Goal: Task Accomplishment & Management: Use online tool/utility

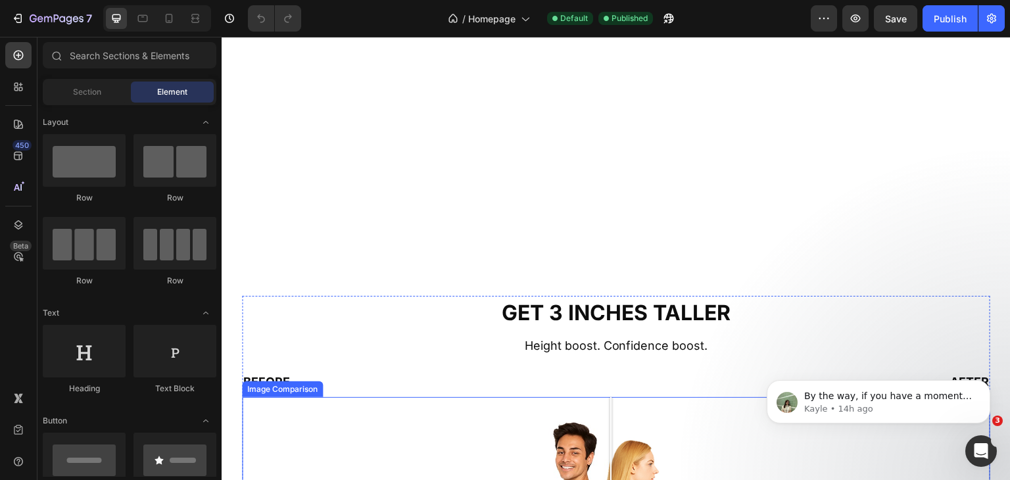
scroll to position [657, 0]
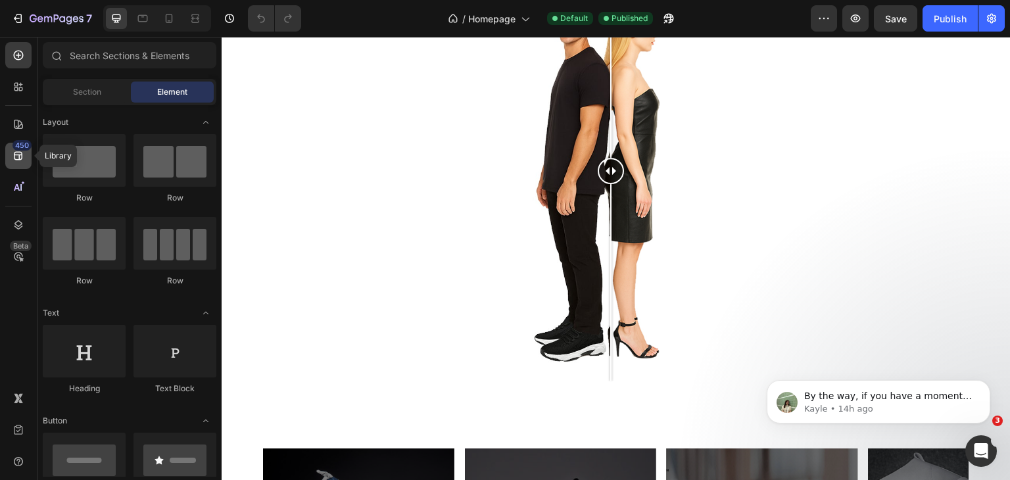
click at [20, 162] on div "450" at bounding box center [18, 156] width 26 height 26
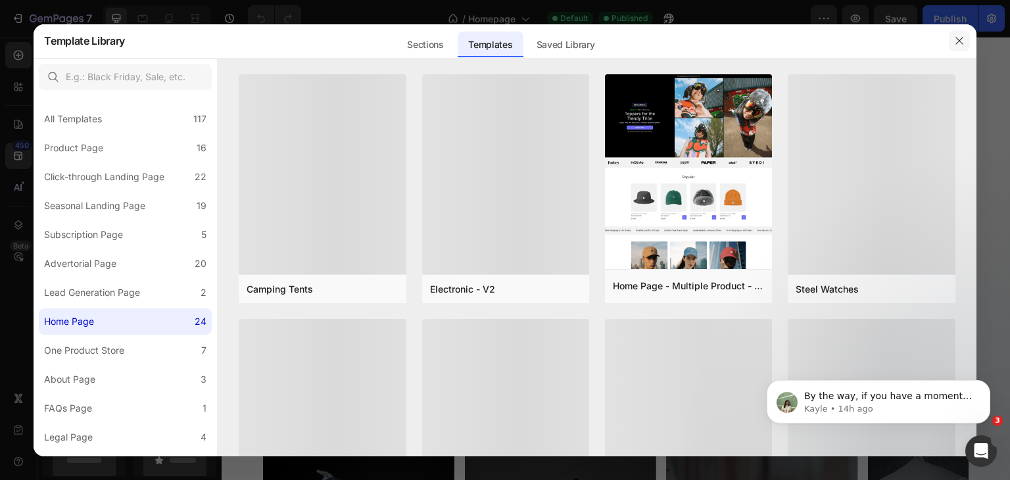
click at [960, 42] on icon "button" at bounding box center [959, 40] width 11 height 11
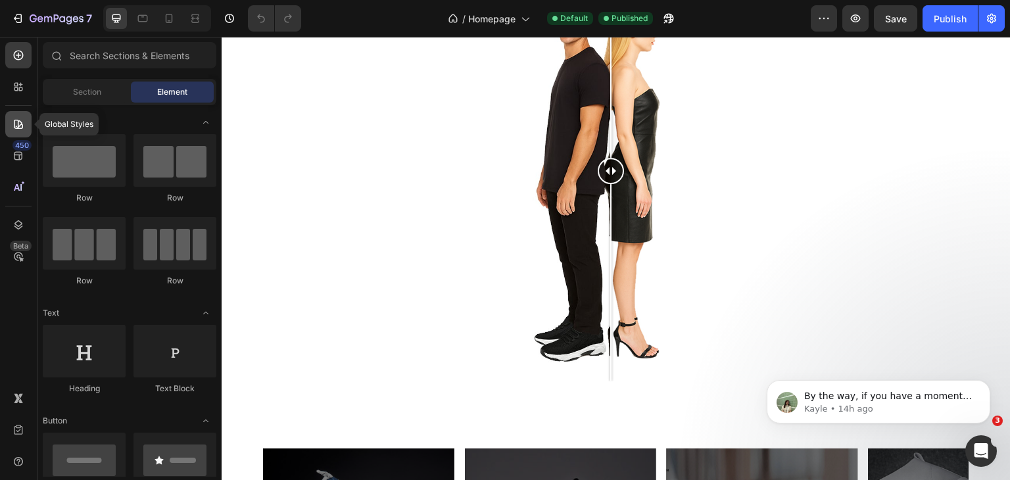
click at [24, 129] on icon at bounding box center [18, 124] width 13 height 13
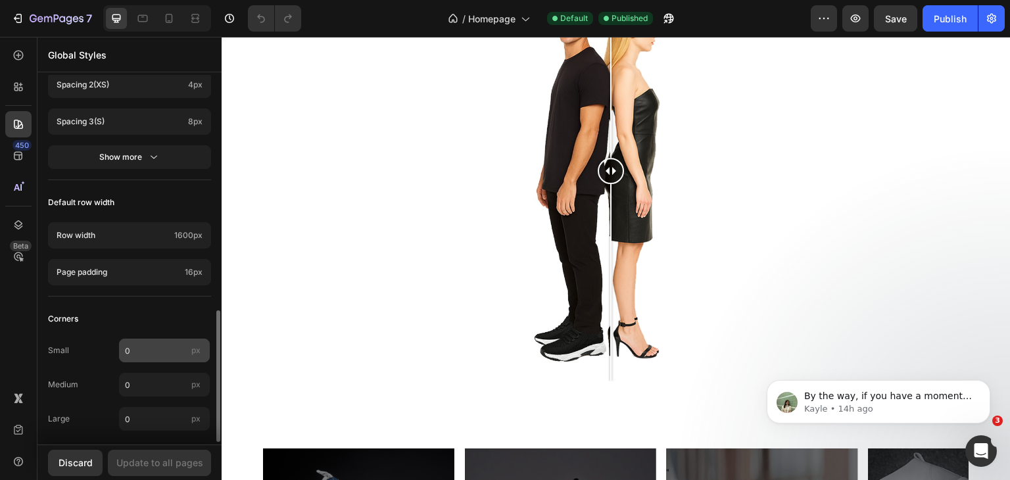
scroll to position [663, 0]
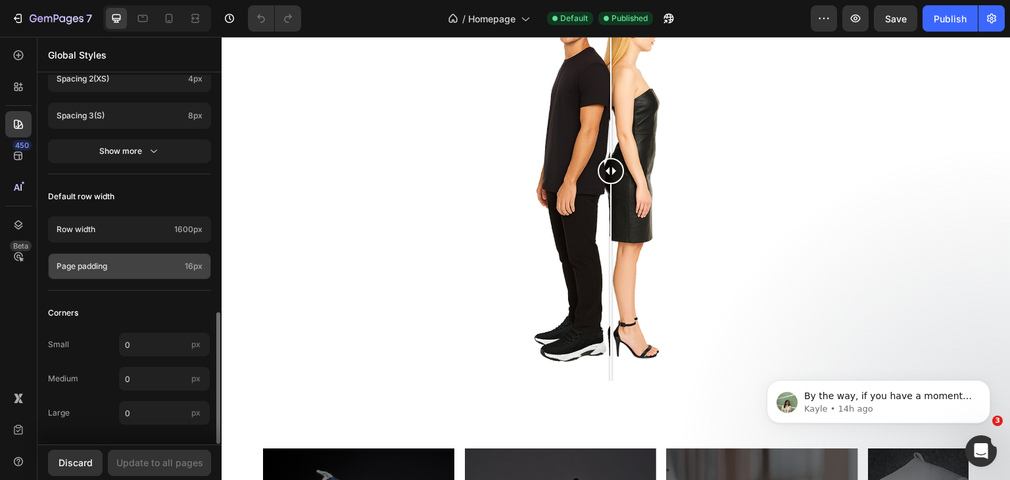
click at [167, 270] on div "Page padding 16px" at bounding box center [129, 266] width 163 height 26
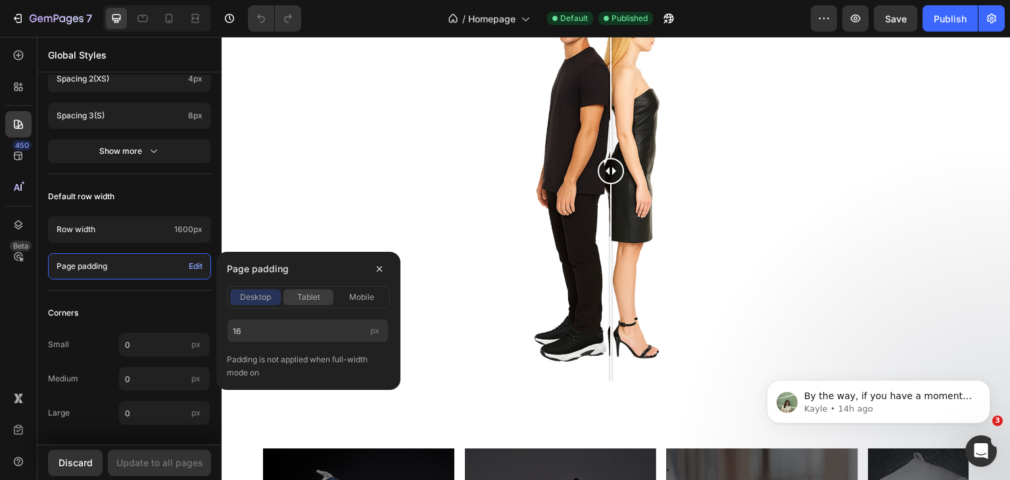
click at [304, 298] on span "tablet" at bounding box center [308, 297] width 23 height 12
click at [373, 298] on span "mobile" at bounding box center [361, 297] width 25 height 12
click at [332, 296] on div "tablet" at bounding box center [308, 297] width 51 height 12
click at [272, 296] on div "desktop" at bounding box center [255, 297] width 51 height 12
click at [10, 286] on div "450 Beta" at bounding box center [18, 213] width 26 height 343
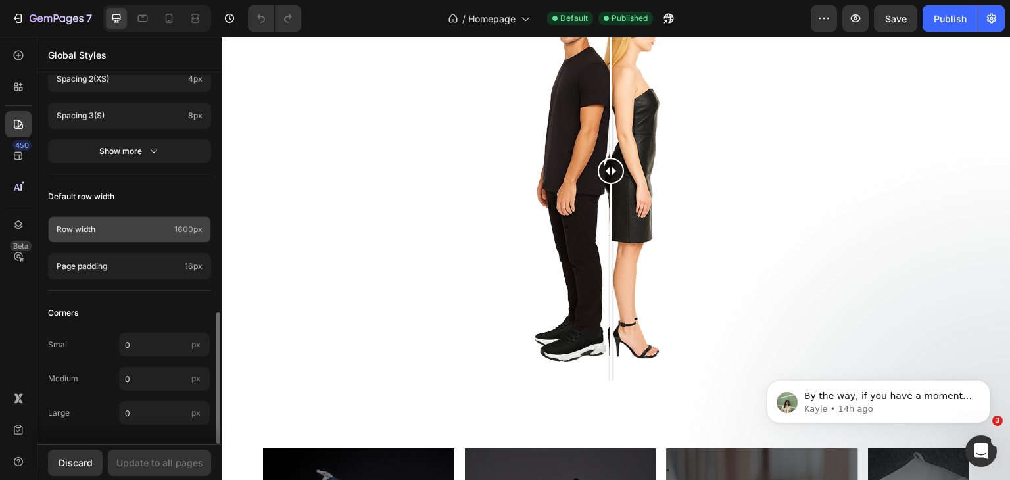
click at [181, 234] on div "Row width 1600px" at bounding box center [129, 229] width 163 height 26
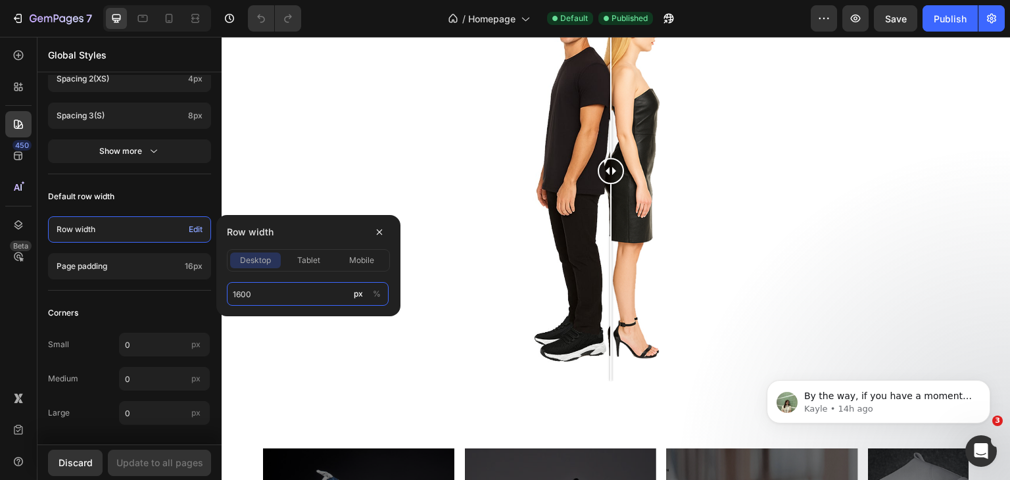
click at [279, 287] on input "1600" at bounding box center [308, 294] width 162 height 24
type input "1400"
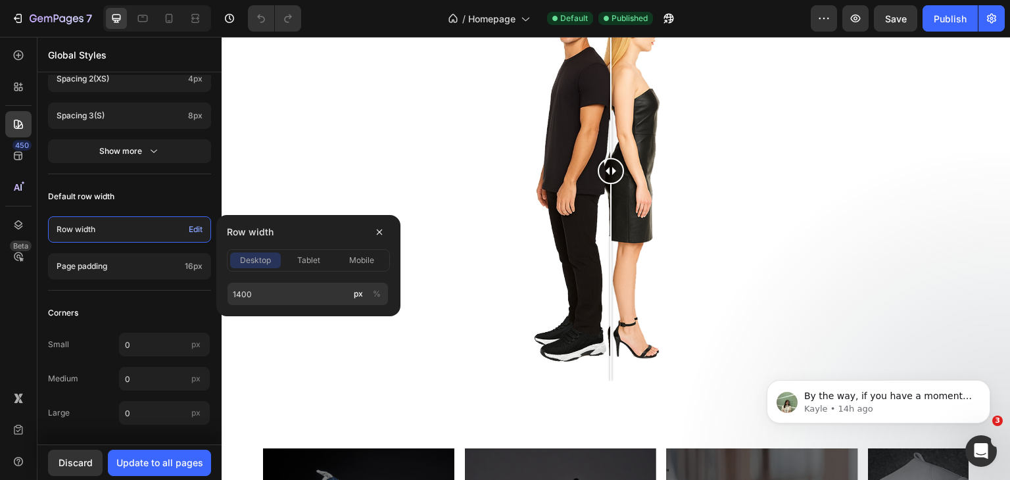
click at [0, 287] on div "450 Beta" at bounding box center [18, 258] width 37 height 443
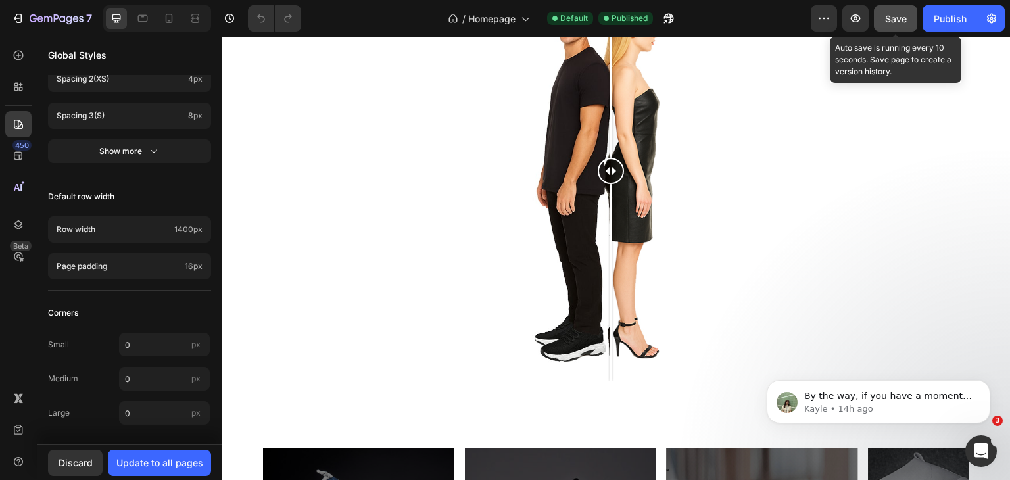
click at [902, 24] on div "Save" at bounding box center [896, 19] width 22 height 14
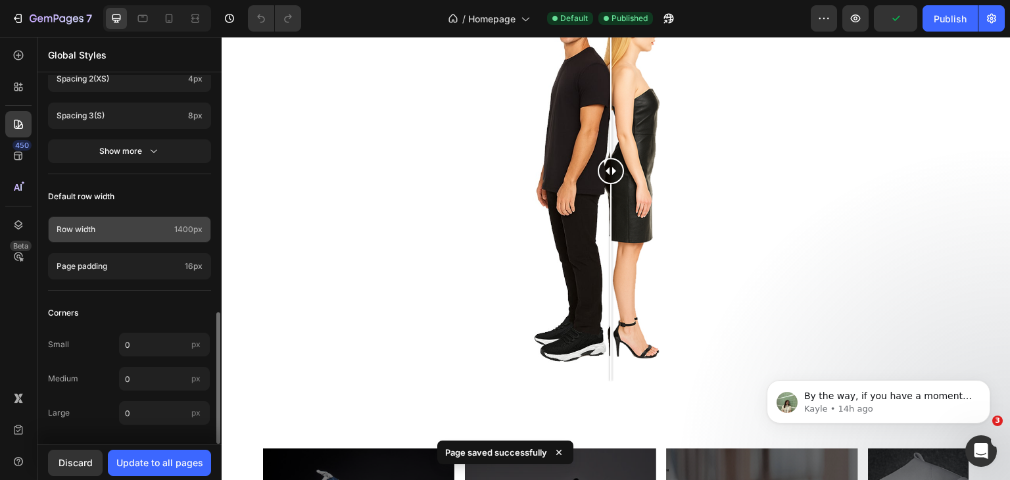
click at [177, 226] on span "1400px" at bounding box center [188, 229] width 28 height 12
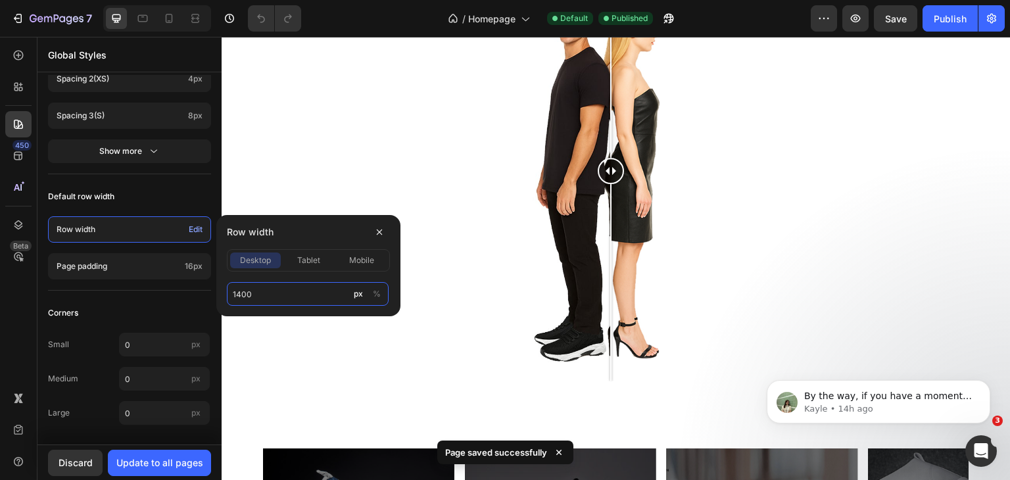
click at [273, 290] on input "1400" at bounding box center [308, 294] width 162 height 24
type input "1600"
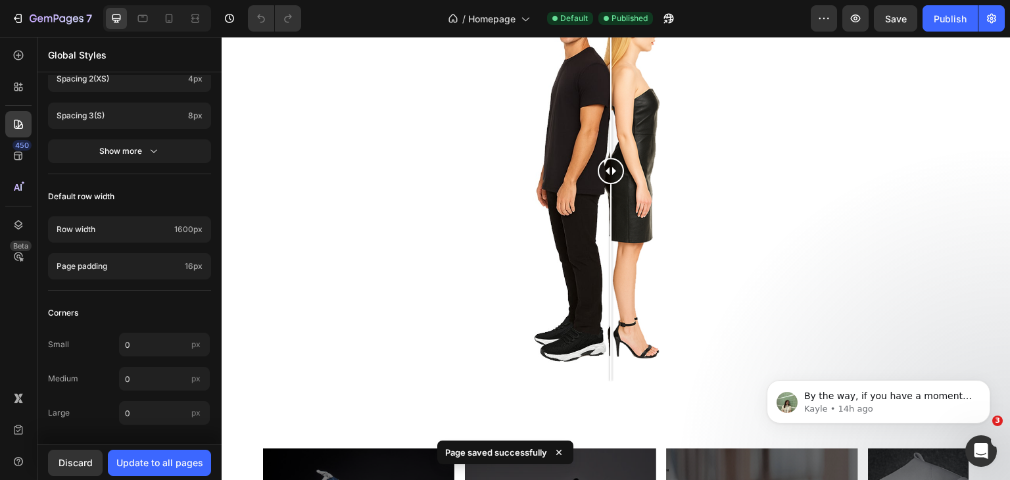
click at [0, 300] on div "450 Beta" at bounding box center [18, 258] width 37 height 443
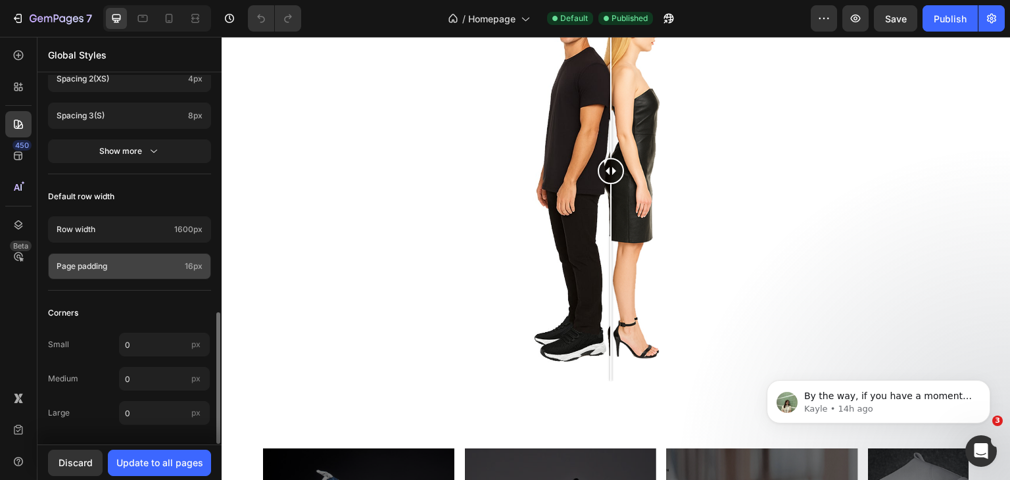
click at [136, 262] on p "Page padding" at bounding box center [118, 266] width 123 height 12
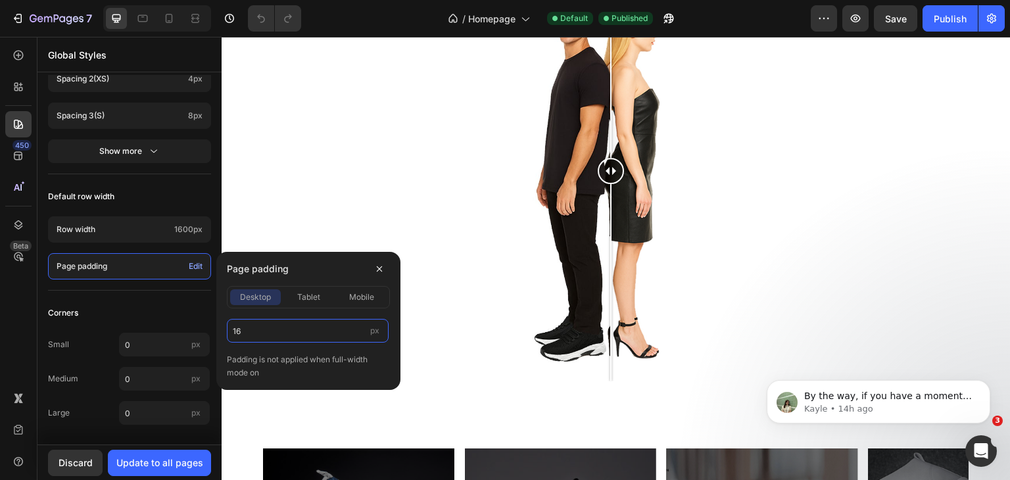
click at [261, 326] on input "16" at bounding box center [308, 331] width 162 height 24
type input "50"
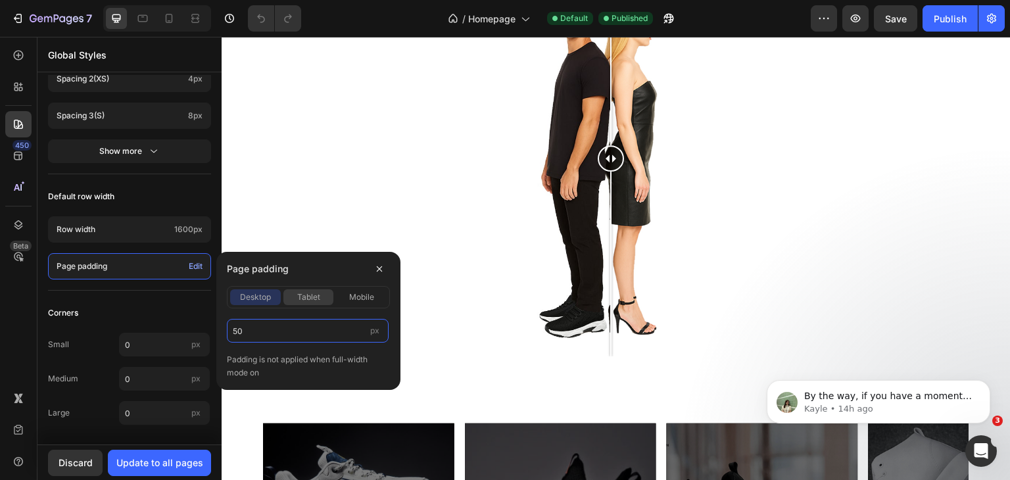
click at [304, 297] on span "tablet" at bounding box center [308, 297] width 23 height 12
click at [271, 331] on input "16" at bounding box center [308, 331] width 162 height 24
type input "50"
click at [362, 300] on span "mobile" at bounding box center [361, 297] width 25 height 12
drag, startPoint x: 329, startPoint y: 298, endPoint x: 302, endPoint y: 300, distance: 26.3
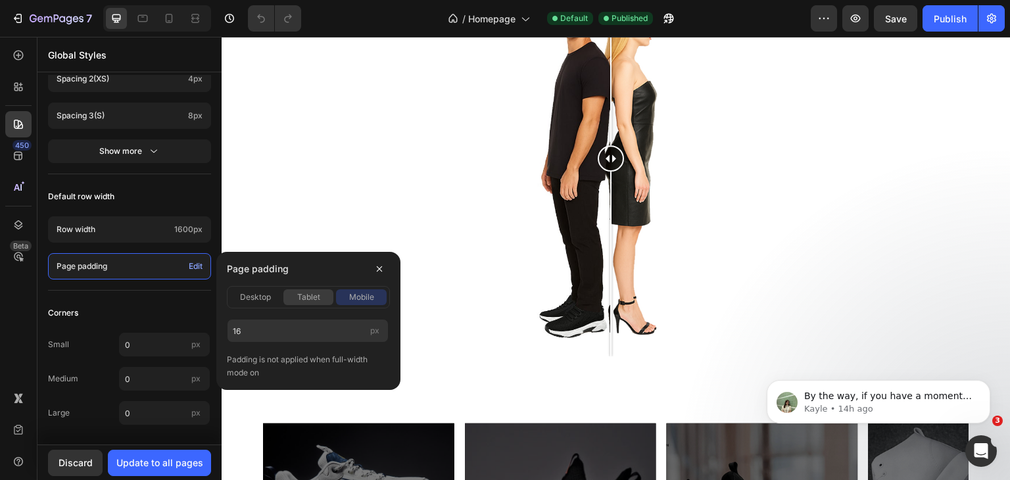
click at [329, 298] on div "tablet" at bounding box center [308, 297] width 51 height 12
click at [344, 298] on div "mobile" at bounding box center [361, 297] width 51 height 12
click at [302, 324] on input "16" at bounding box center [308, 331] width 162 height 24
type input "15"
click at [329, 279] on div "Page padding" at bounding box center [308, 269] width 163 height 34
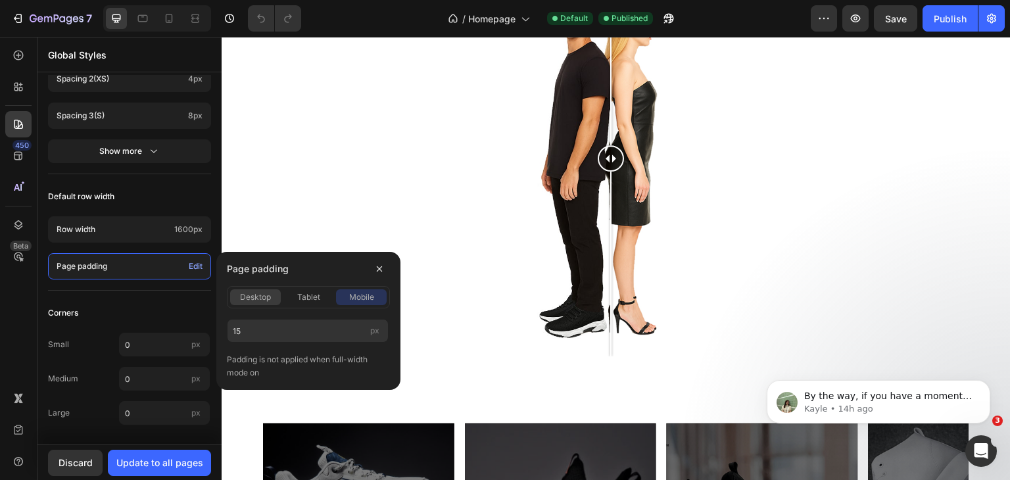
click at [262, 299] on span "desktop" at bounding box center [255, 297] width 31 height 12
click at [5, 319] on div "450 Beta" at bounding box center [18, 258] width 37 height 443
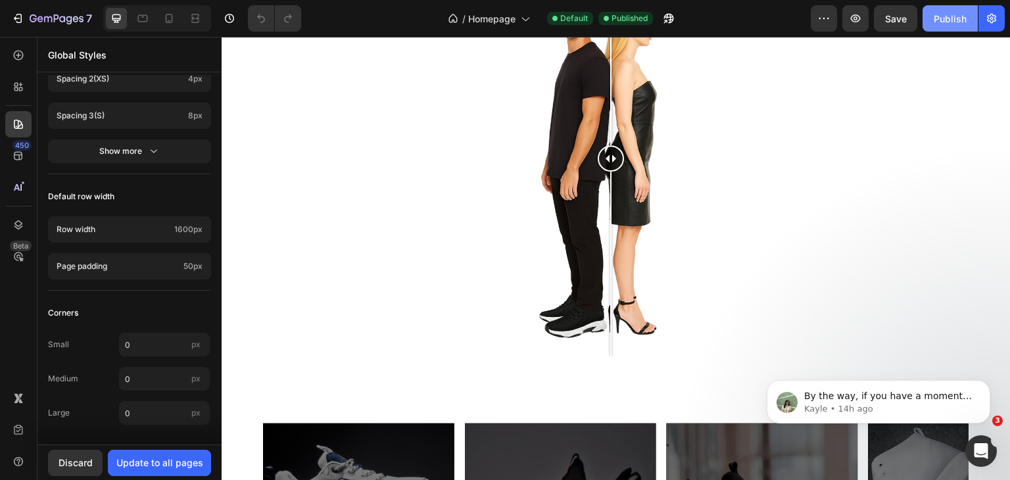
click at [923, 27] on button "Publish" at bounding box center [949, 18] width 55 height 26
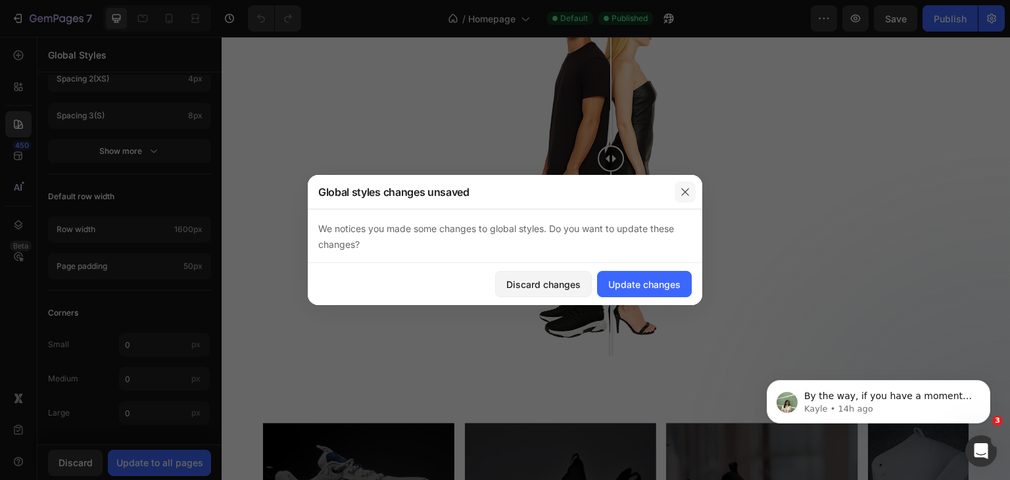
click at [689, 187] on icon "button" at bounding box center [685, 192] width 11 height 11
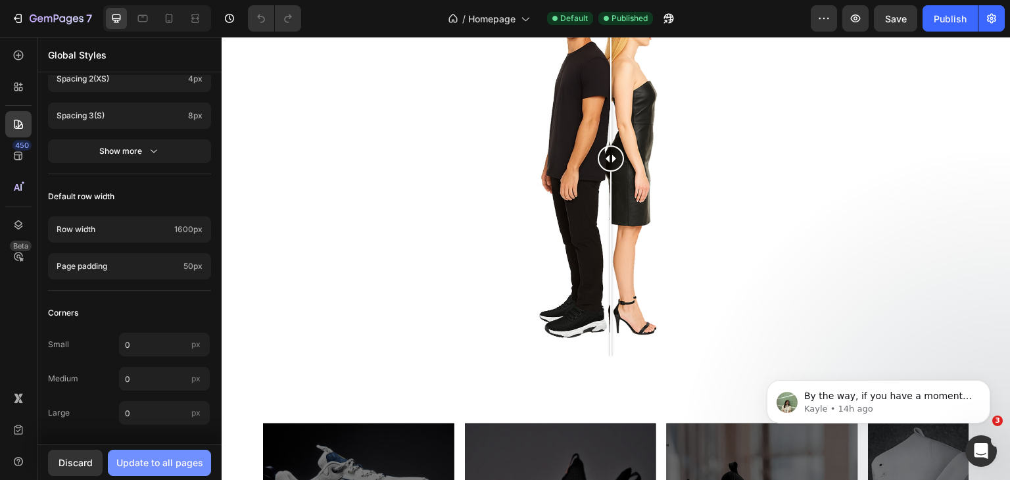
click at [170, 467] on div "Update to all pages" at bounding box center [159, 463] width 87 height 14
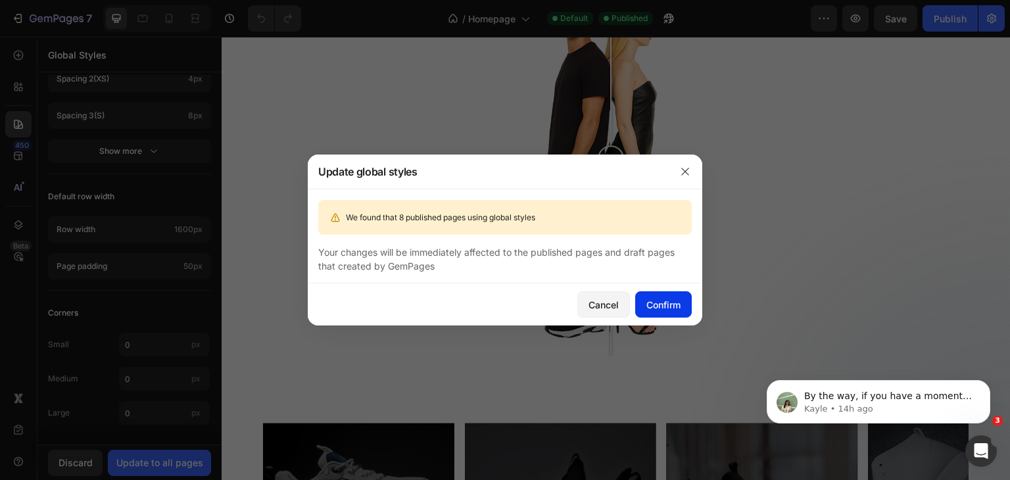
click at [663, 300] on div "Confirm" at bounding box center [663, 305] width 34 height 14
click at [979, 449] on icon "Open Intercom Messenger" at bounding box center [979, 449] width 22 height 22
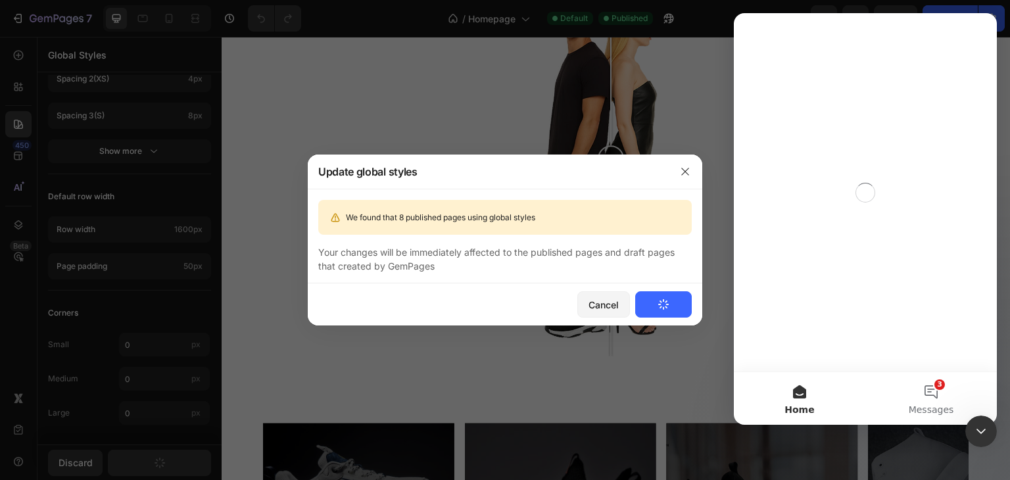
scroll to position [0, 0]
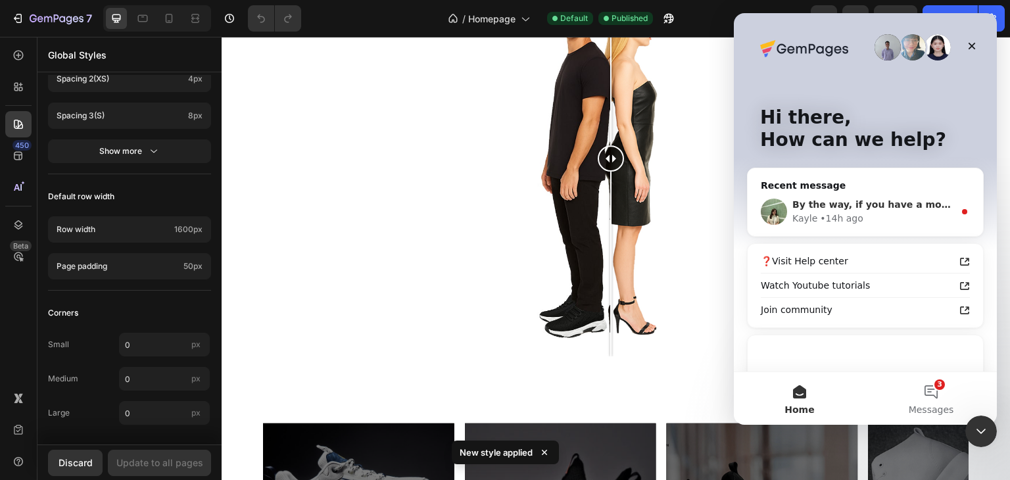
click at [872, 190] on div "By the way, if you have a moment, we’d greatly appreciate it if you could share…" at bounding box center [864, 211] width 235 height 49
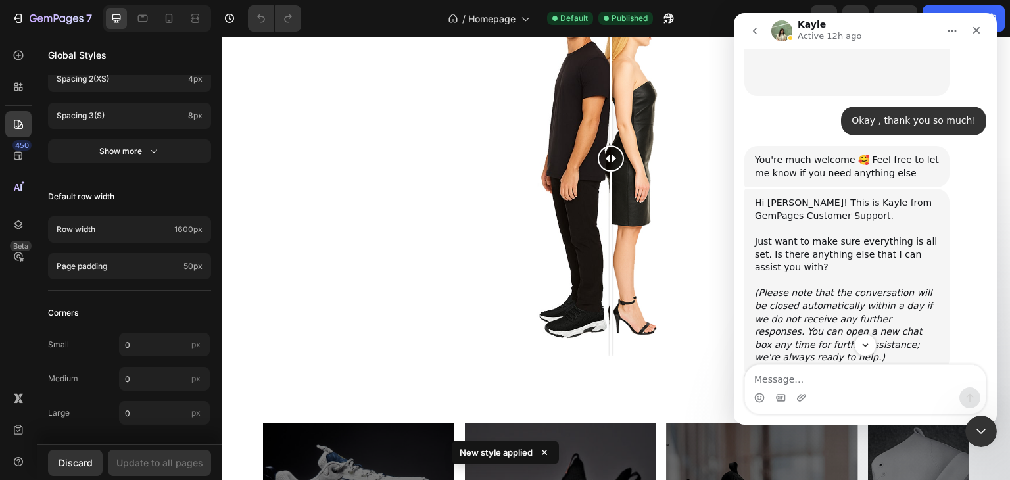
scroll to position [1102, 0]
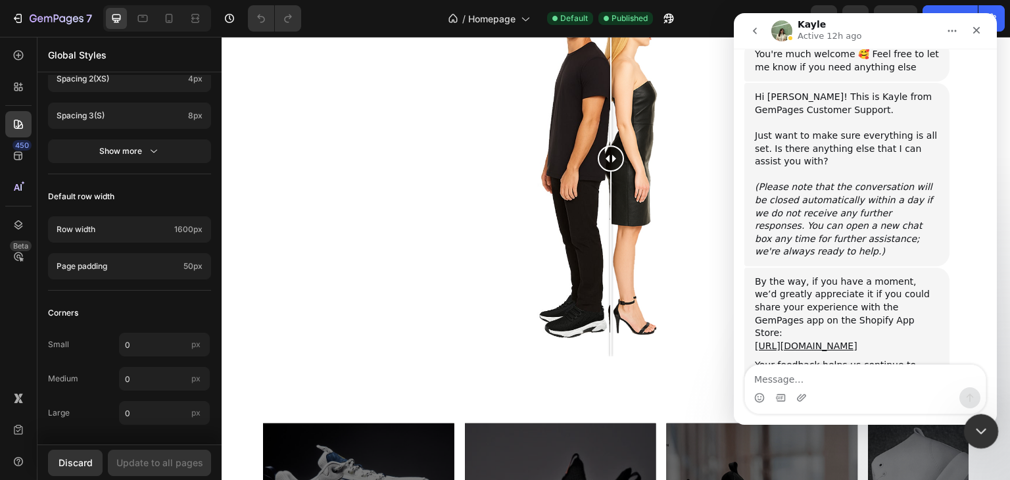
click at [992, 430] on div "Close Intercom Messenger" at bounding box center [979, 429] width 32 height 32
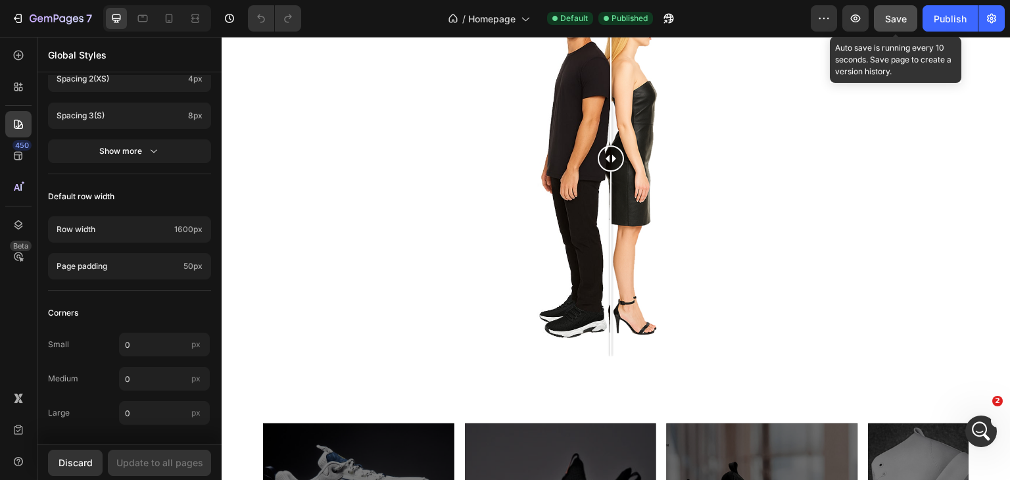
click at [900, 16] on span "Save" at bounding box center [896, 18] width 22 height 11
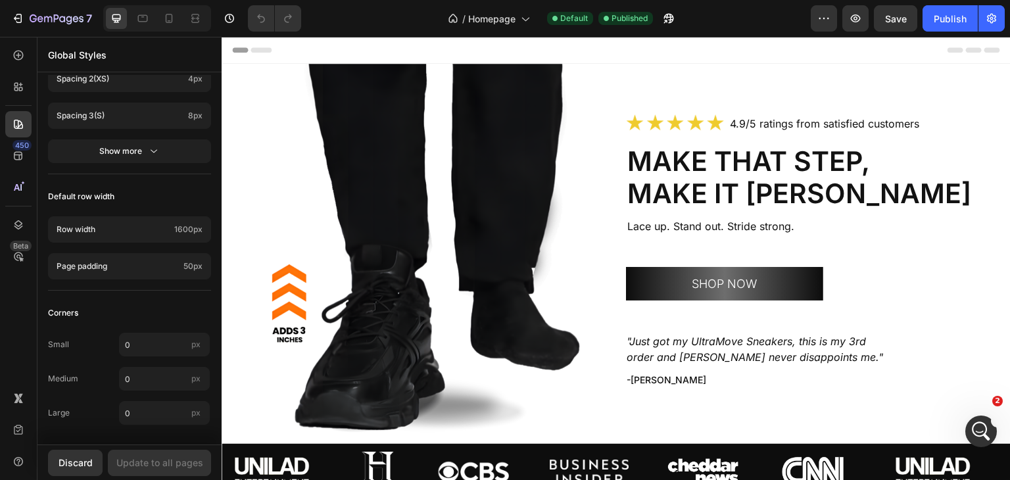
scroll to position [0, 0]
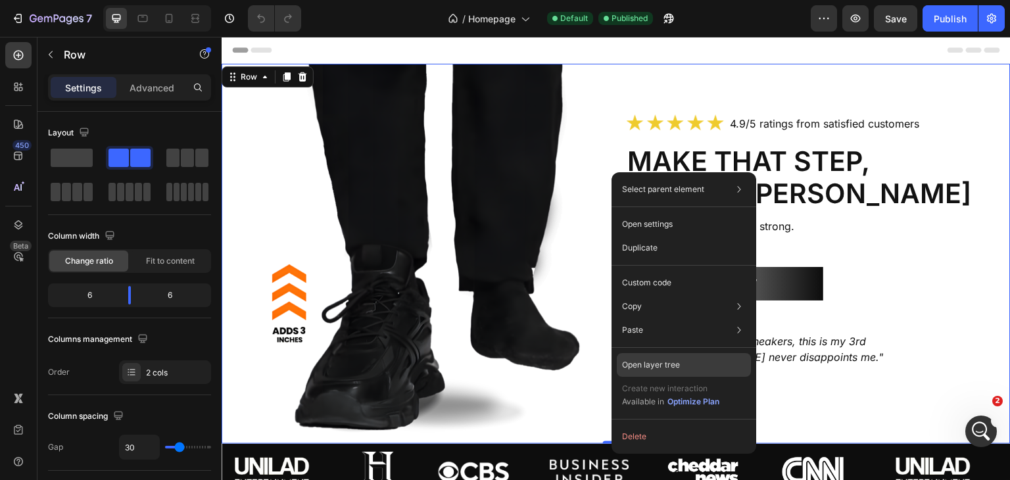
click at [655, 363] on p "Open layer tree" at bounding box center [651, 365] width 58 height 12
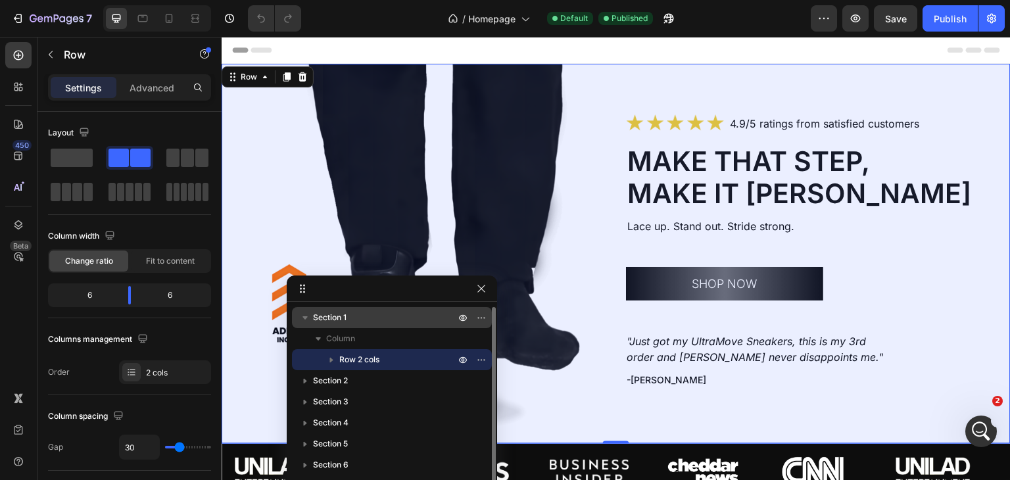
click at [356, 319] on p "Section 1" at bounding box center [385, 317] width 145 height 13
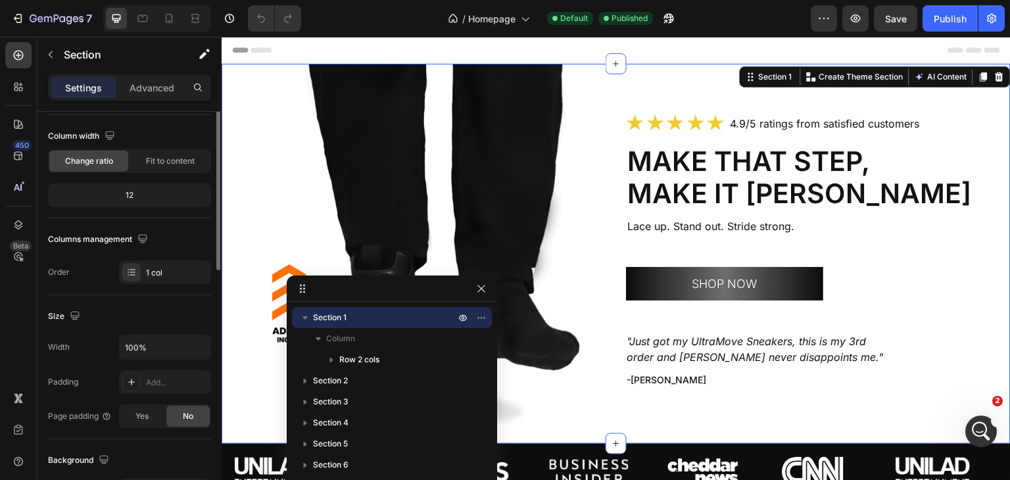
scroll to position [105, 0]
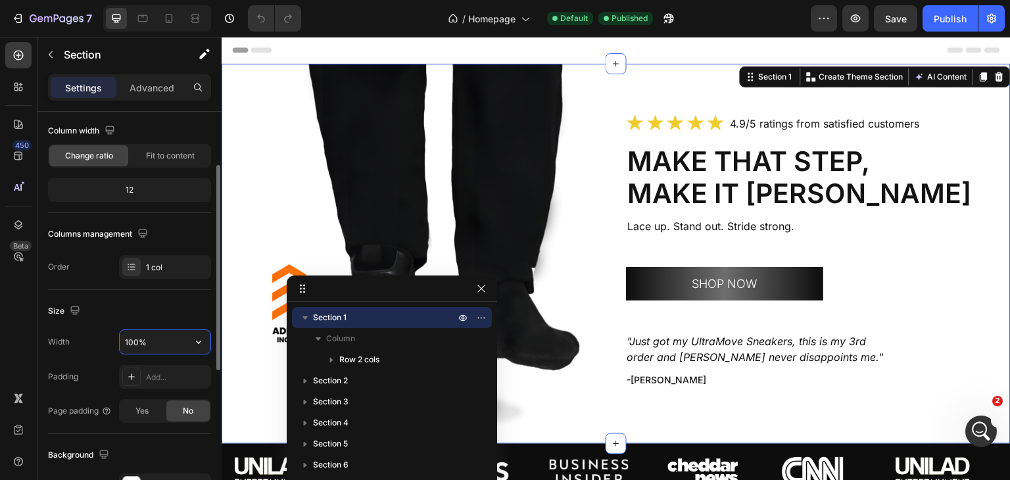
click at [156, 333] on input "100%" at bounding box center [165, 342] width 91 height 24
click at [184, 342] on input "100%" at bounding box center [165, 342] width 91 height 24
click at [199, 342] on icon "button" at bounding box center [198, 341] width 5 height 3
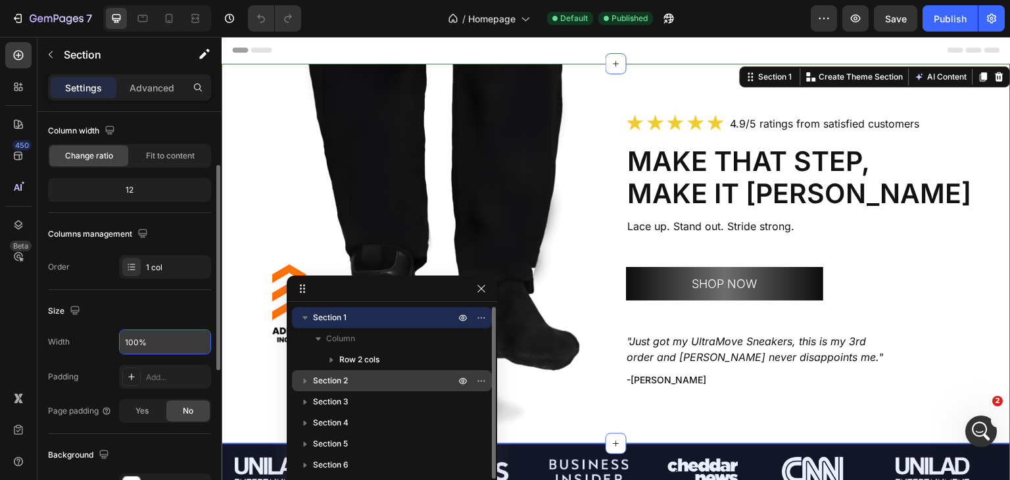
click at [342, 383] on span "Section 2" at bounding box center [330, 380] width 35 height 13
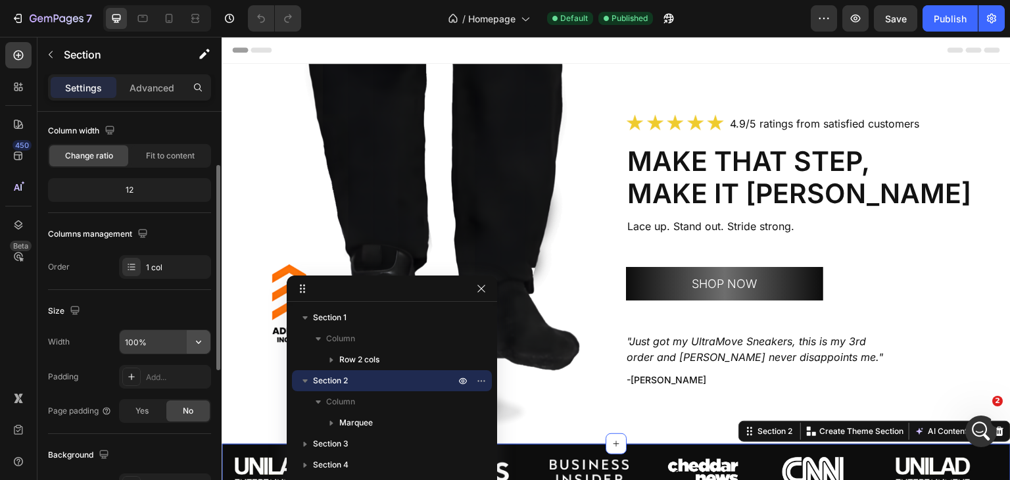
click at [192, 341] on icon "button" at bounding box center [198, 341] width 13 height 13
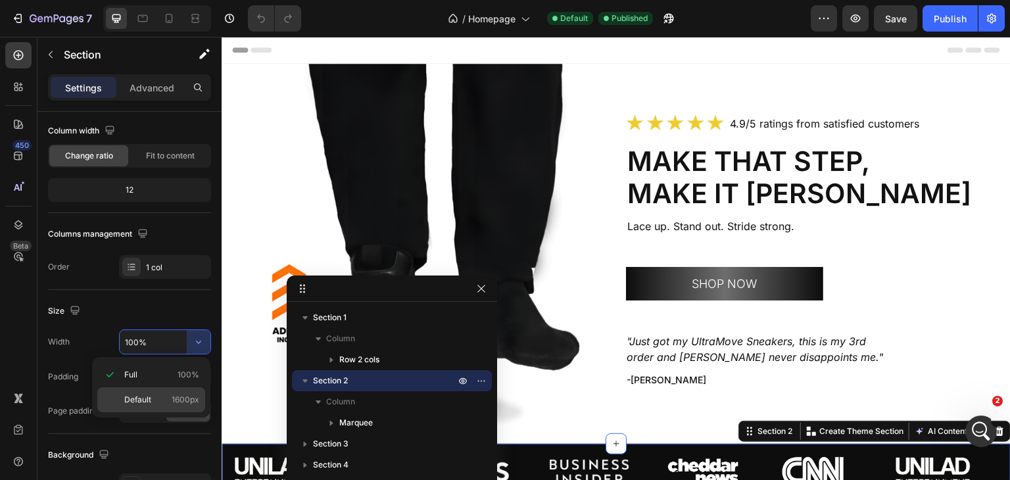
click at [155, 387] on div "Default 1600px" at bounding box center [151, 399] width 108 height 25
type input "1600"
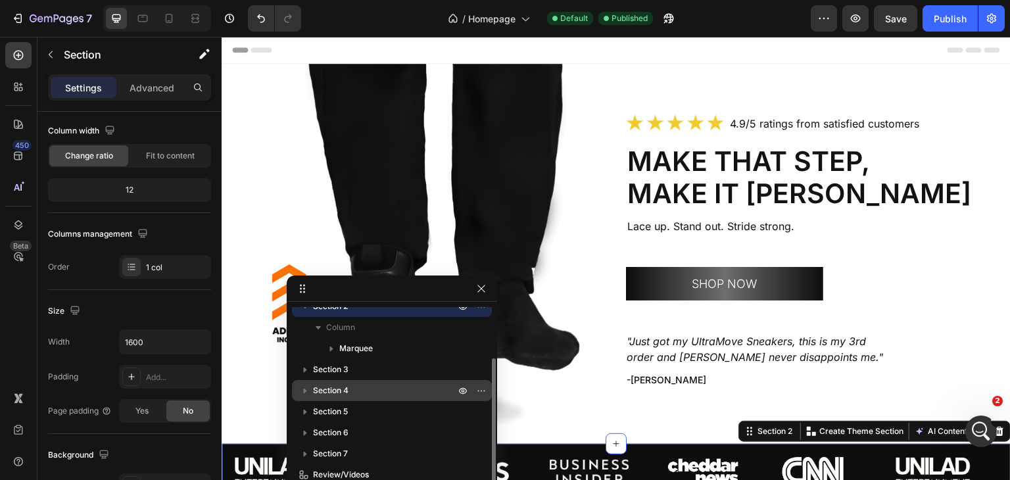
scroll to position [82, 0]
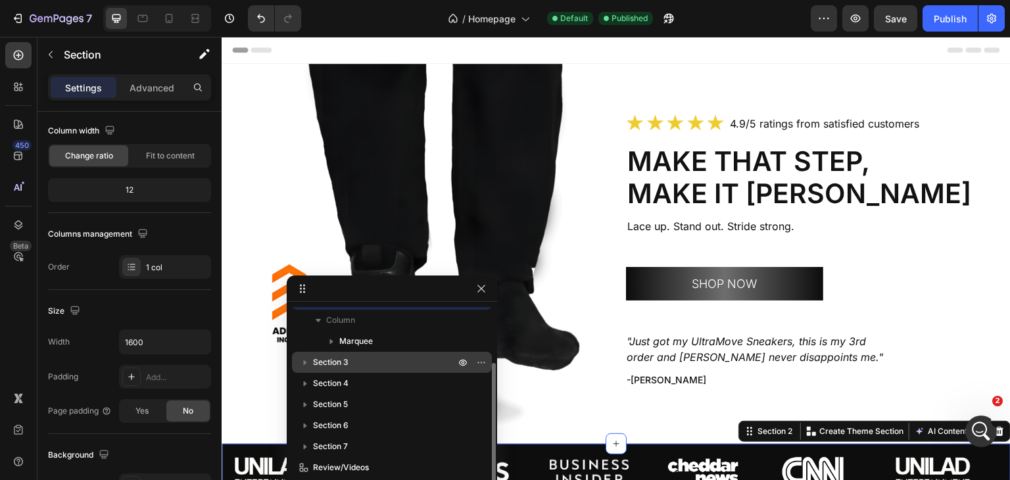
click at [392, 359] on p "Section 3" at bounding box center [385, 362] width 145 height 13
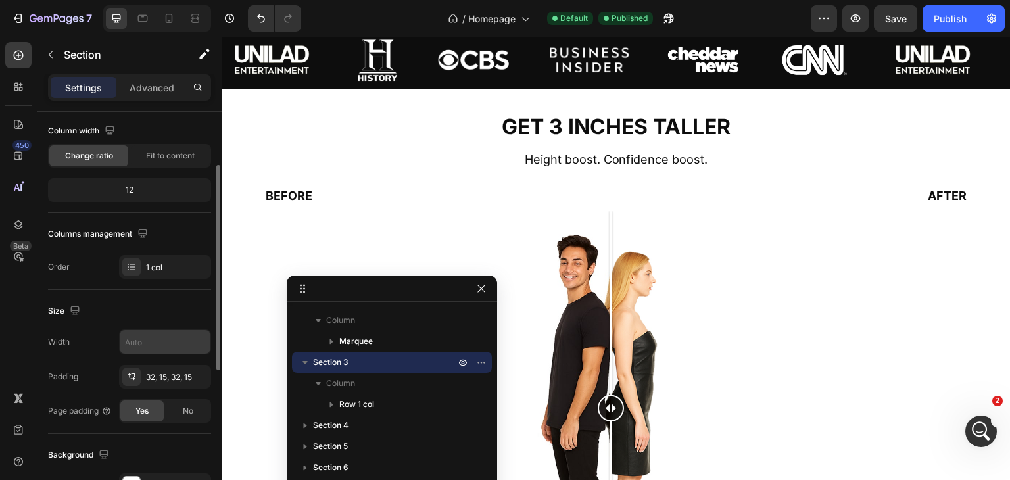
scroll to position [413, 0]
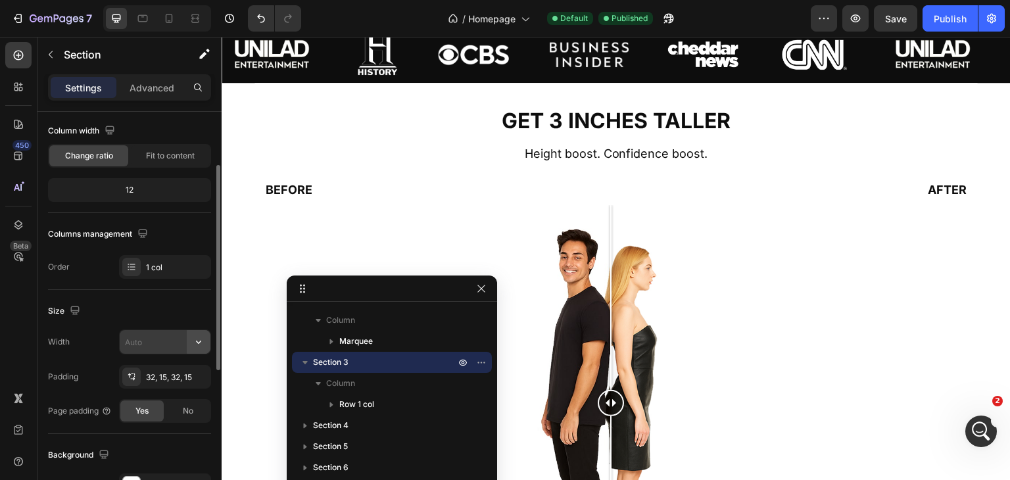
click at [197, 339] on icon "button" at bounding box center [198, 341] width 13 height 13
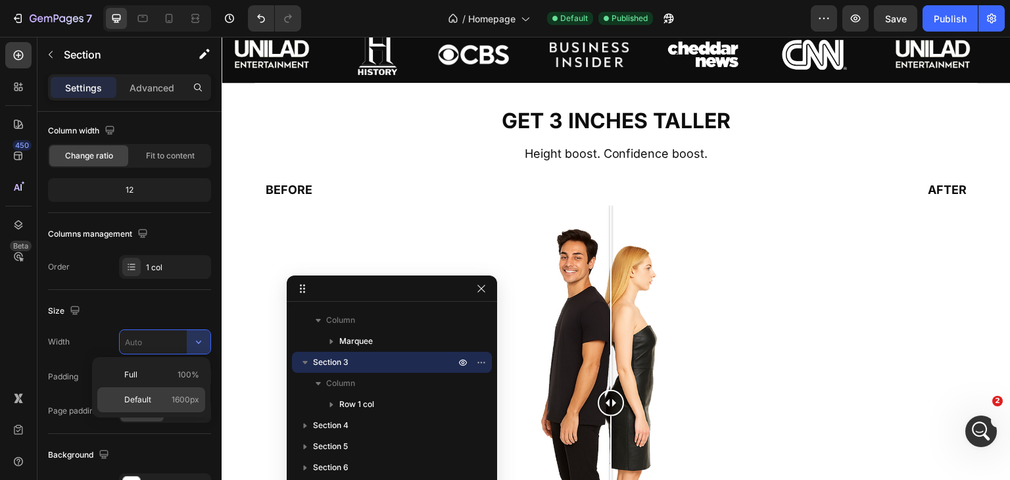
click at [148, 391] on div "Default 1600px" at bounding box center [151, 399] width 108 height 25
type input "1600"
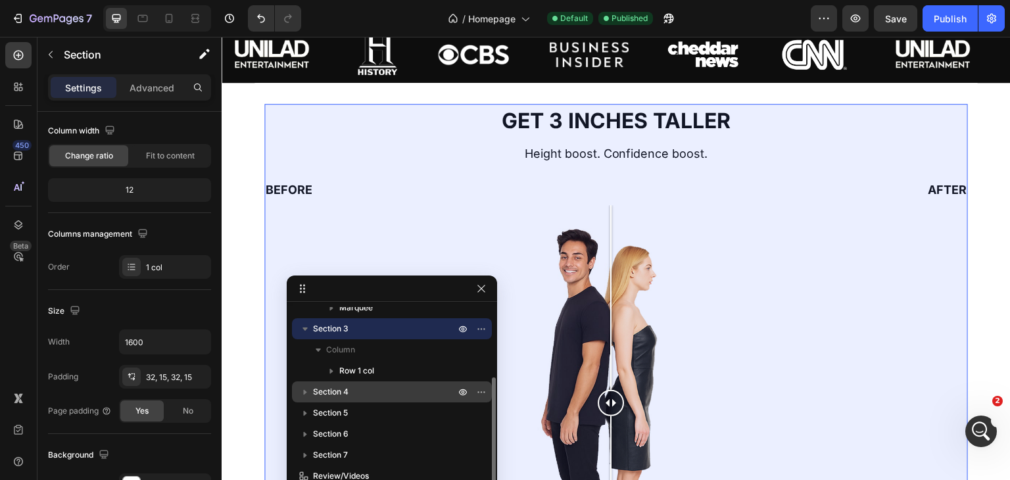
scroll to position [116, 0]
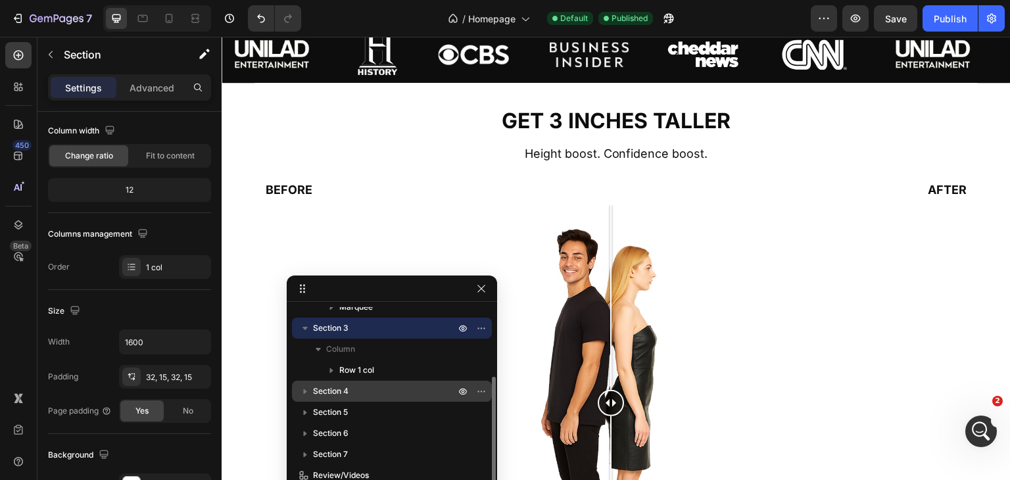
click at [376, 392] on p "Section 4" at bounding box center [385, 391] width 145 height 13
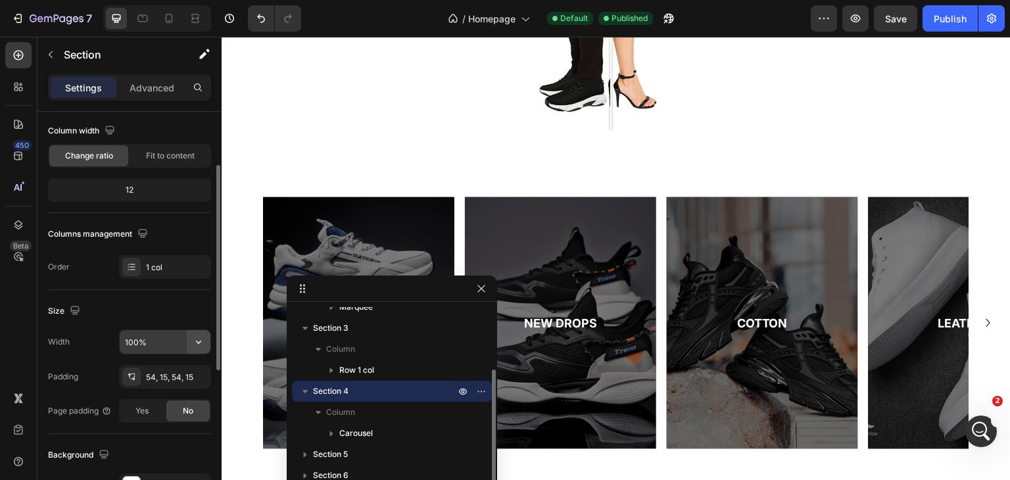
scroll to position [956, 0]
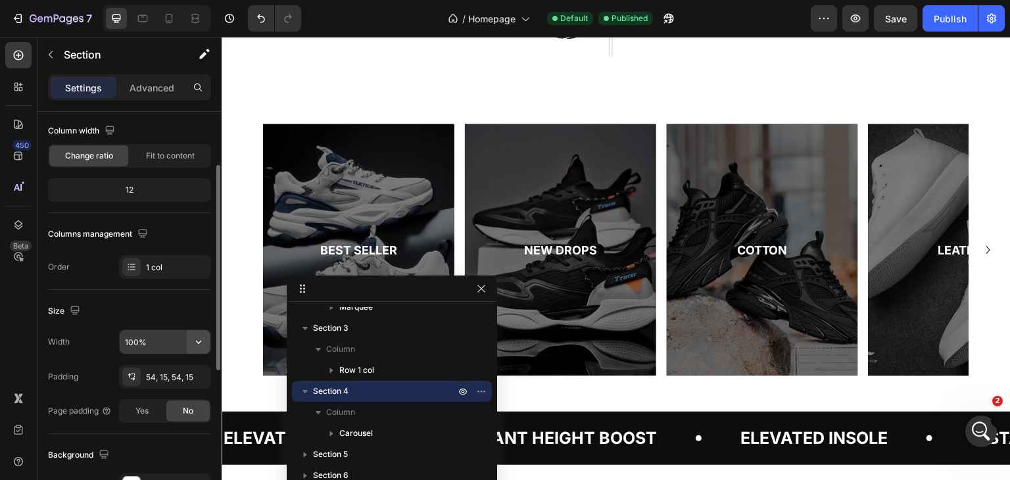
click at [197, 339] on icon "button" at bounding box center [198, 341] width 13 height 13
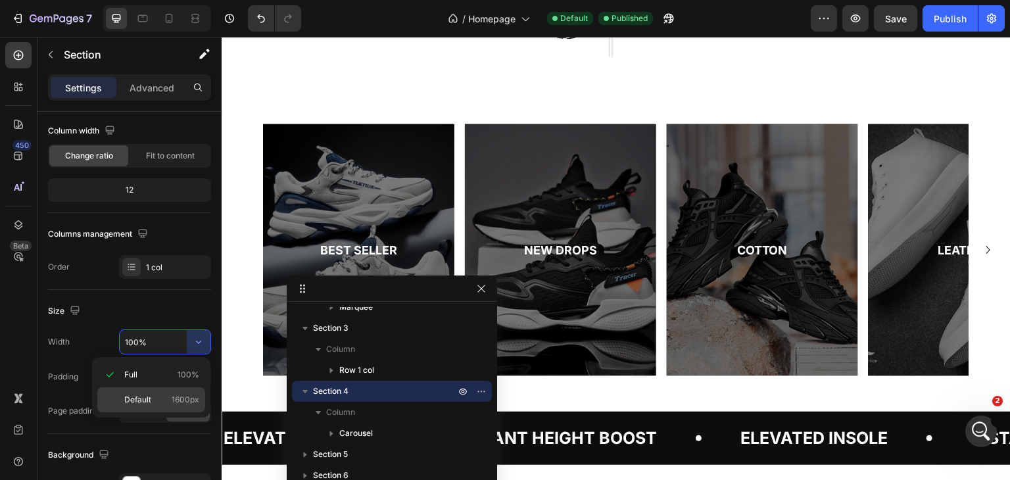
click at [158, 394] on p "Default 1600px" at bounding box center [161, 400] width 75 height 12
type input "1600"
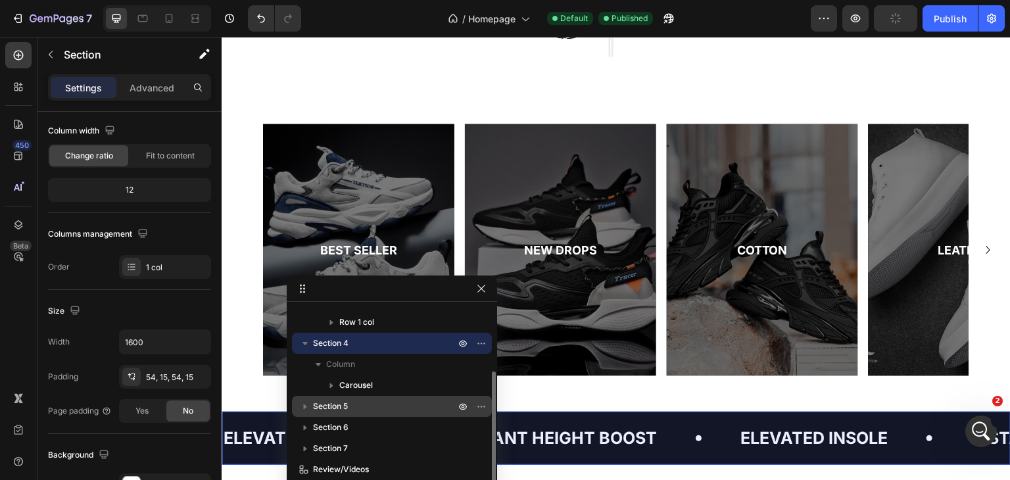
scroll to position [177, 0]
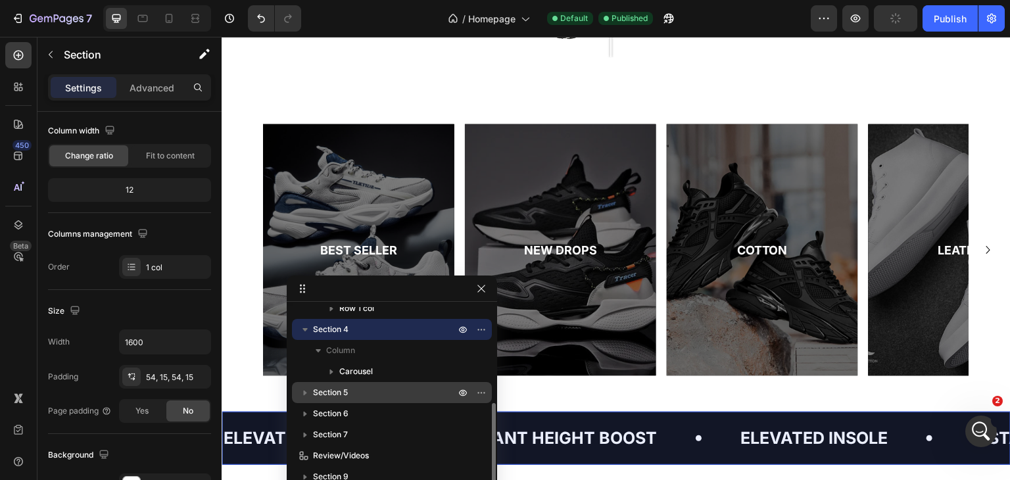
click at [414, 390] on p "Section 5" at bounding box center [385, 392] width 145 height 13
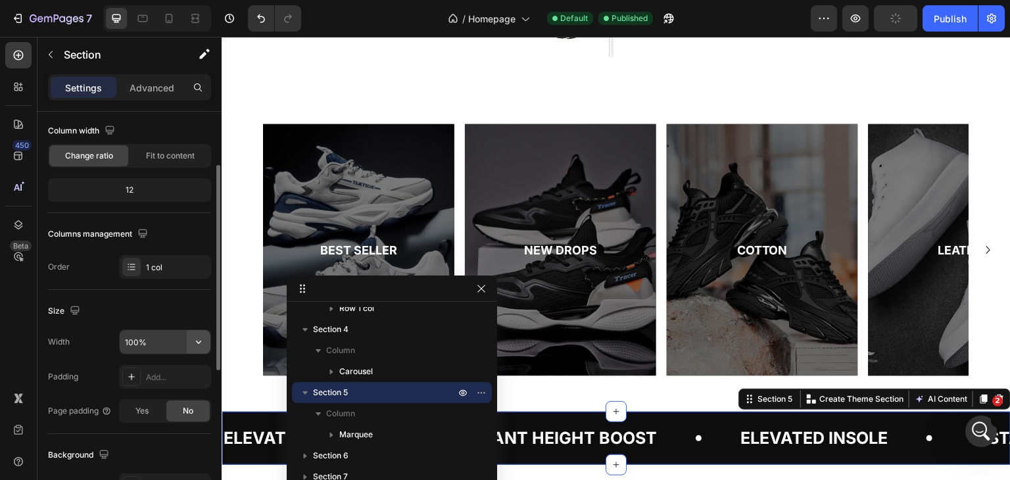
click at [200, 335] on icon "button" at bounding box center [198, 341] width 13 height 13
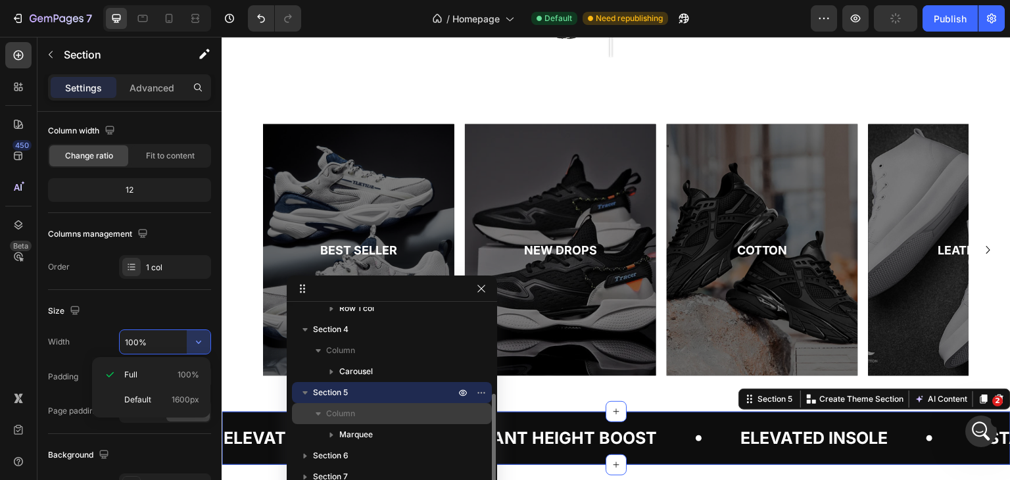
click at [166, 391] on div "Default 1600px" at bounding box center [151, 399] width 108 height 25
type input "1600"
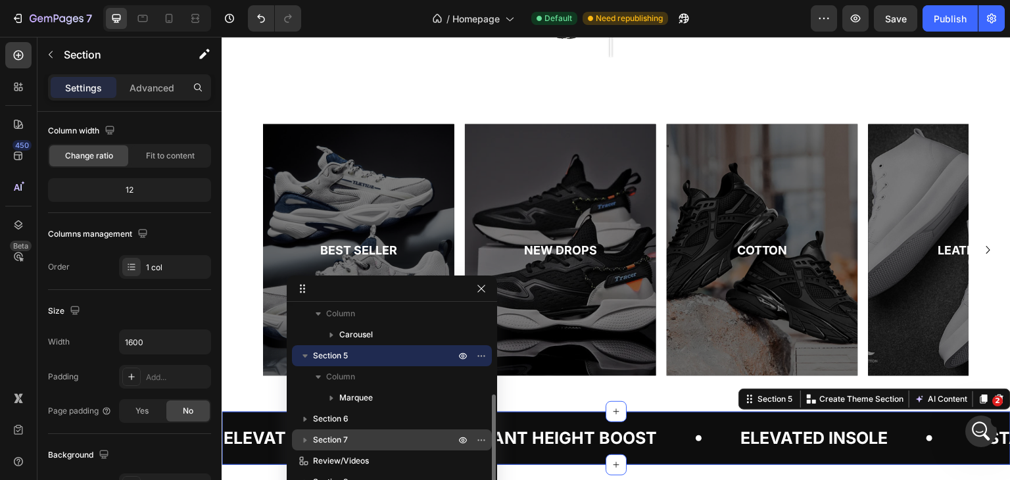
scroll to position [224, 0]
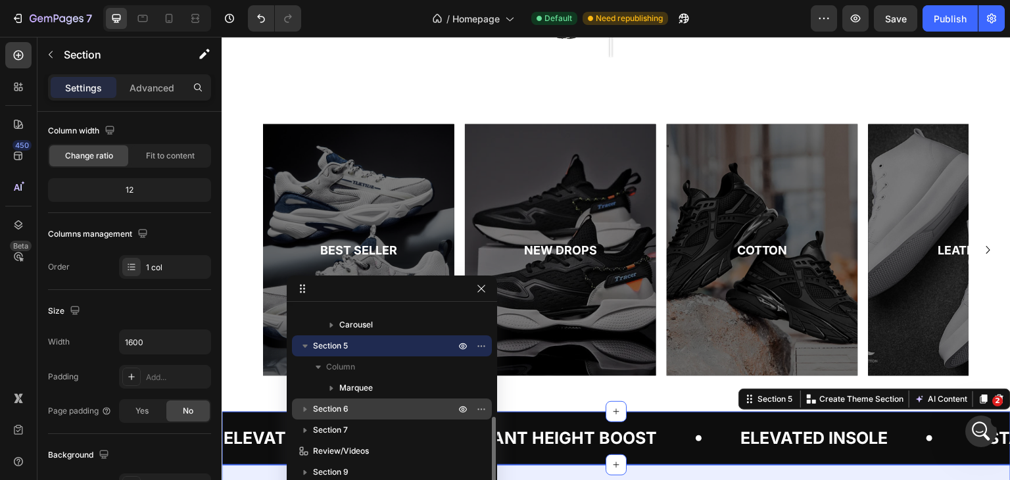
click at [421, 406] on p "Section 6" at bounding box center [385, 408] width 145 height 13
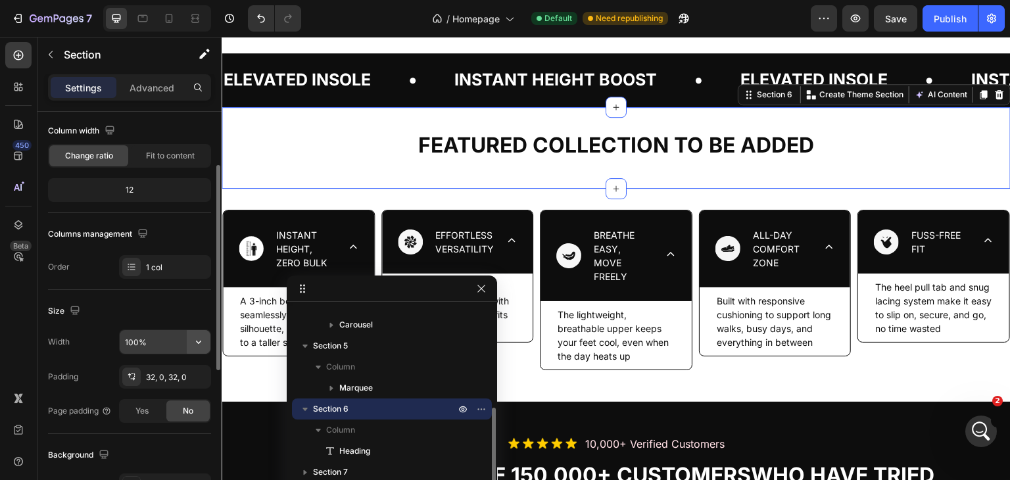
scroll to position [1333, 0]
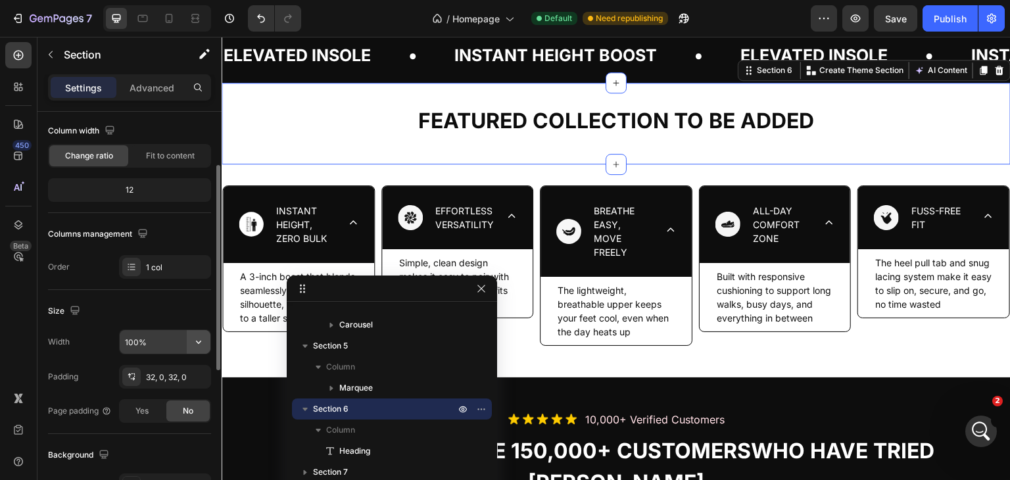
click at [202, 341] on icon "button" at bounding box center [198, 341] width 13 height 13
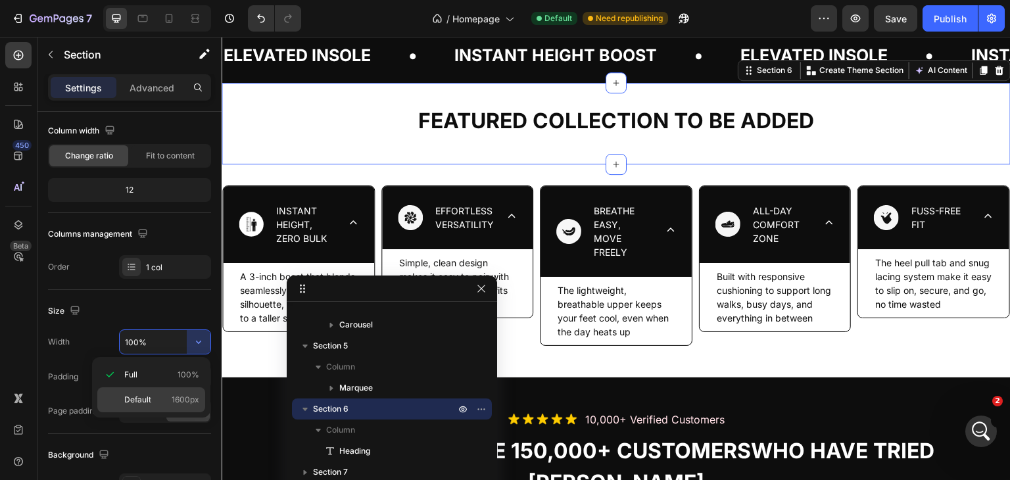
click at [158, 390] on div "Default 1600px" at bounding box center [151, 399] width 108 height 25
type input "1600"
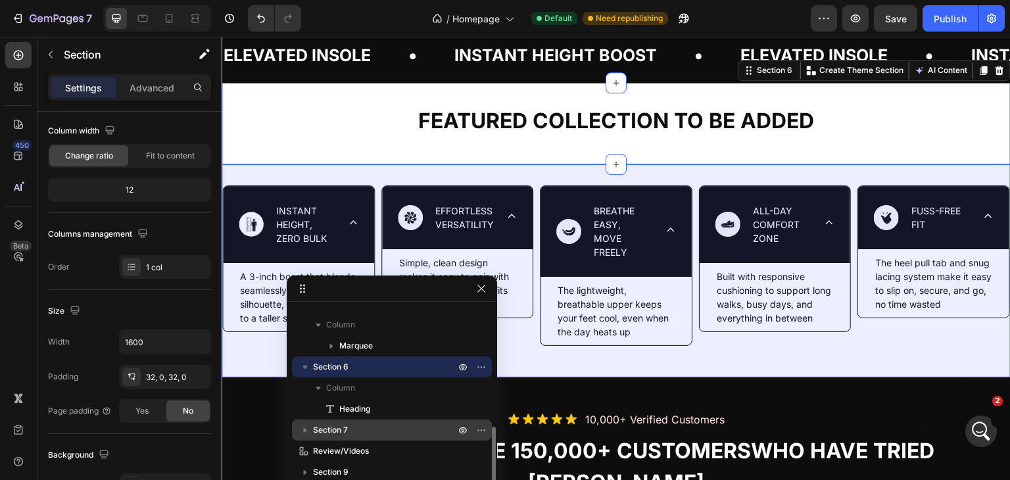
scroll to position [266, 0]
click at [415, 427] on p "Section 7" at bounding box center [385, 430] width 145 height 13
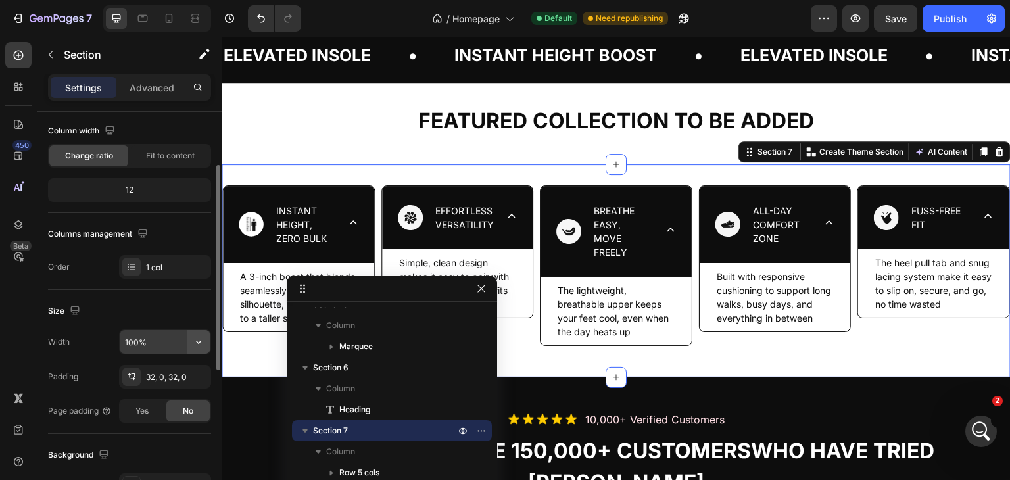
click at [198, 338] on icon "button" at bounding box center [198, 341] width 13 height 13
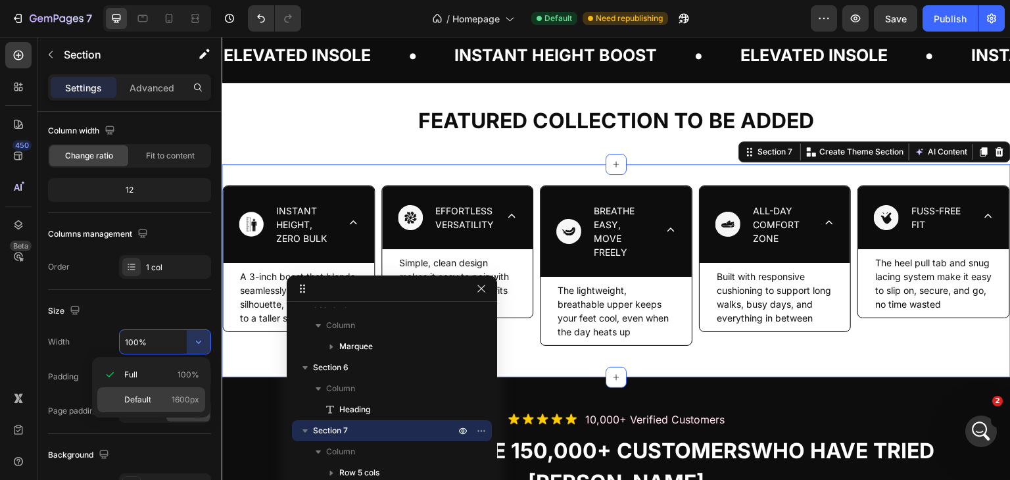
click at [160, 390] on div "Default 1600px" at bounding box center [151, 399] width 108 height 25
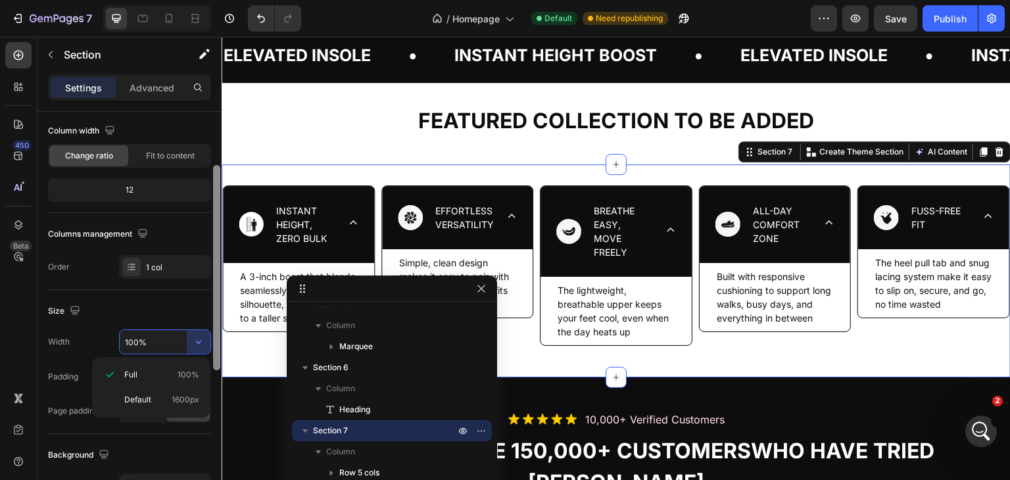
type input "1600"
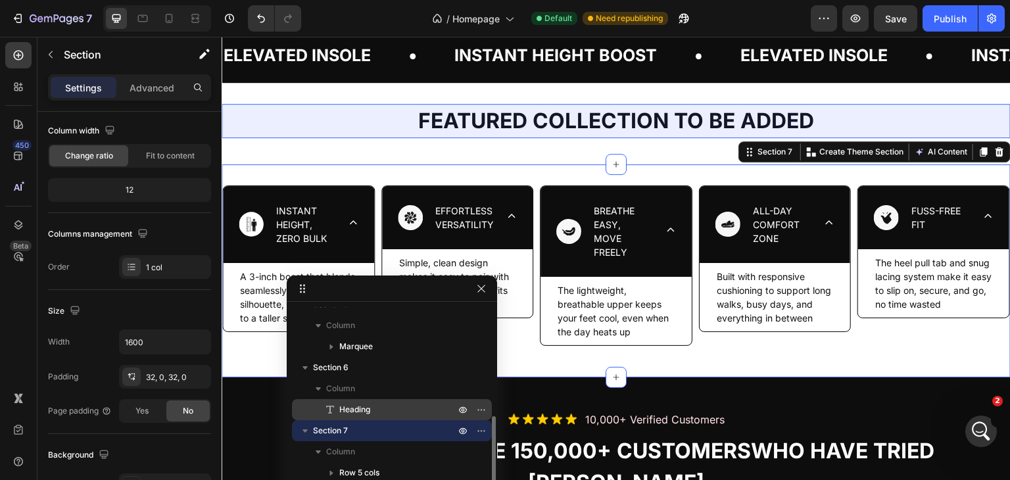
scroll to position [308, 0]
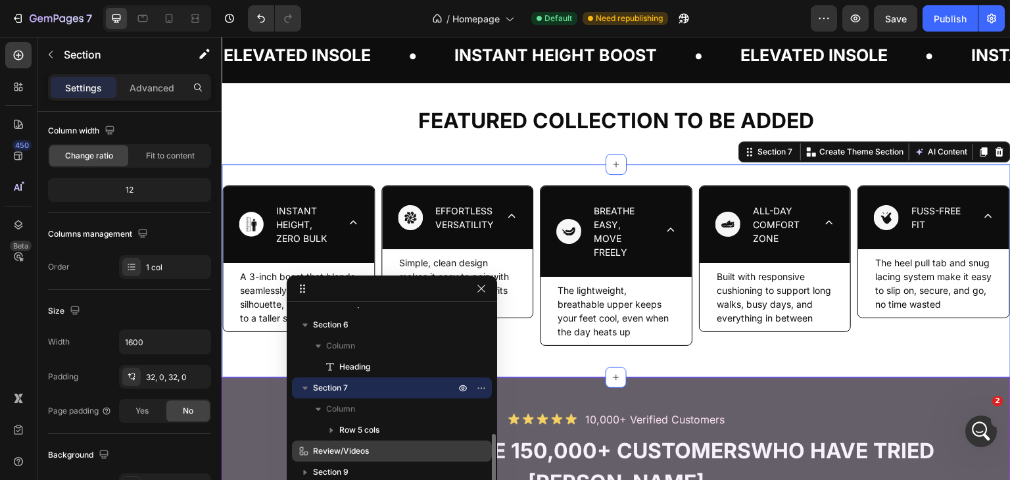
click at [379, 445] on p "Review/Videos" at bounding box center [369, 450] width 145 height 13
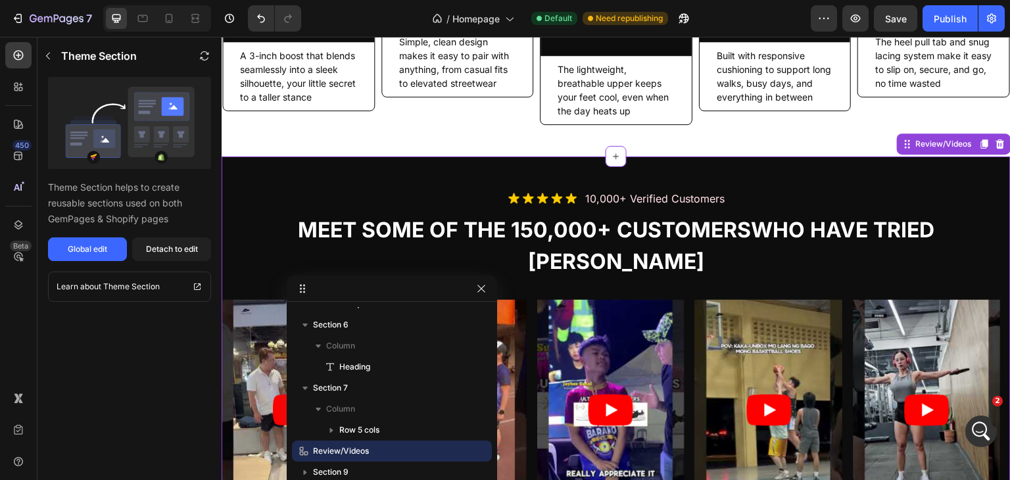
scroll to position [1627, 0]
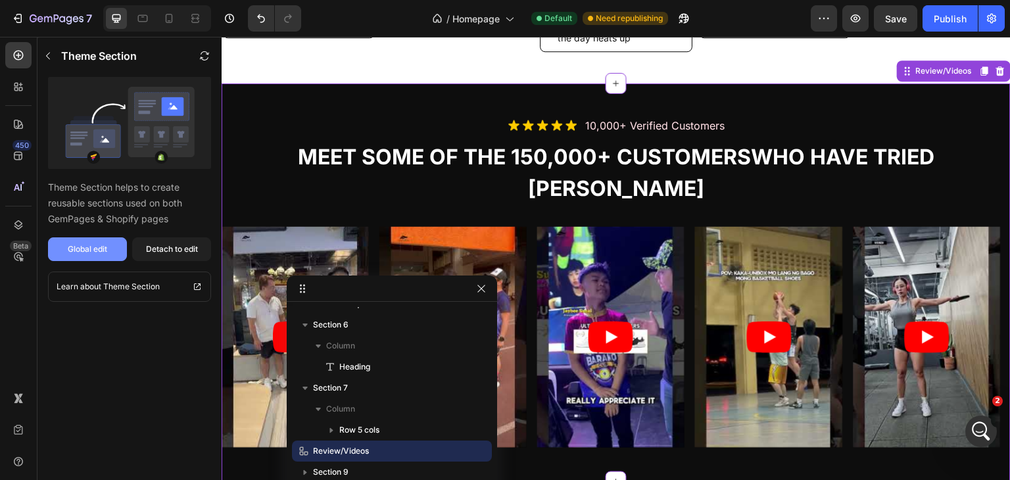
drag, startPoint x: 83, startPoint y: 250, endPoint x: 91, endPoint y: 249, distance: 7.3
click at [83, 250] on div "Global edit" at bounding box center [87, 249] width 39 height 12
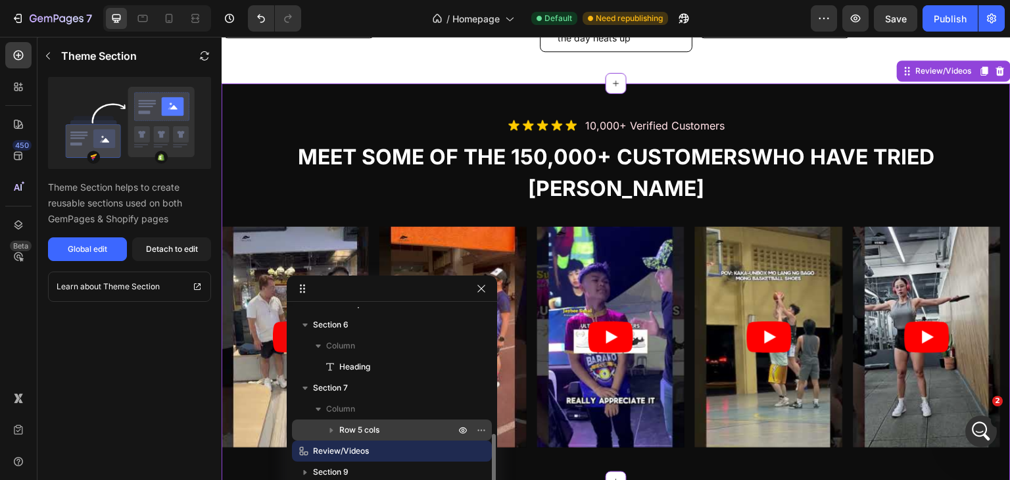
drag, startPoint x: 337, startPoint y: 471, endPoint x: 368, endPoint y: 429, distance: 52.6
click at [337, 471] on span "Section 9" at bounding box center [330, 471] width 35 height 13
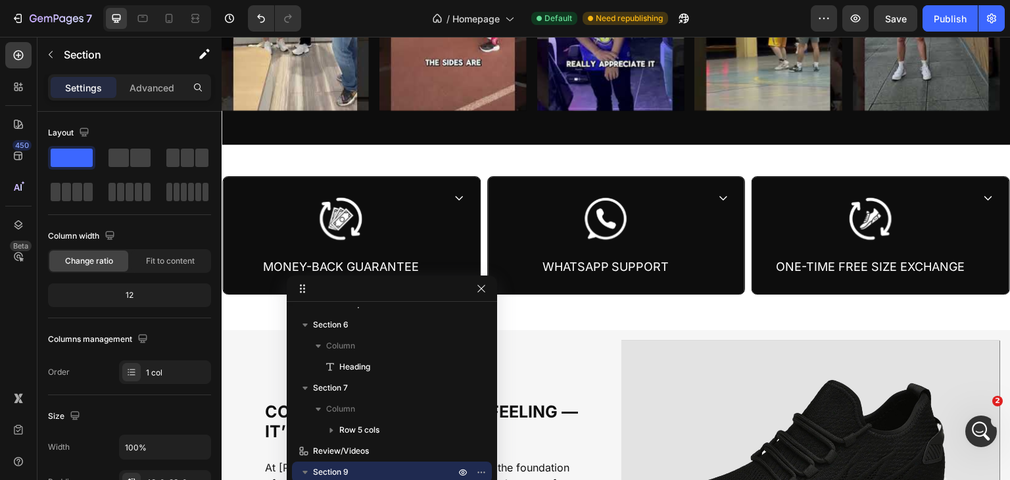
scroll to position [2024, 0]
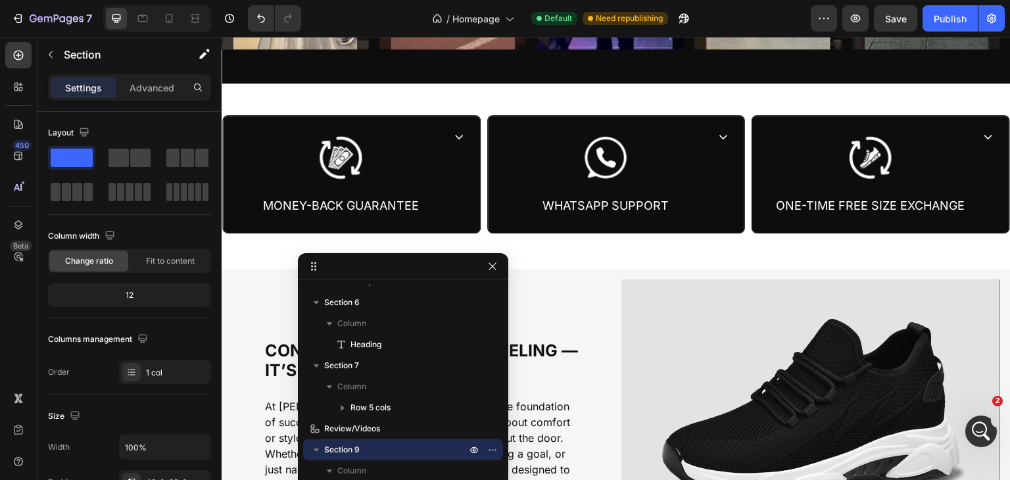
drag, startPoint x: 410, startPoint y: 295, endPoint x: 434, endPoint y: 207, distance: 91.2
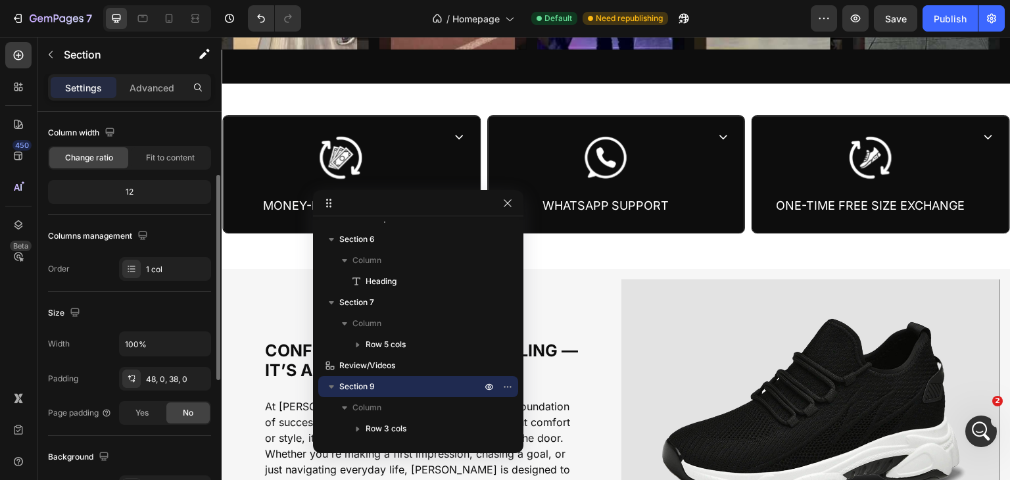
scroll to position [110, 0]
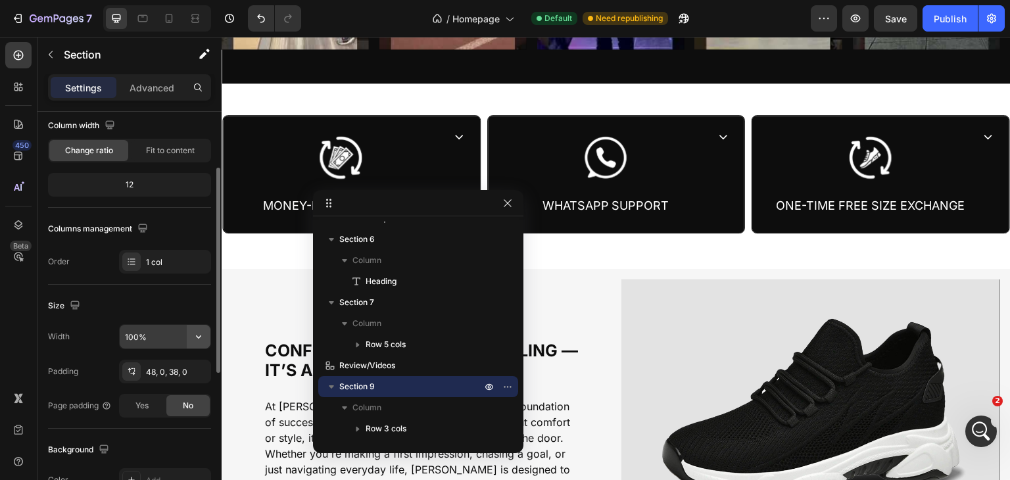
click at [199, 327] on button "button" at bounding box center [199, 337] width 24 height 24
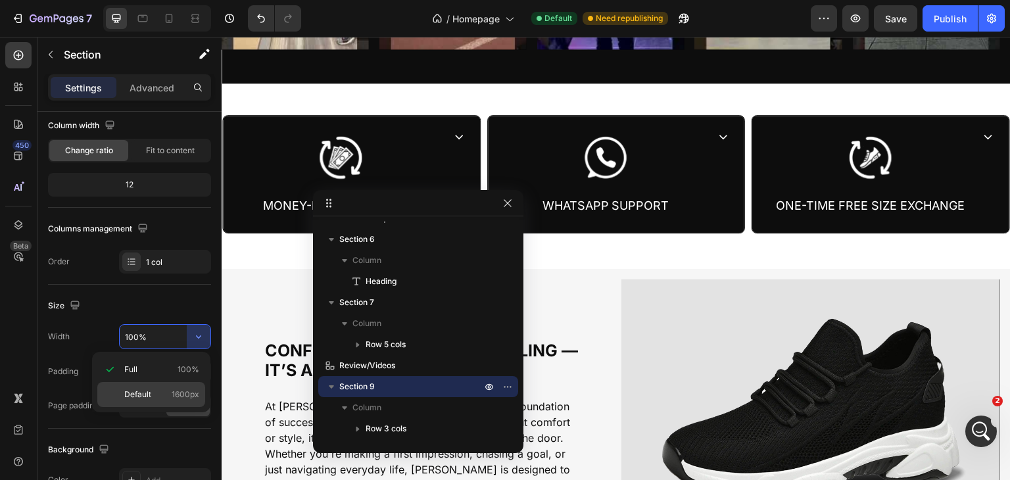
click at [148, 392] on span "Default" at bounding box center [137, 394] width 27 height 12
type input "1600"
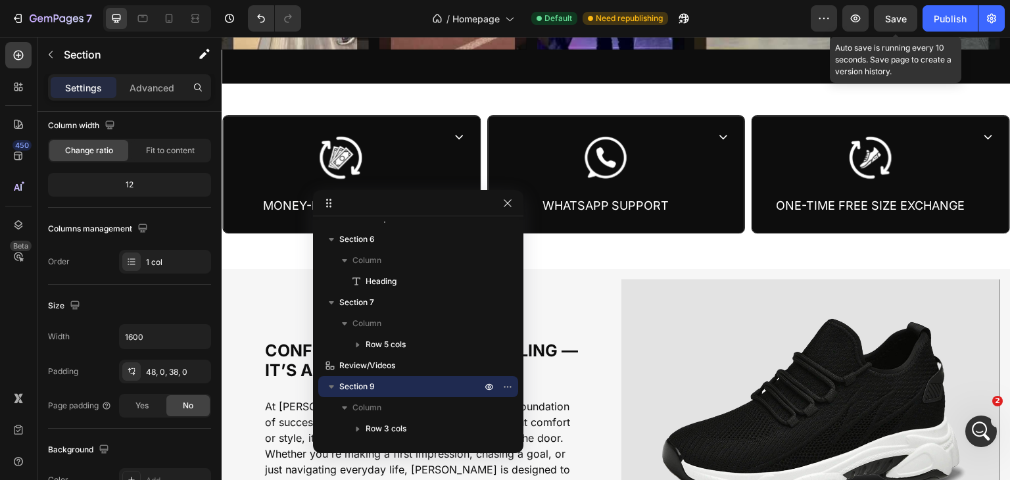
click at [906, 21] on span "Save" at bounding box center [896, 18] width 22 height 11
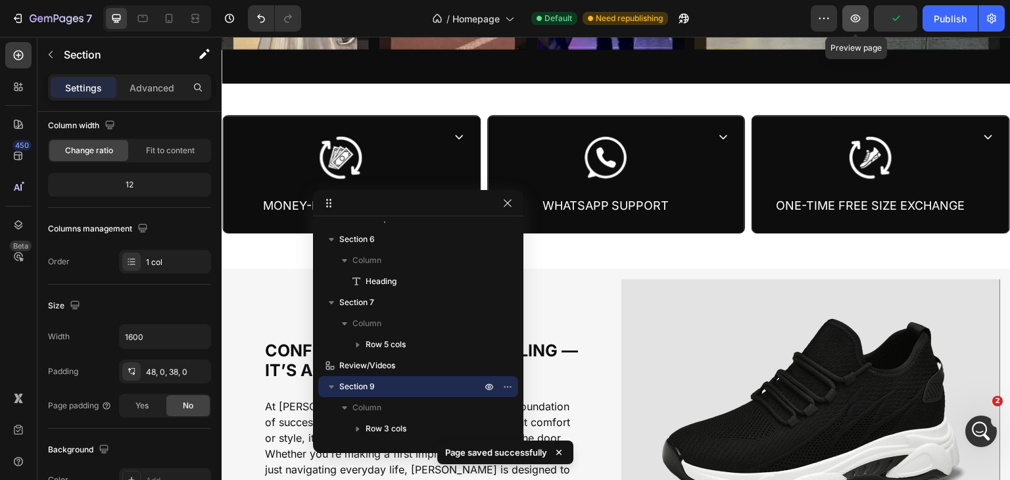
click at [856, 19] on icon "button" at bounding box center [856, 18] width 10 height 8
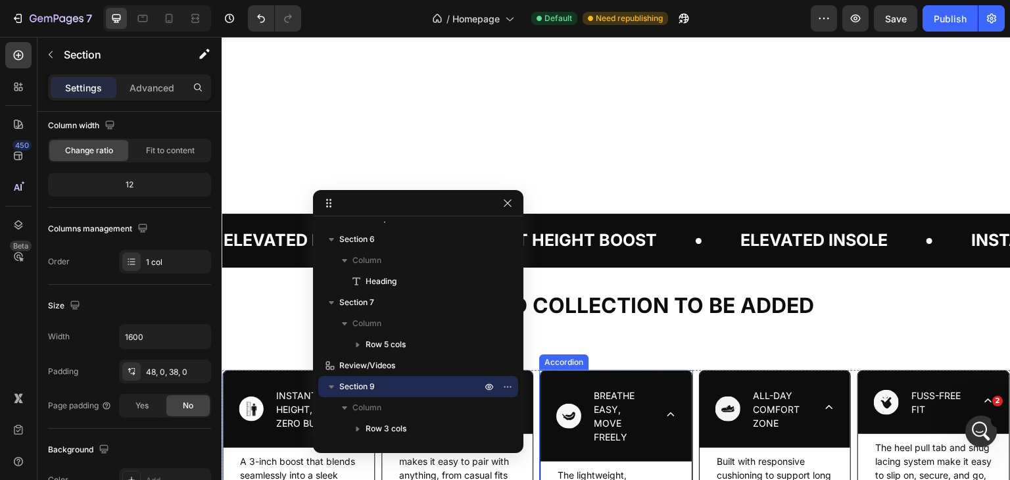
scroll to position [1367, 0]
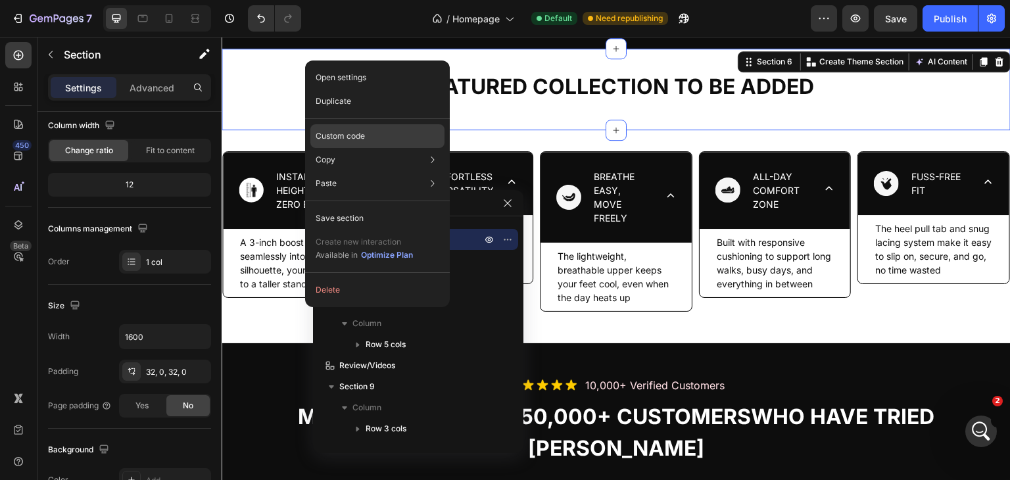
click at [349, 134] on p "Custom code" at bounding box center [340, 136] width 49 height 12
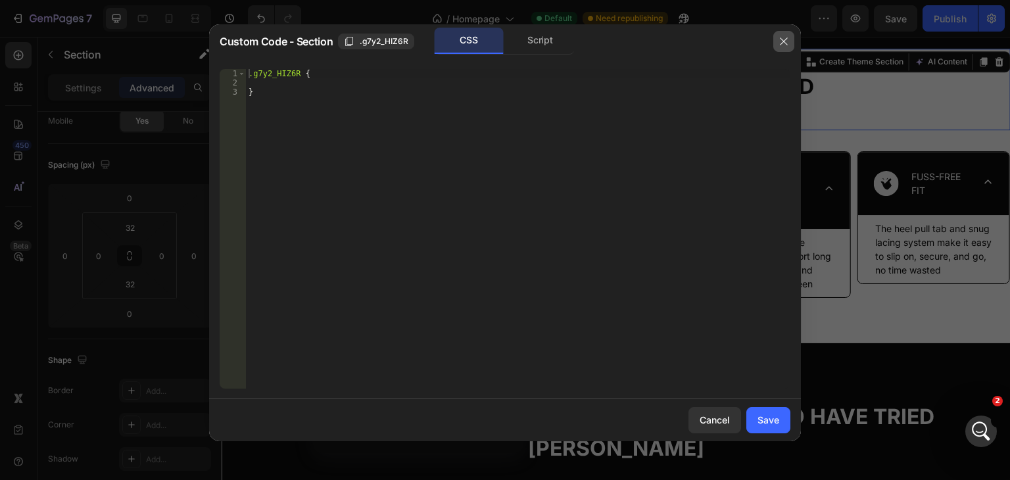
click at [774, 42] on button "button" at bounding box center [783, 41] width 21 height 21
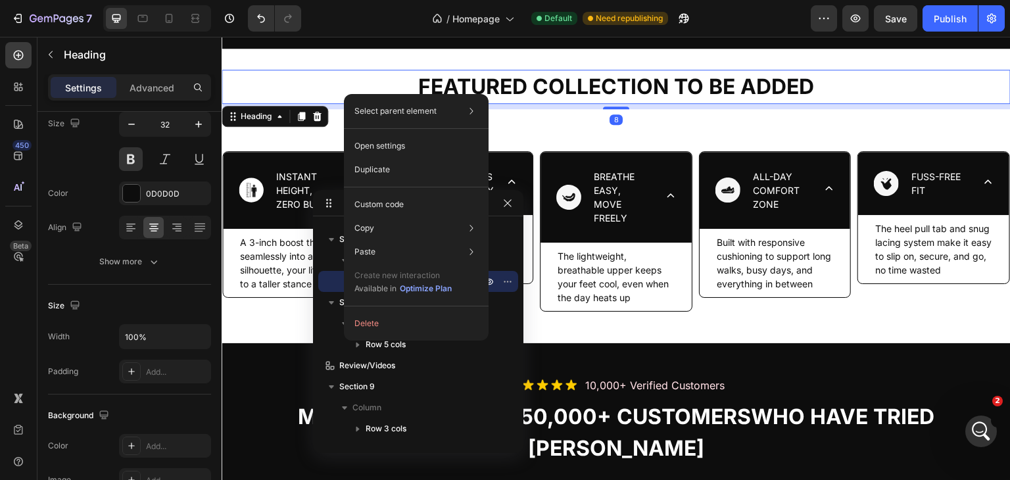
scroll to position [0, 0]
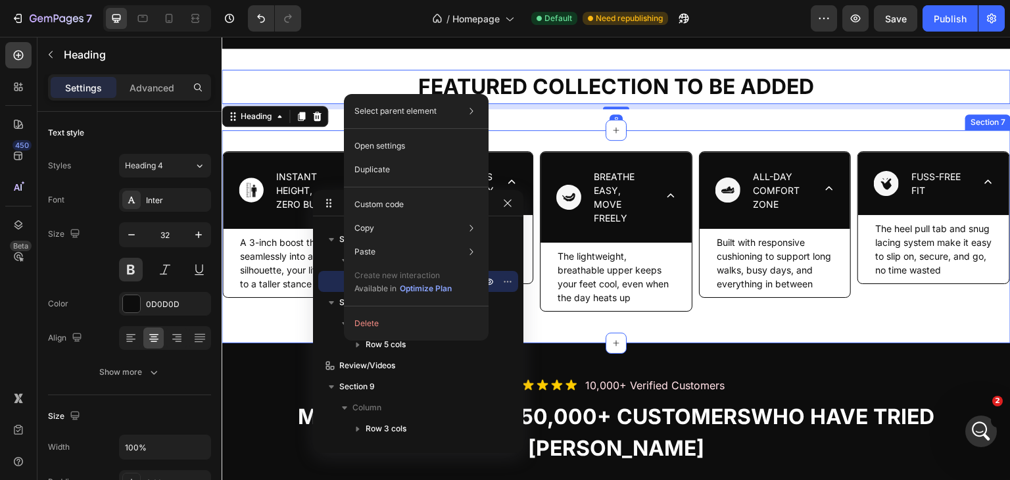
click at [277, 142] on div "INSTANT HEIGHT, ZERO BULK A 3-inch boost that blends seamlessly into a sleek si…" at bounding box center [616, 236] width 789 height 213
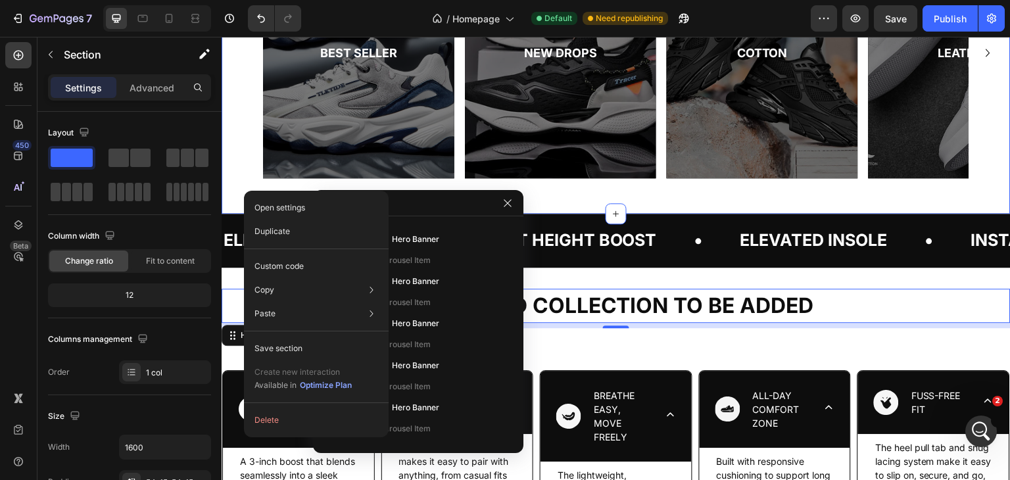
scroll to position [101, 0]
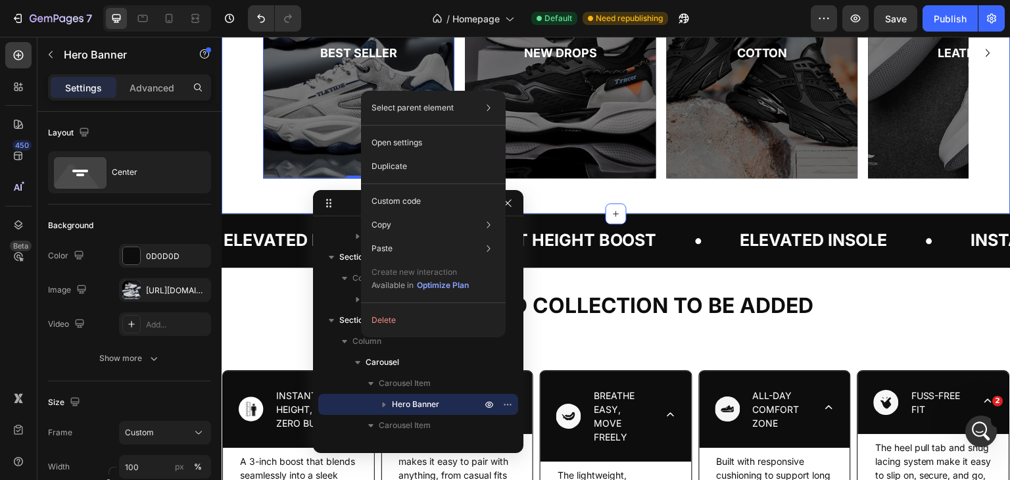
click at [239, 187] on div "BEST SELLER Text Block Row Hero Banner 0 new drops Text Block Row Hero Banner c…" at bounding box center [616, 52] width 789 height 323
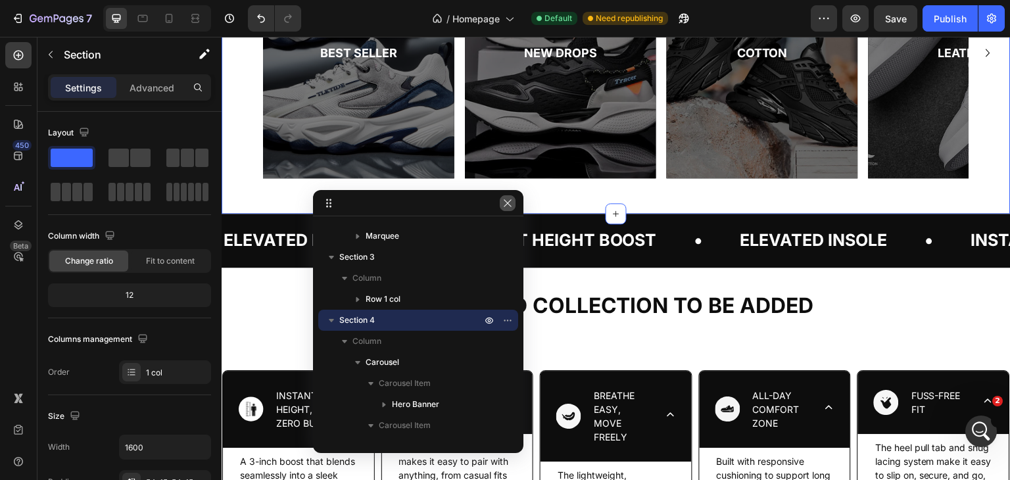
click at [503, 207] on icon "button" at bounding box center [507, 203] width 11 height 11
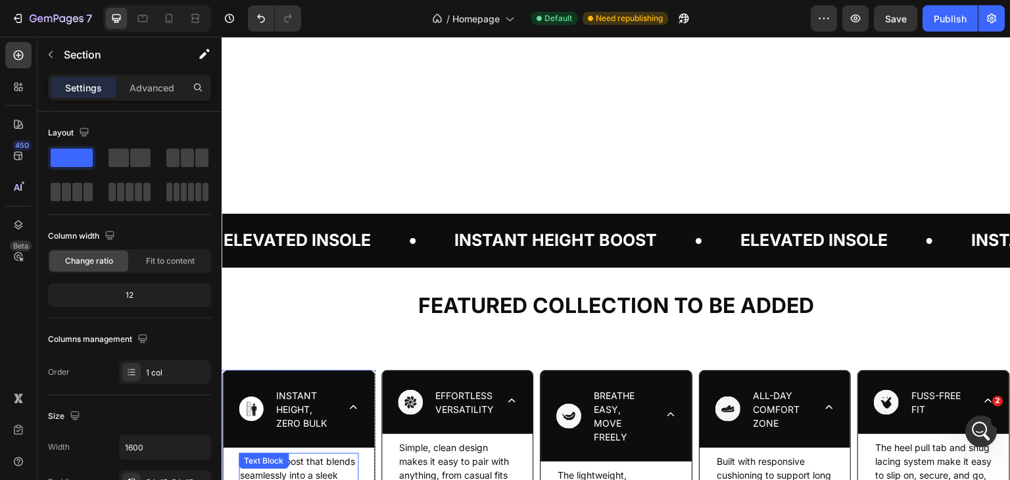
scroll to position [1367, 0]
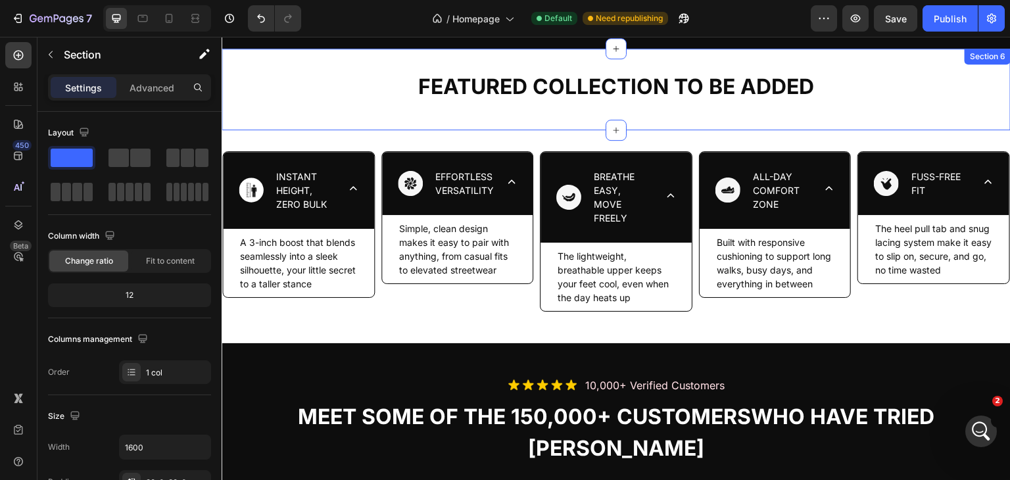
click at [354, 61] on div "FEATURED COLLECTION TO BE ADDED Heading Section 6" at bounding box center [616, 90] width 789 height 82
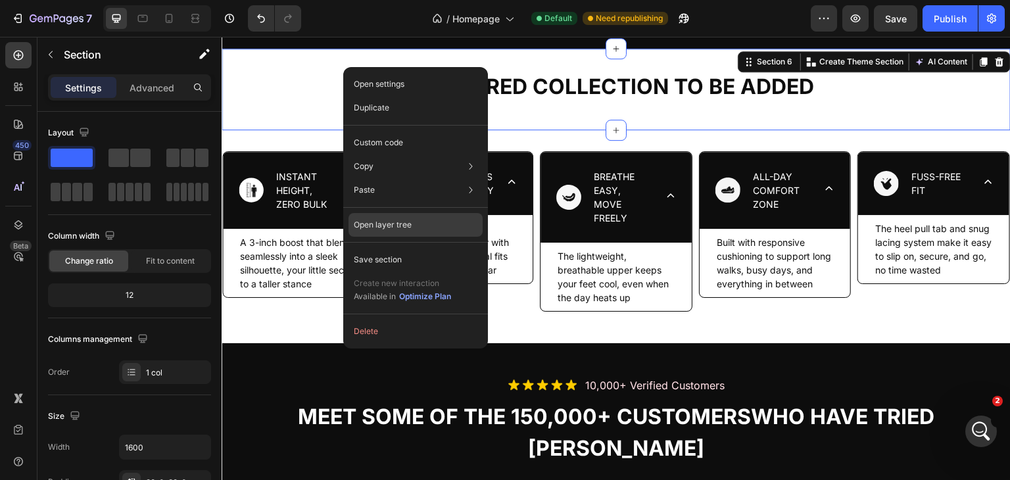
click at [395, 229] on p "Open layer tree" at bounding box center [383, 225] width 58 height 12
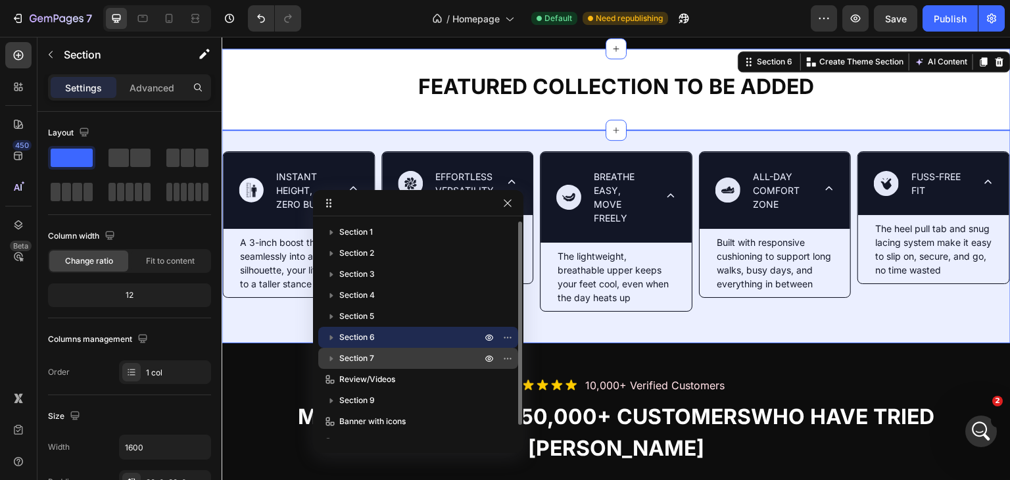
click at [360, 356] on span "Section 7" at bounding box center [356, 358] width 35 height 13
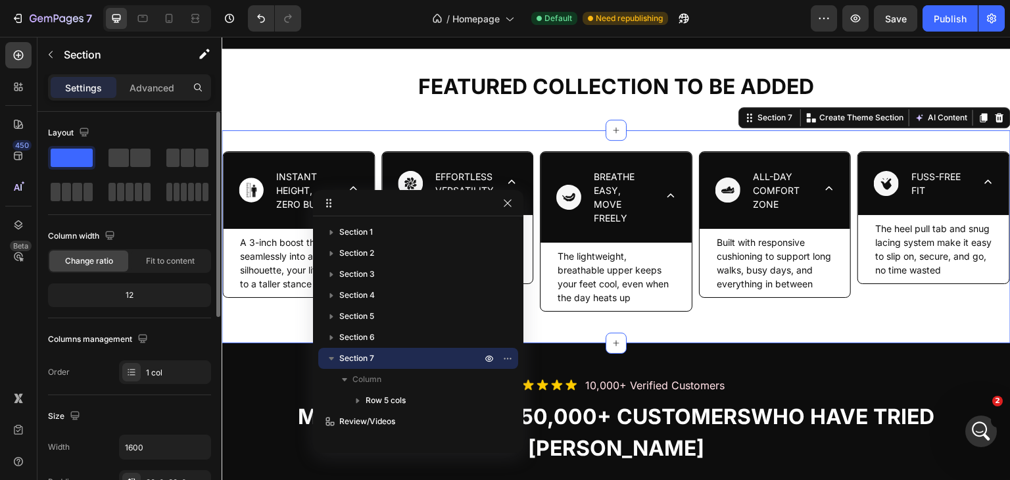
scroll to position [219, 0]
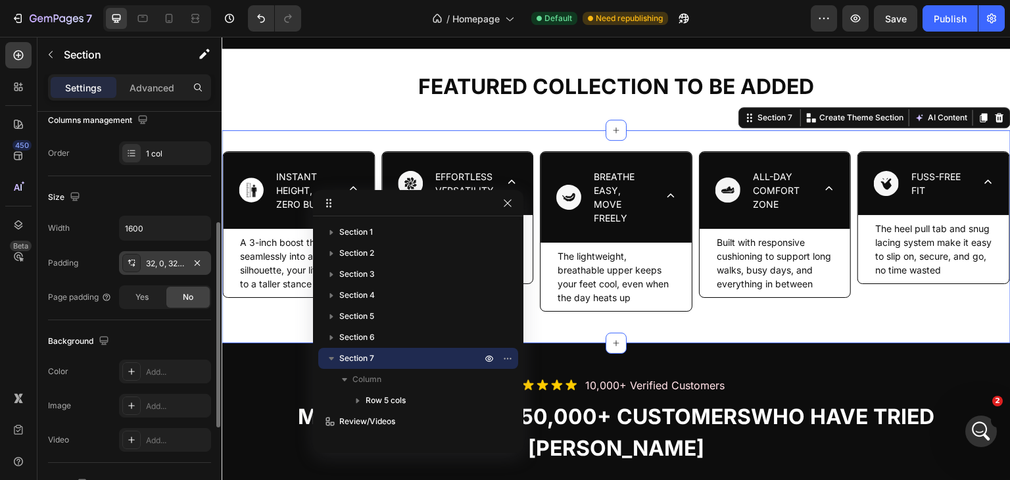
click at [160, 258] on div "32, 0, 32, 0" at bounding box center [165, 264] width 38 height 12
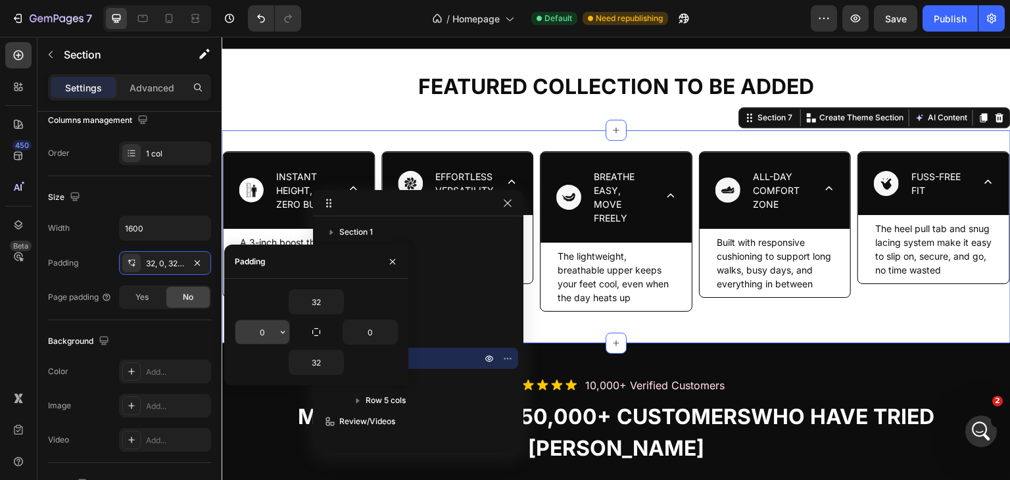
click at [258, 331] on input "0" at bounding box center [262, 332] width 54 height 24
click at [143, 295] on span "Yes" at bounding box center [141, 297] width 13 height 12
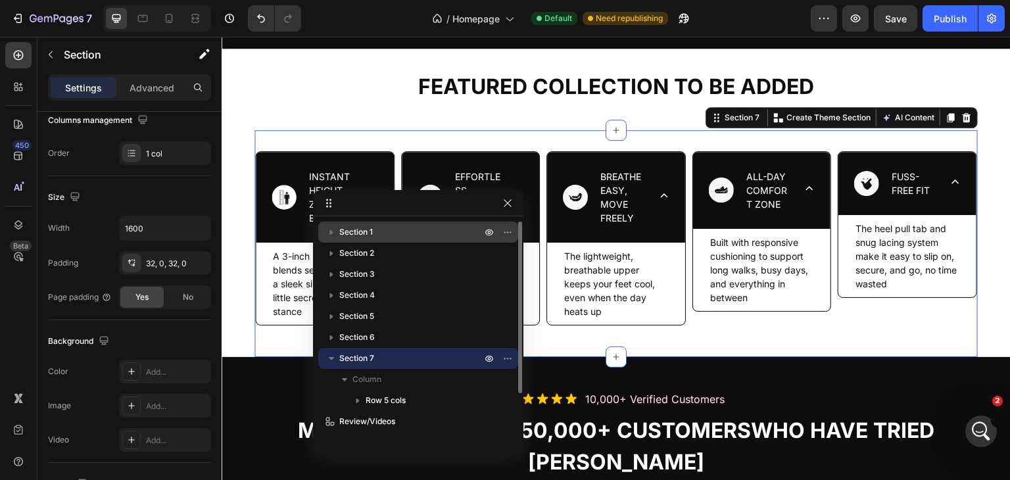
click at [357, 233] on span "Section 1" at bounding box center [356, 231] width 34 height 13
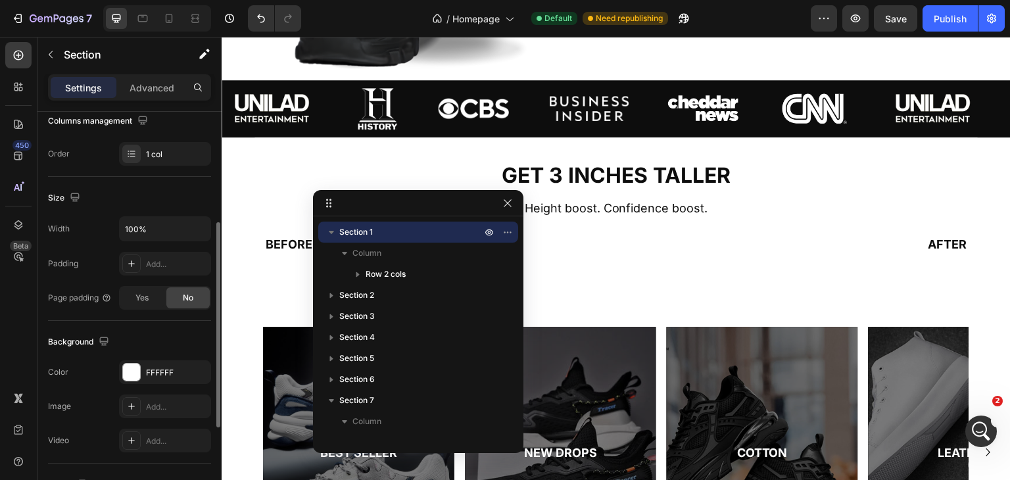
scroll to position [0, 0]
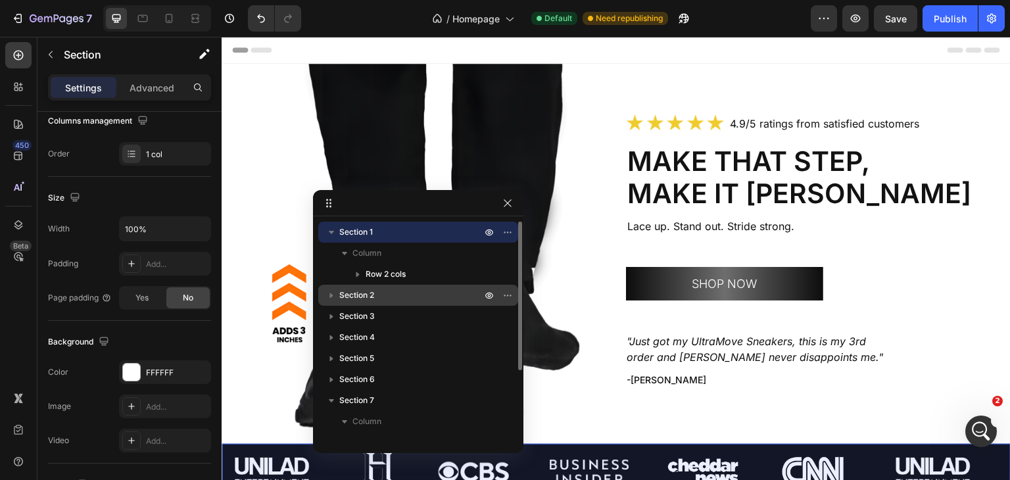
click at [392, 292] on p "Section 2" at bounding box center [411, 295] width 145 height 13
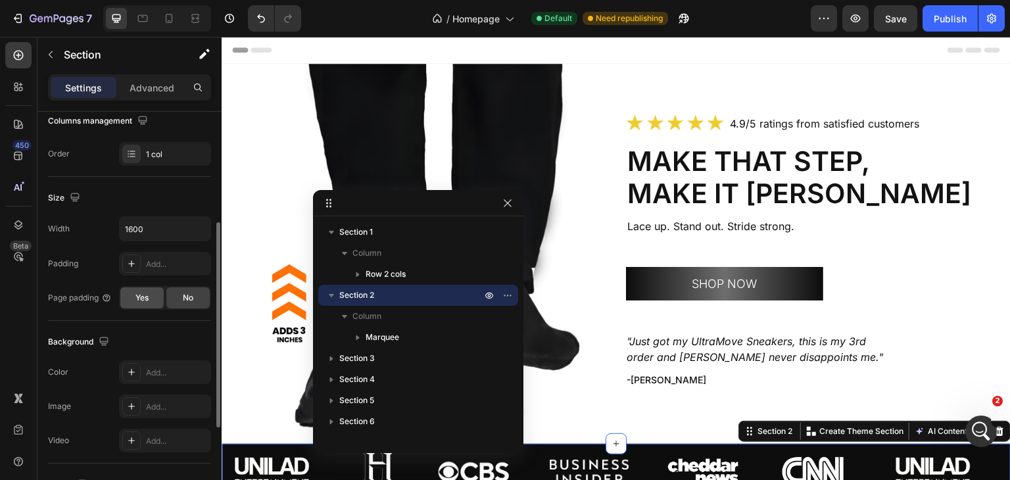
click at [144, 293] on span "Yes" at bounding box center [141, 298] width 13 height 12
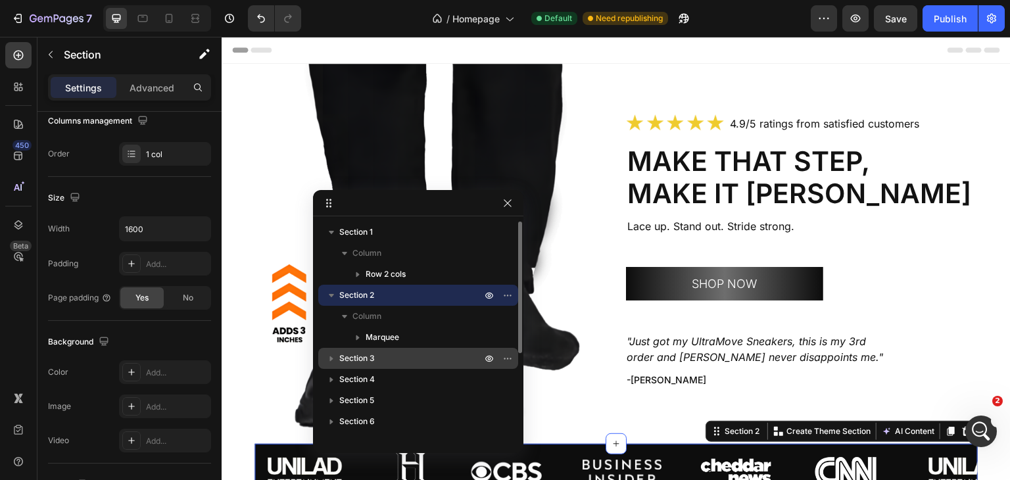
click at [400, 353] on p "Section 3" at bounding box center [411, 358] width 145 height 13
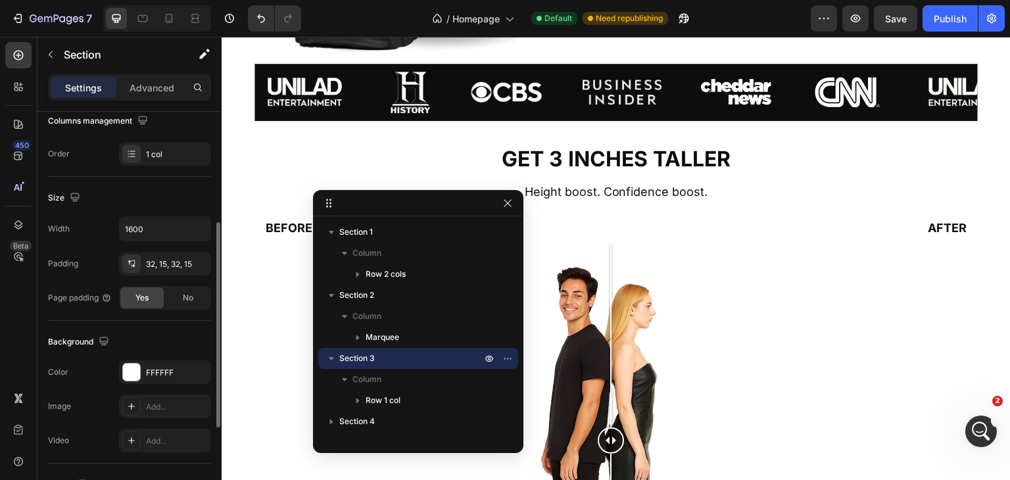
scroll to position [413, 0]
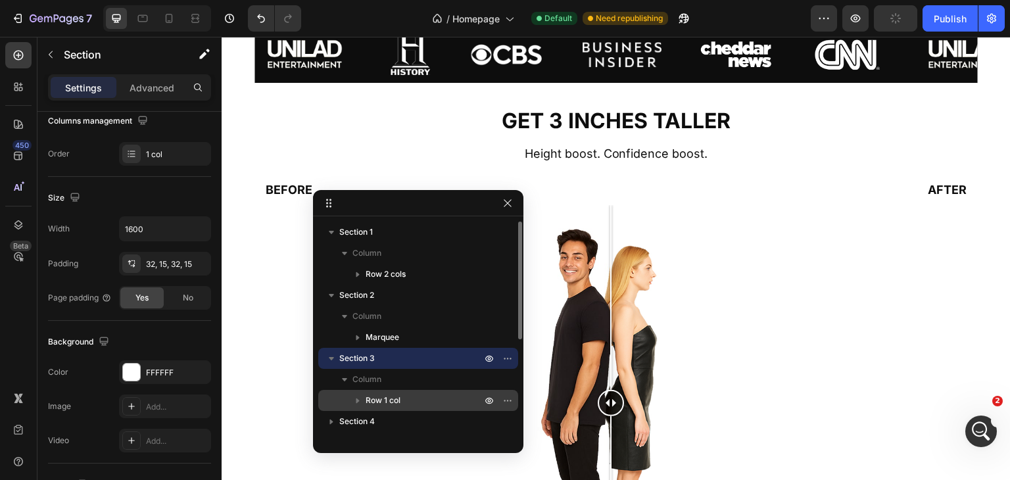
drag, startPoint x: 391, startPoint y: 418, endPoint x: 333, endPoint y: 409, distance: 59.1
click at [390, 418] on p "Section 4" at bounding box center [411, 421] width 145 height 13
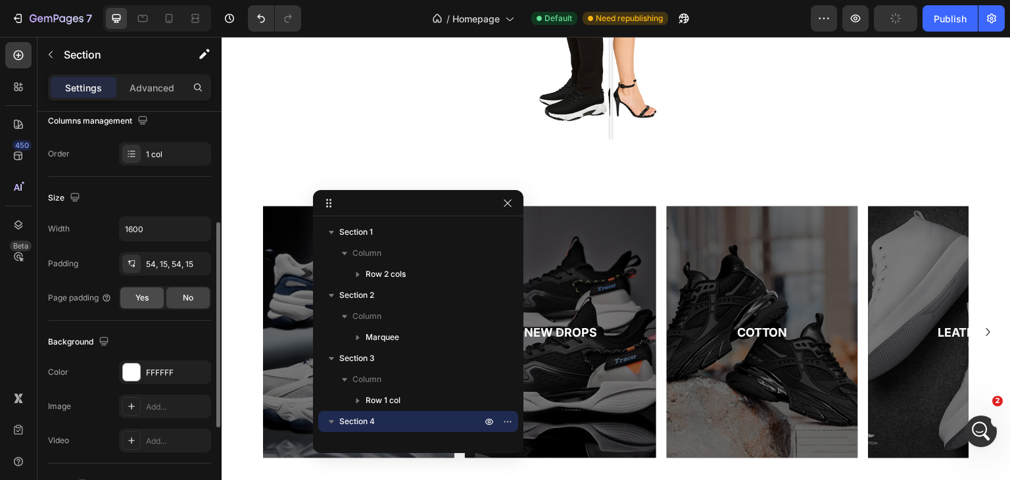
scroll to position [956, 0]
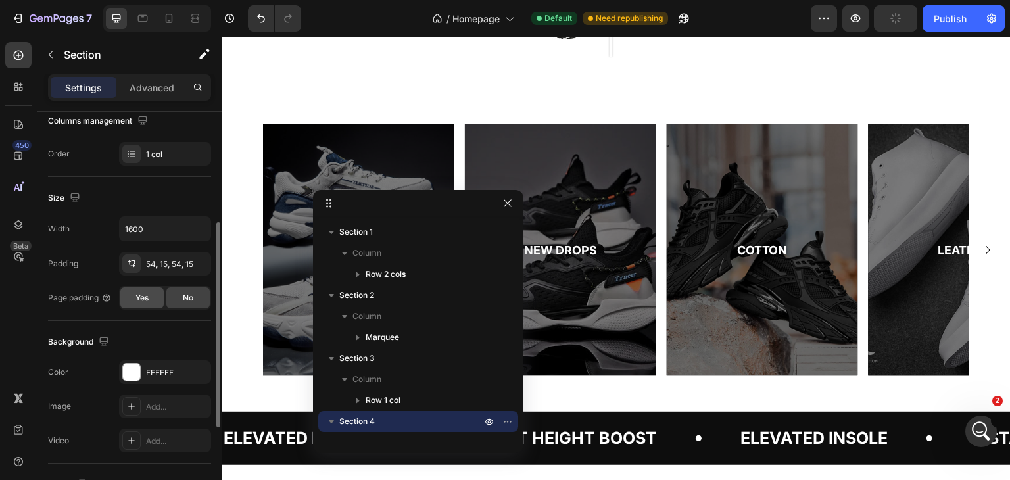
click at [139, 298] on span "Yes" at bounding box center [141, 298] width 13 height 12
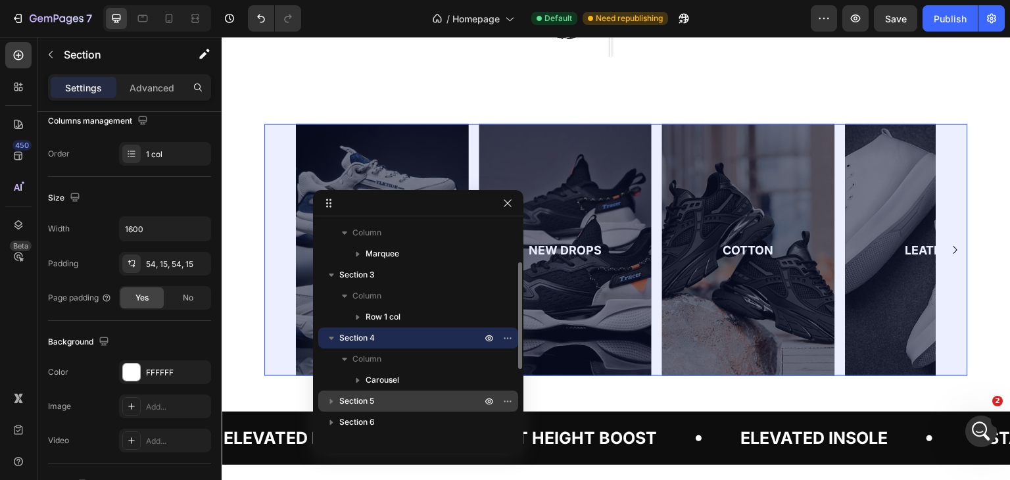
scroll to position [86, 0]
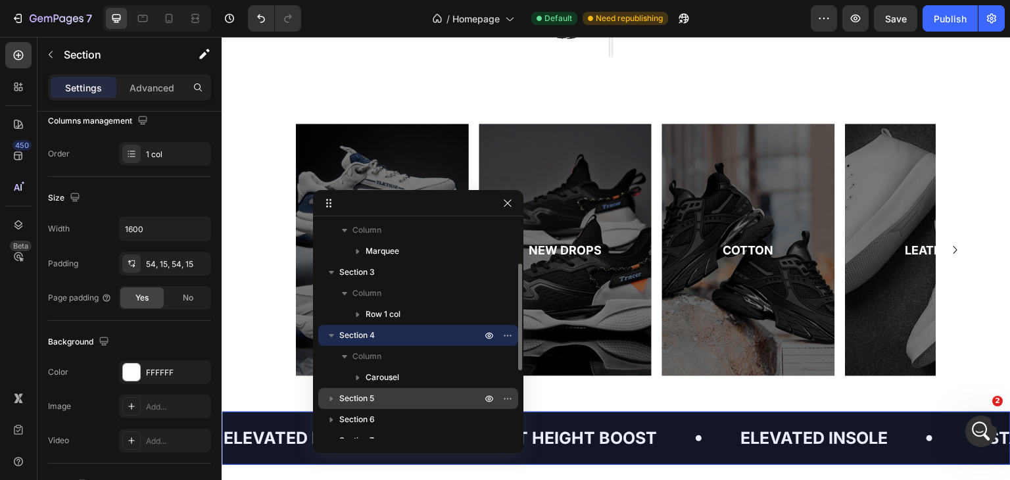
click at [381, 396] on p "Section 5" at bounding box center [411, 398] width 145 height 13
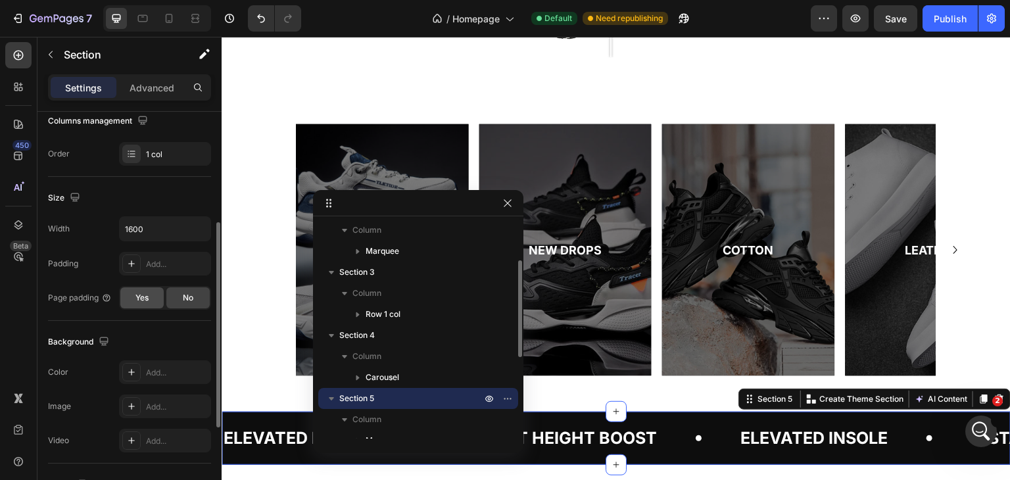
click at [135, 295] on span "Yes" at bounding box center [141, 298] width 13 height 12
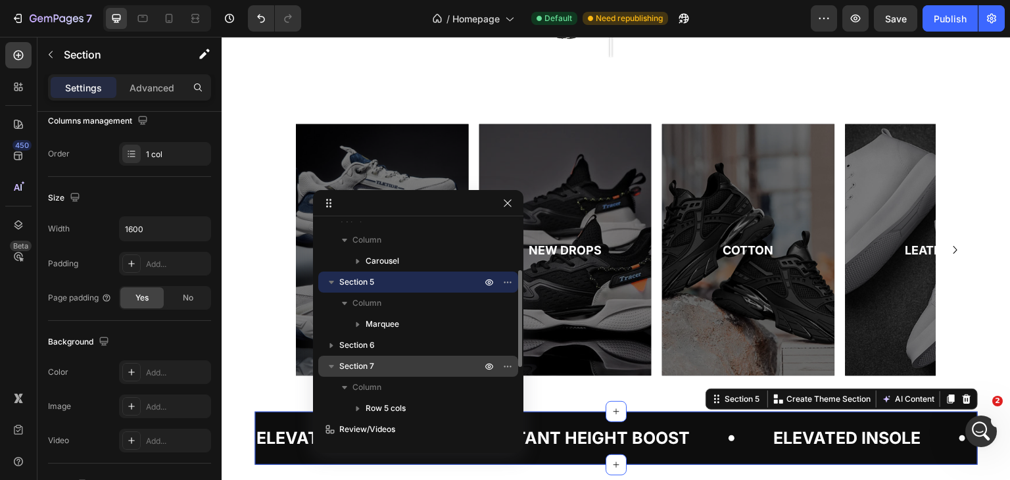
scroll to position [204, 0]
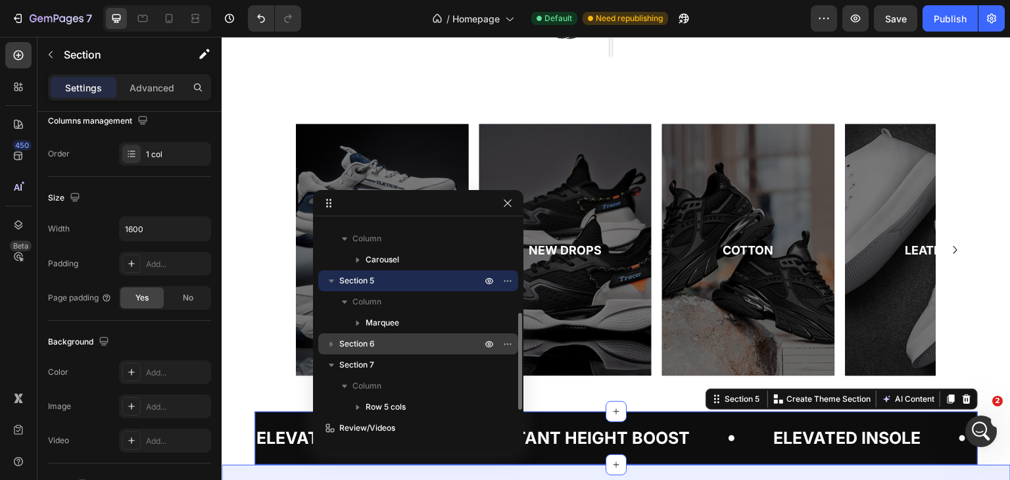
click at [384, 346] on p "Section 6" at bounding box center [411, 343] width 145 height 13
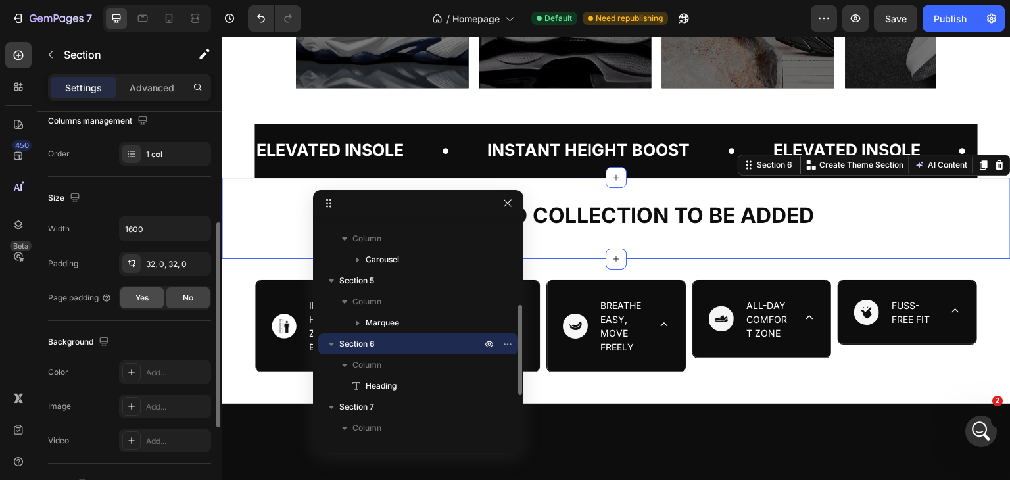
click at [143, 293] on span "Yes" at bounding box center [141, 298] width 13 height 12
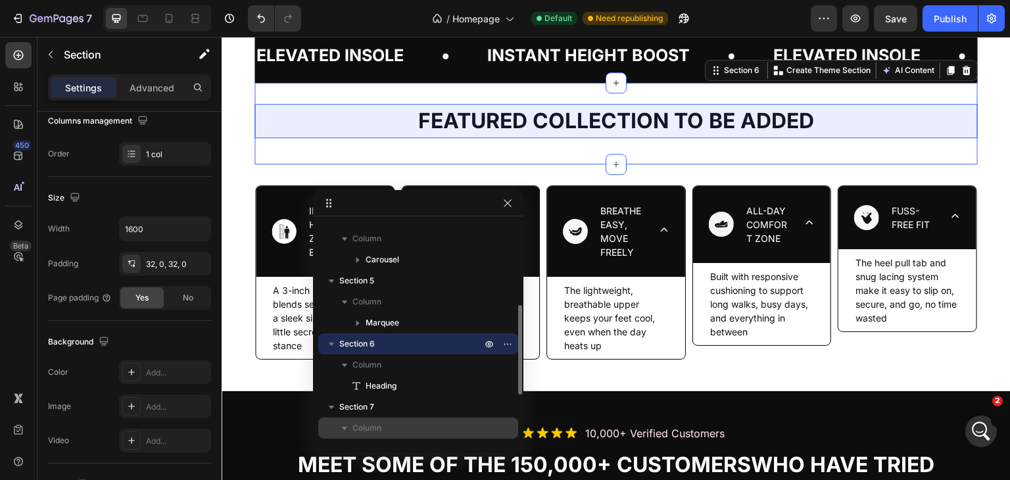
scroll to position [247, 0]
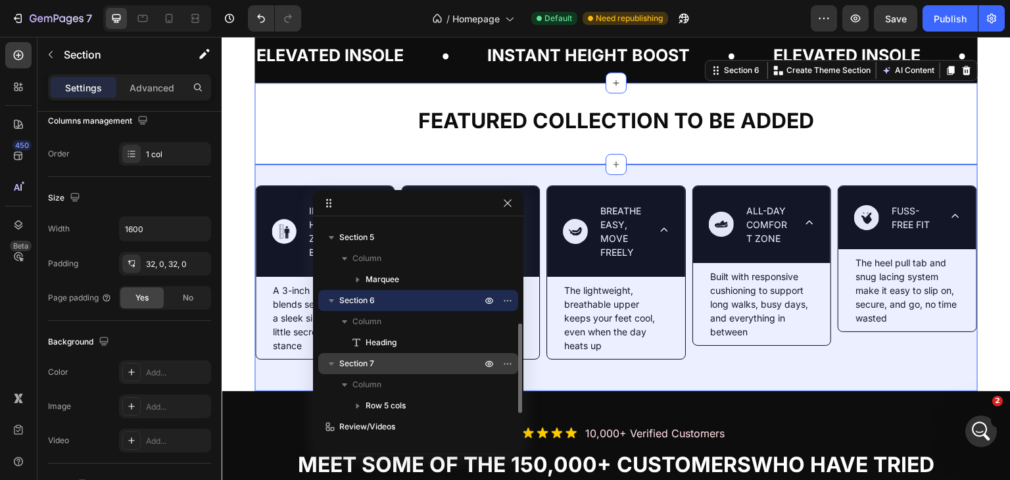
click at [397, 365] on p "Section 7" at bounding box center [411, 363] width 145 height 13
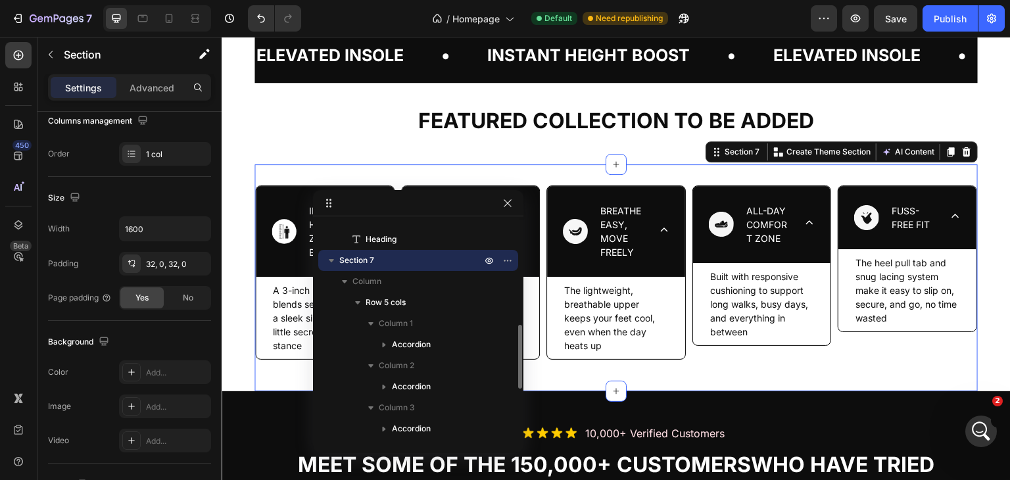
click at [330, 262] on icon "button" at bounding box center [331, 260] width 13 height 13
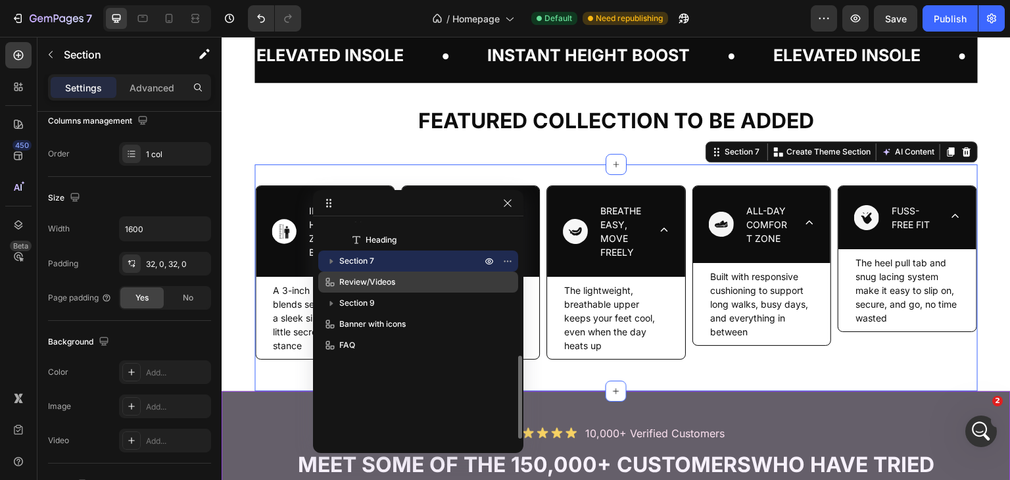
click at [386, 286] on span "Review/Videos" at bounding box center [367, 281] width 56 height 13
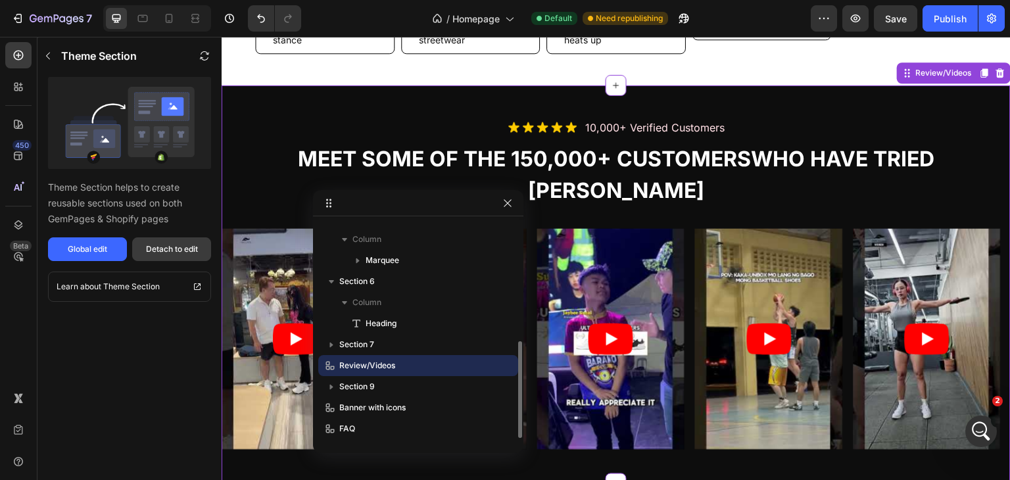
scroll to position [1641, 0]
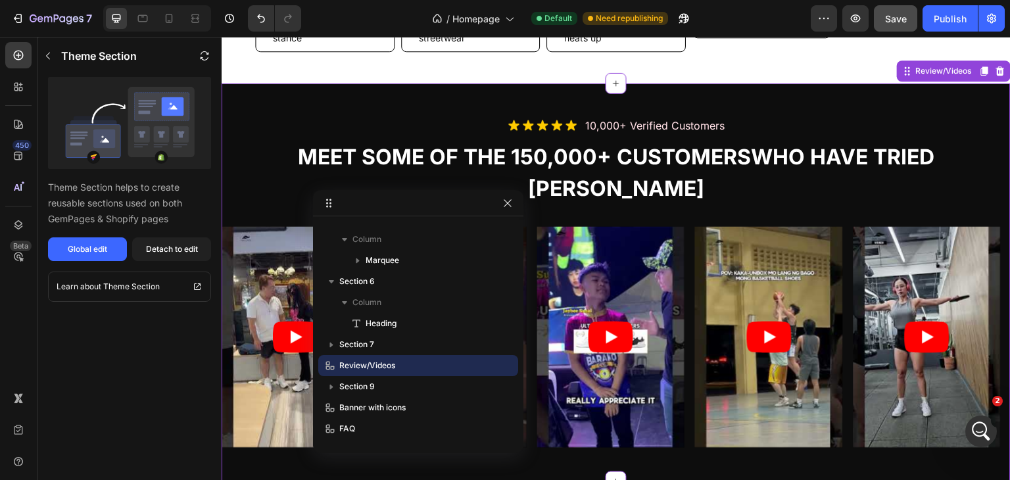
click at [897, 26] on button "Save" at bounding box center [895, 18] width 43 height 26
click at [856, 22] on icon "button" at bounding box center [856, 18] width 10 height 8
drag, startPoint x: 504, startPoint y: 197, endPoint x: 362, endPoint y: 114, distance: 165.3
click at [505, 197] on button "button" at bounding box center [508, 203] width 16 height 16
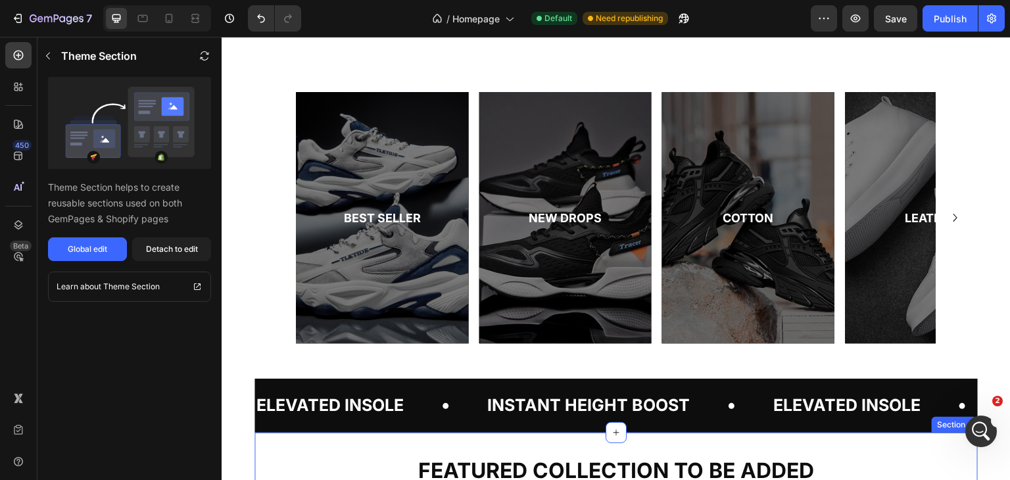
scroll to position [1202, 0]
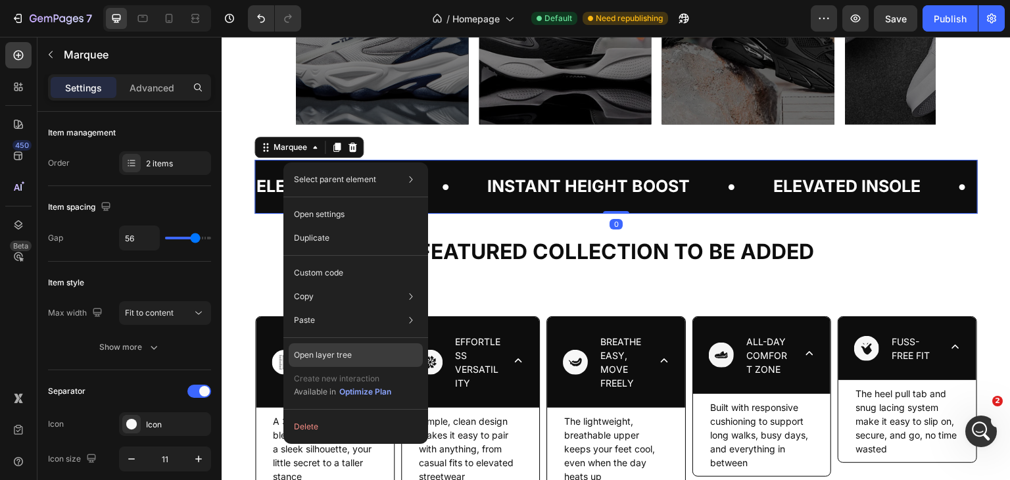
click at [374, 351] on div "Open layer tree" at bounding box center [356, 355] width 134 height 24
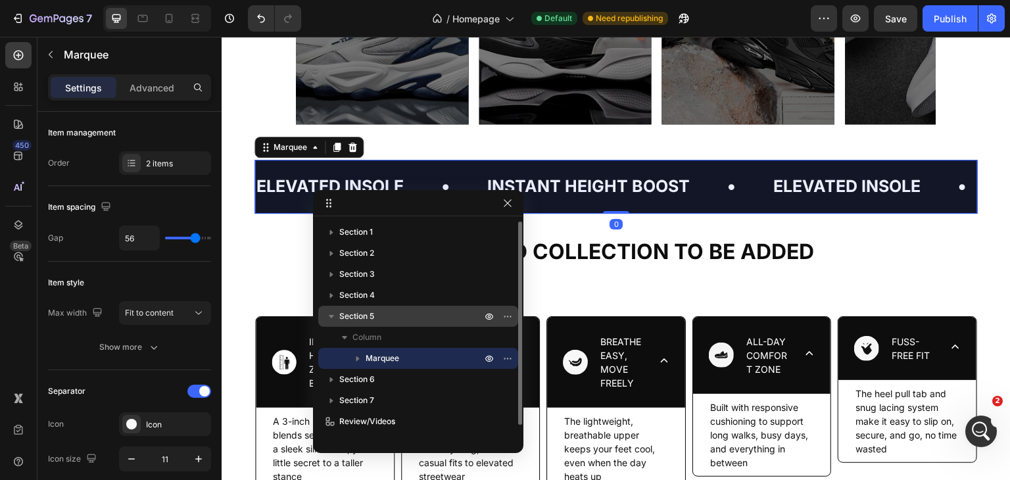
click at [404, 316] on p "Section 5" at bounding box center [411, 316] width 145 height 13
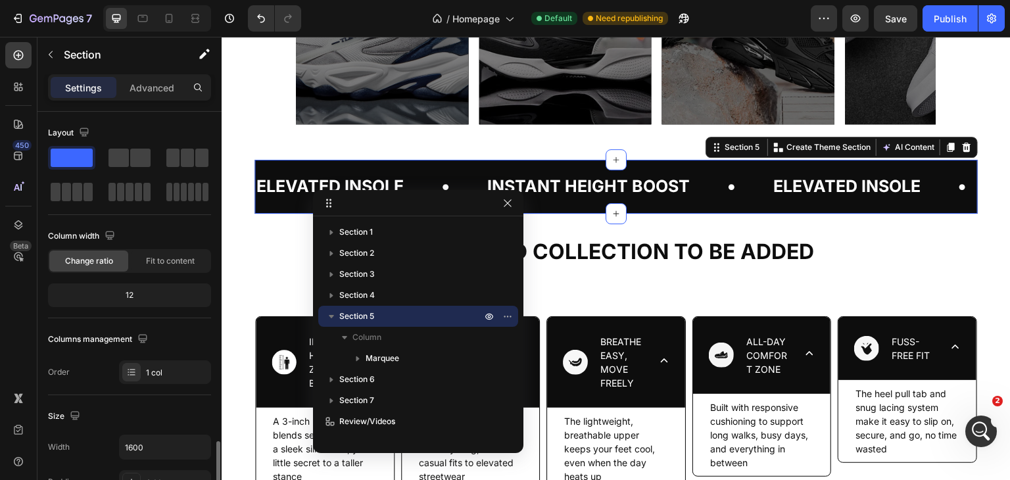
scroll to position [219, 0]
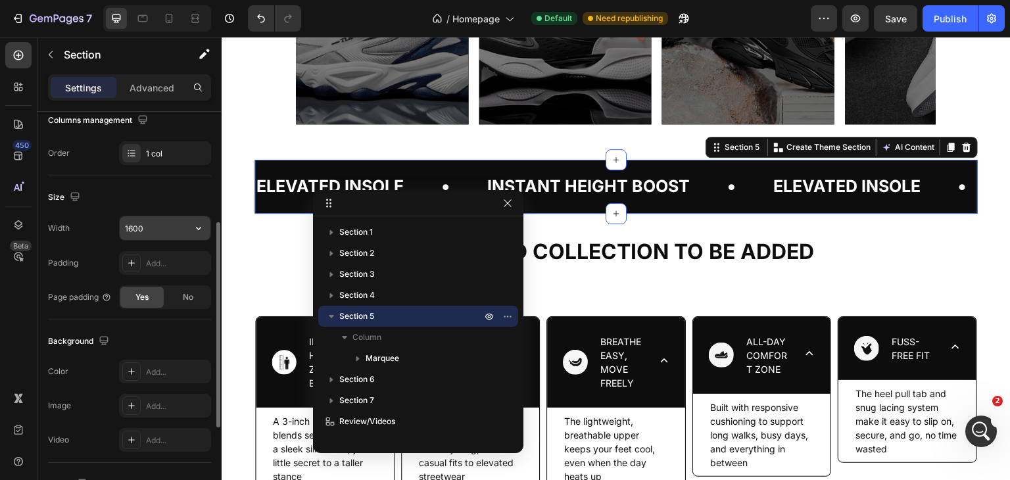
click at [200, 231] on icon "button" at bounding box center [198, 228] width 13 height 13
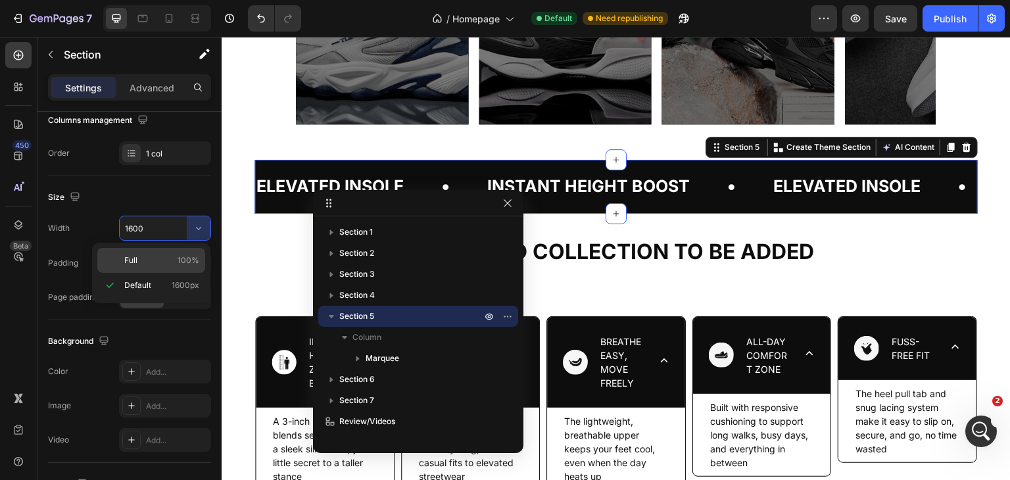
click at [150, 260] on p "Full 100%" at bounding box center [161, 260] width 75 height 12
type input "100%"
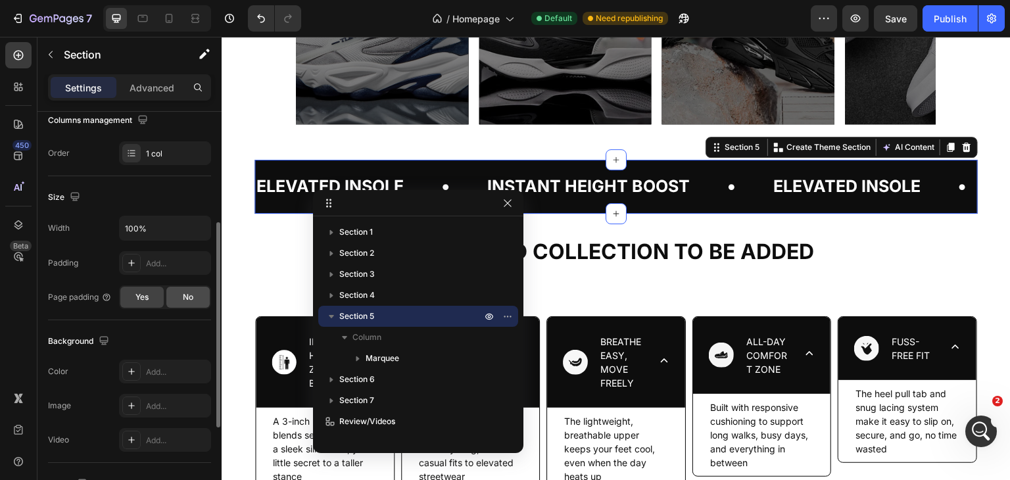
click at [184, 295] on span "No" at bounding box center [188, 297] width 11 height 12
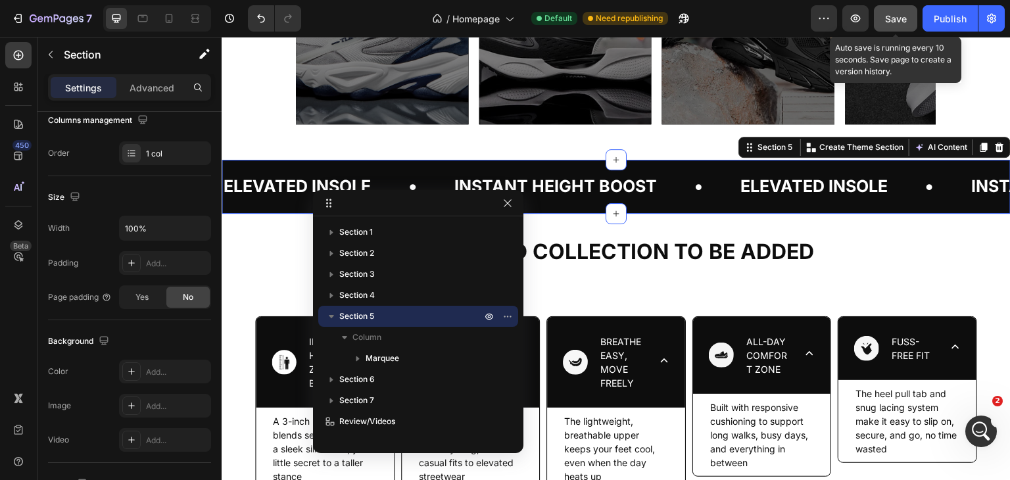
click at [906, 18] on span "Save" at bounding box center [896, 18] width 22 height 11
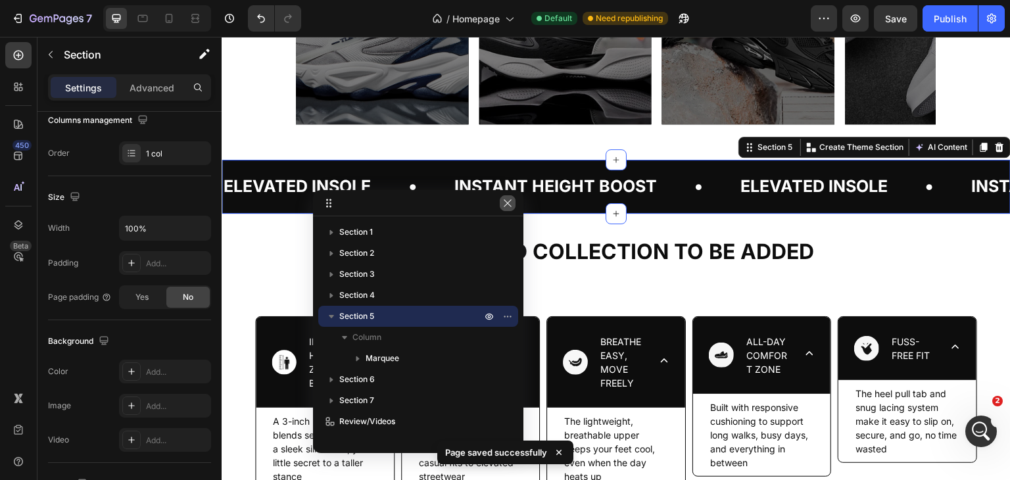
click at [500, 204] on button "button" at bounding box center [508, 203] width 16 height 16
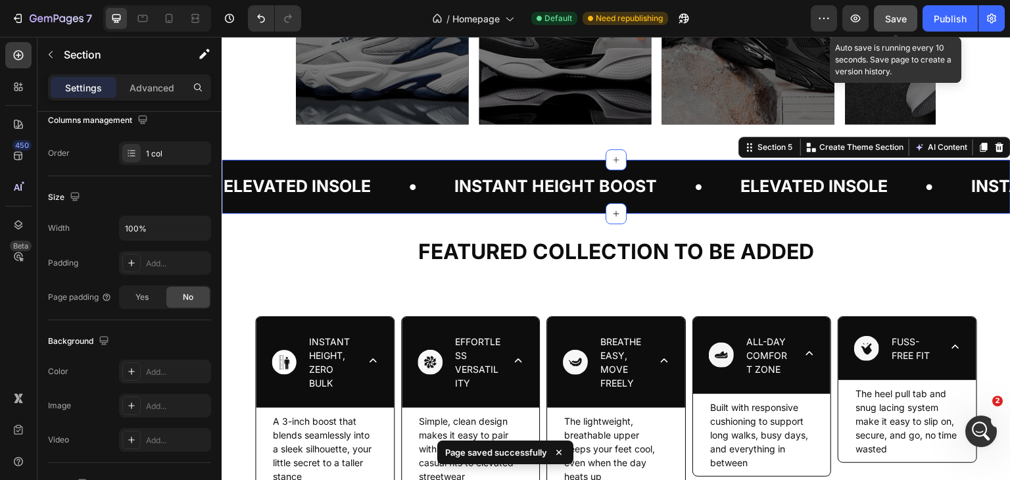
click at [891, 20] on span "Save" at bounding box center [896, 18] width 22 height 11
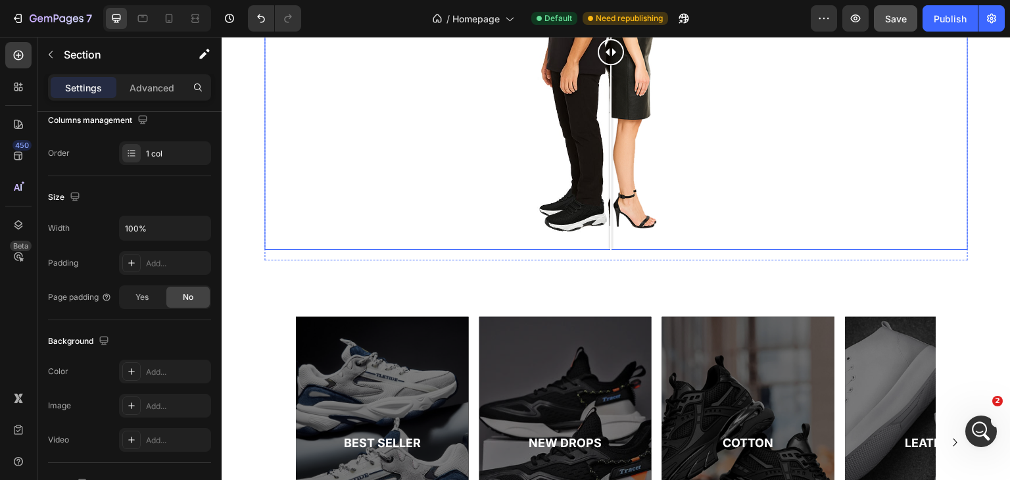
scroll to position [983, 0]
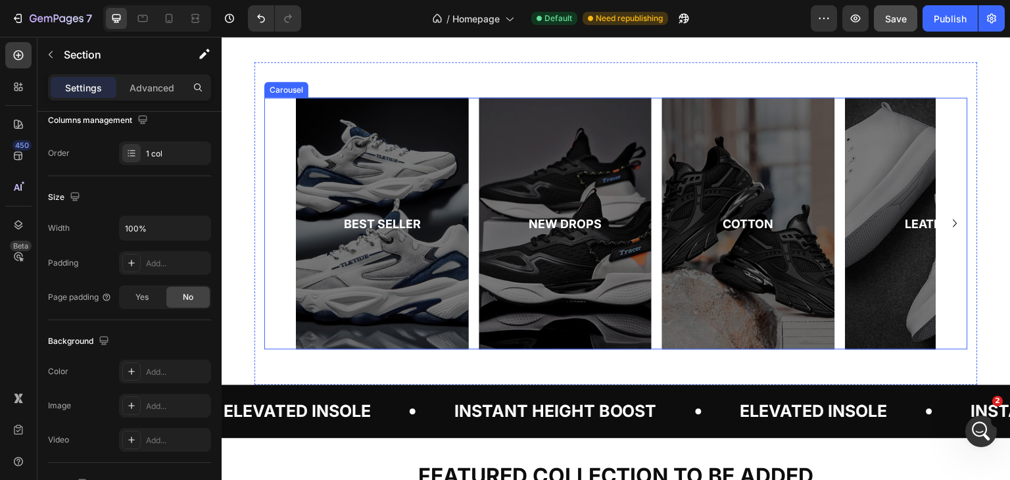
click at [943, 191] on div "BEST SELLER Text Block Row Hero Banner new drops Text Block Row Hero Banner cot…" at bounding box center [615, 223] width 703 height 252
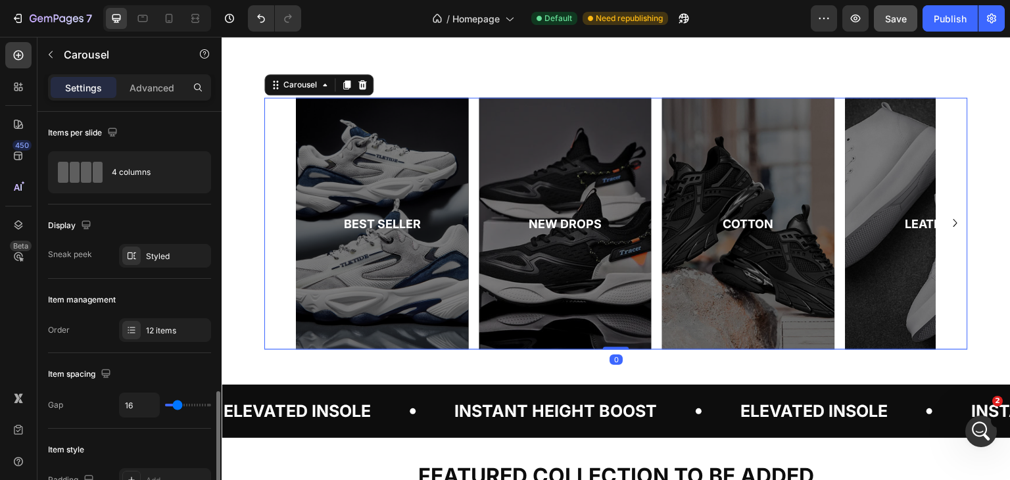
scroll to position [219, 0]
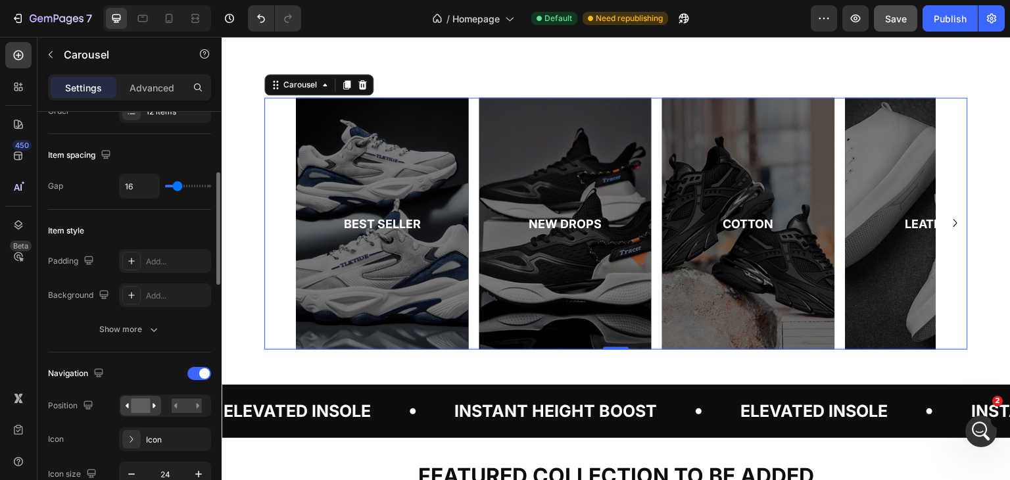
click at [184, 377] on div "Navigation" at bounding box center [129, 373] width 163 height 21
click at [191, 372] on div at bounding box center [199, 373] width 24 height 13
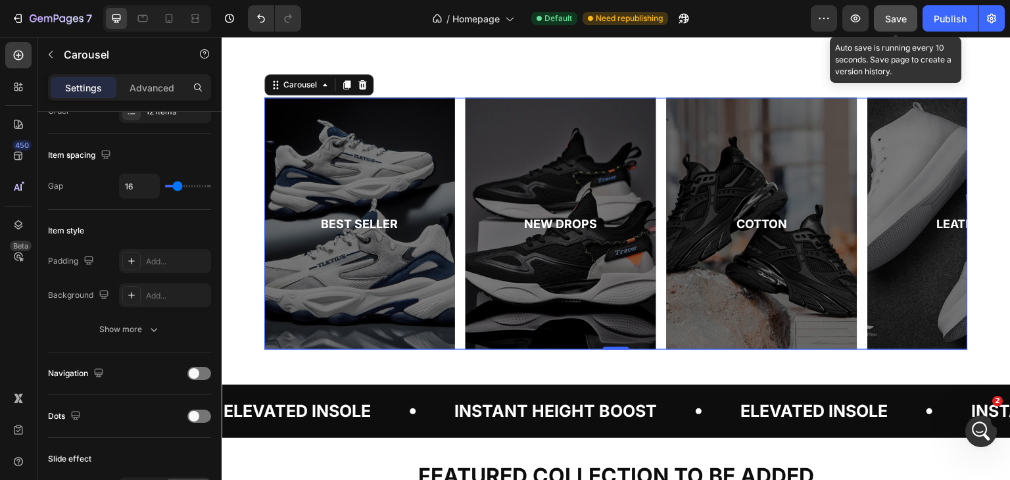
drag, startPoint x: 905, startPoint y: 25, endPoint x: 933, endPoint y: 21, distance: 28.5
click at [905, 26] on button "Save" at bounding box center [895, 18] width 43 height 26
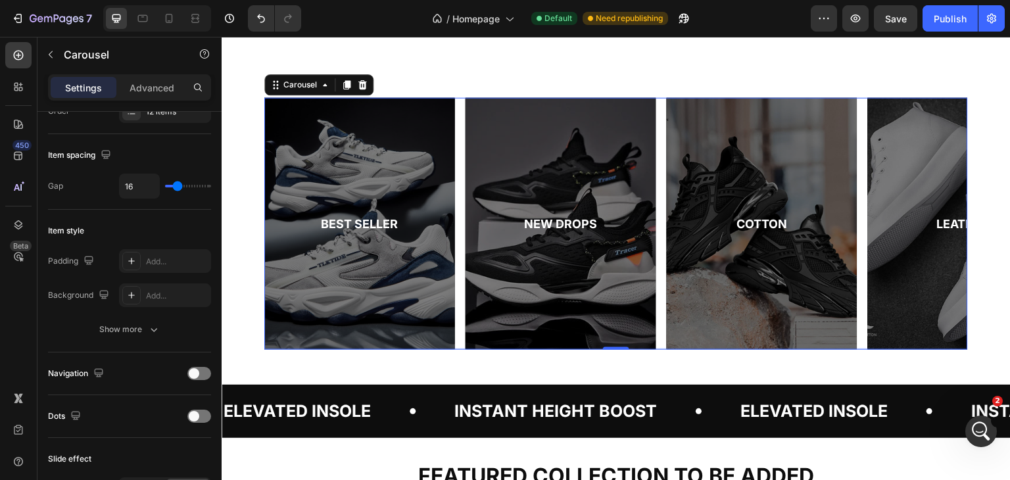
click at [187, 14] on div at bounding box center [195, 18] width 21 height 21
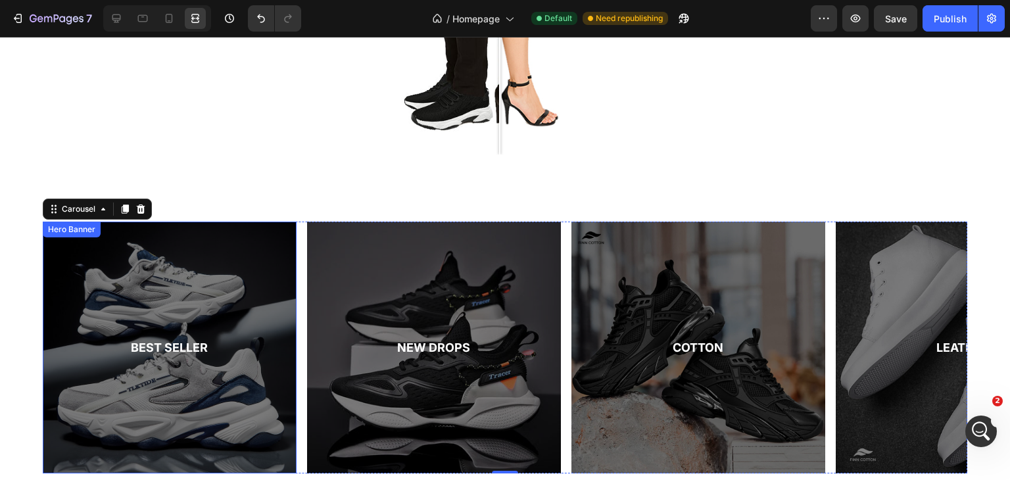
scroll to position [1202, 0]
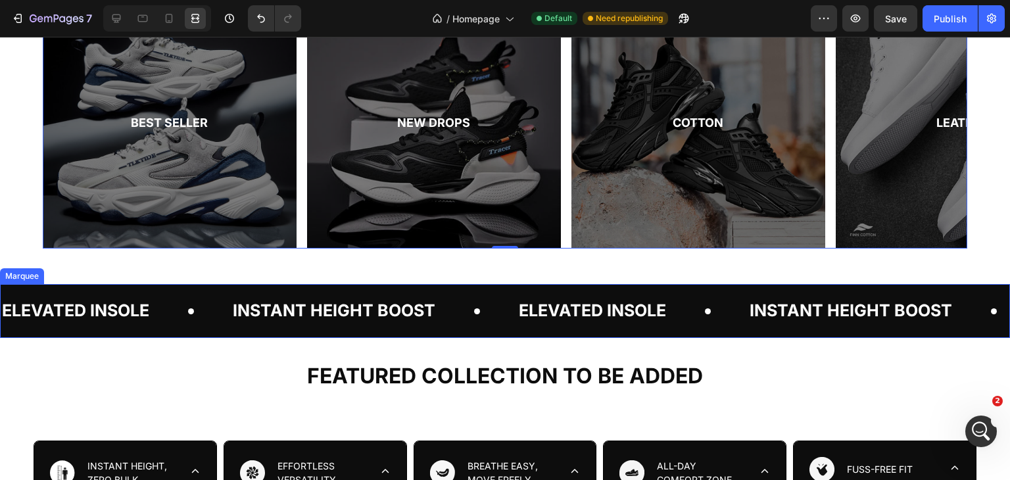
click at [398, 290] on div "Elevated Insole Text Instant Height Boost Text Elevated Insole Text Instant Hei…" at bounding box center [505, 311] width 1010 height 54
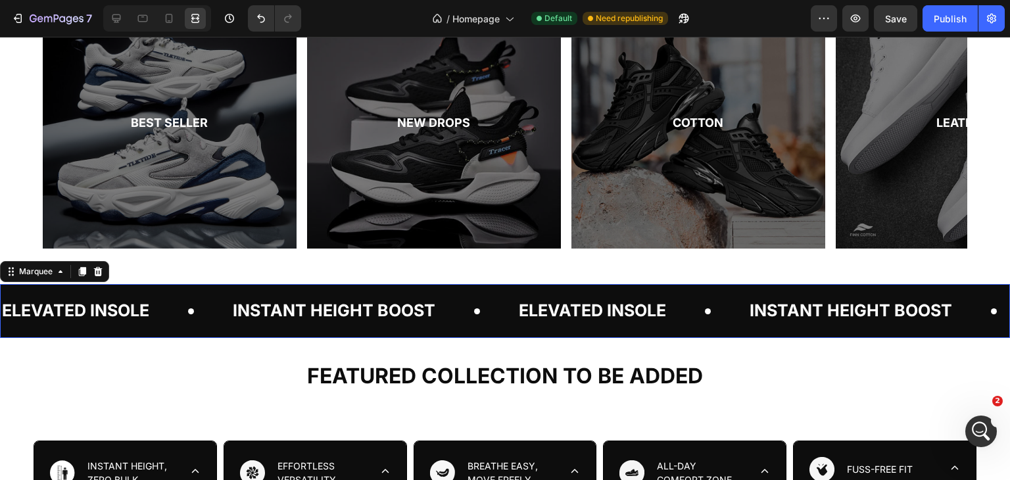
scroll to position [0, 0]
click at [892, 19] on span "Save" at bounding box center [896, 18] width 22 height 11
click at [854, 19] on icon "button" at bounding box center [855, 18] width 13 height 13
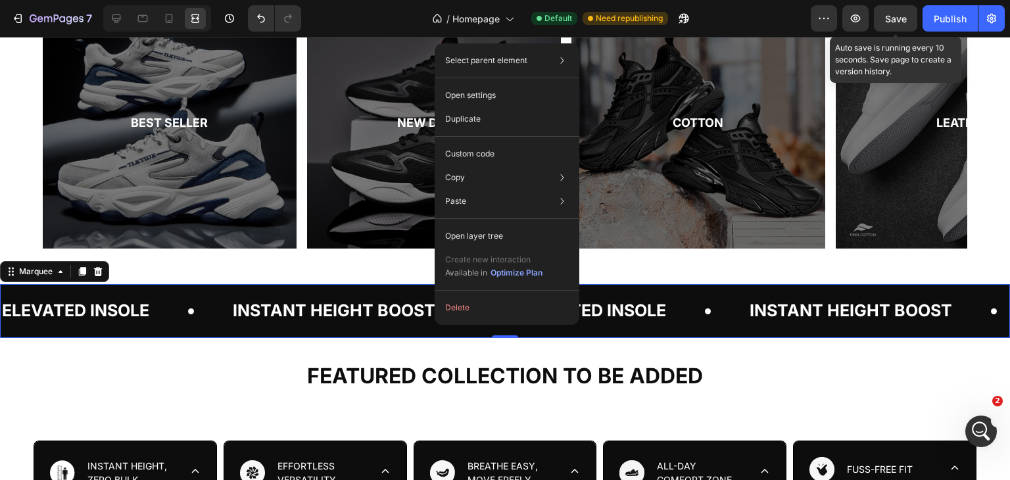
click at [905, 19] on span "Save" at bounding box center [896, 18] width 22 height 11
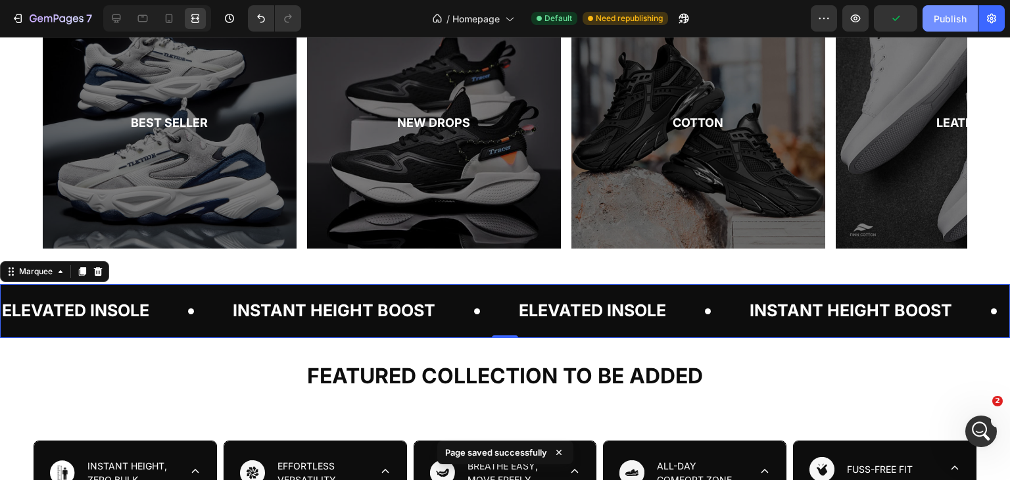
click at [955, 14] on div "Publish" at bounding box center [949, 19] width 33 height 14
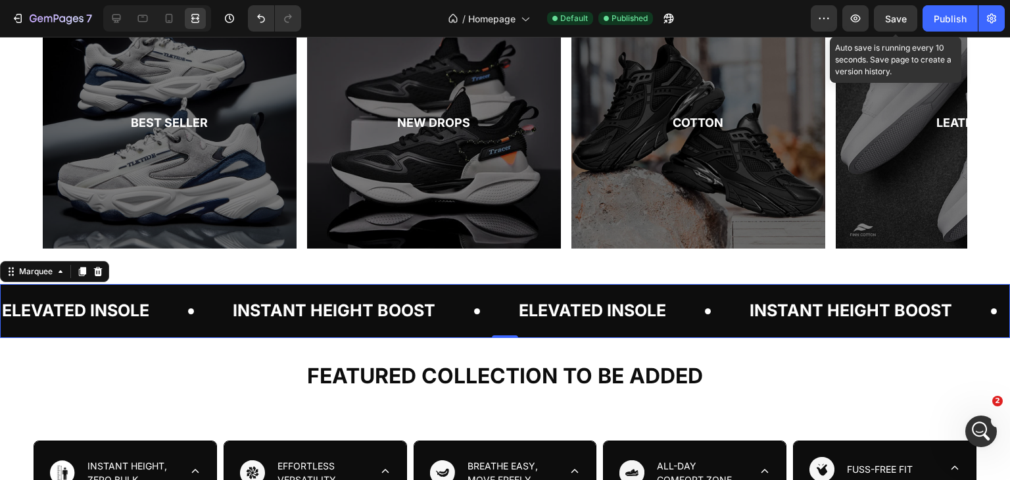
click at [900, 20] on span "Save" at bounding box center [896, 18] width 22 height 11
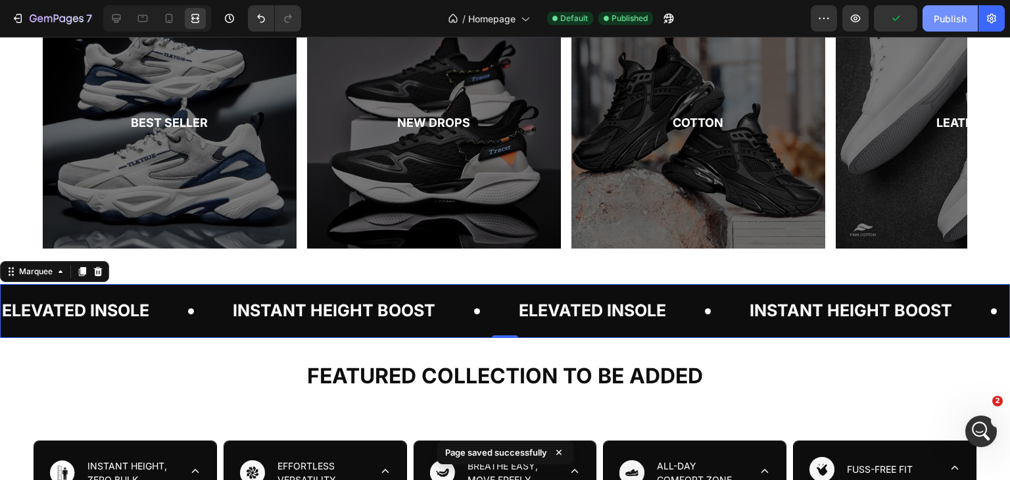
click at [925, 18] on button "Publish" at bounding box center [949, 18] width 55 height 26
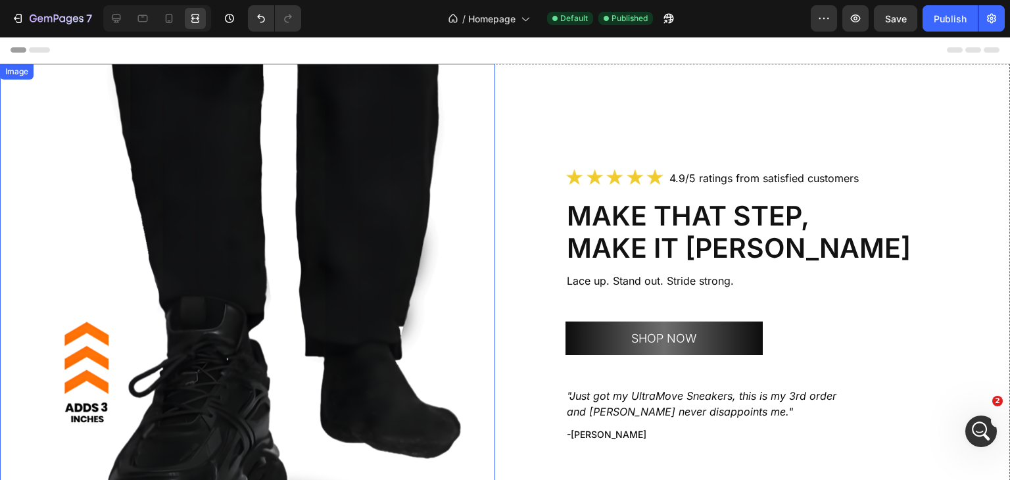
scroll to position [219, 0]
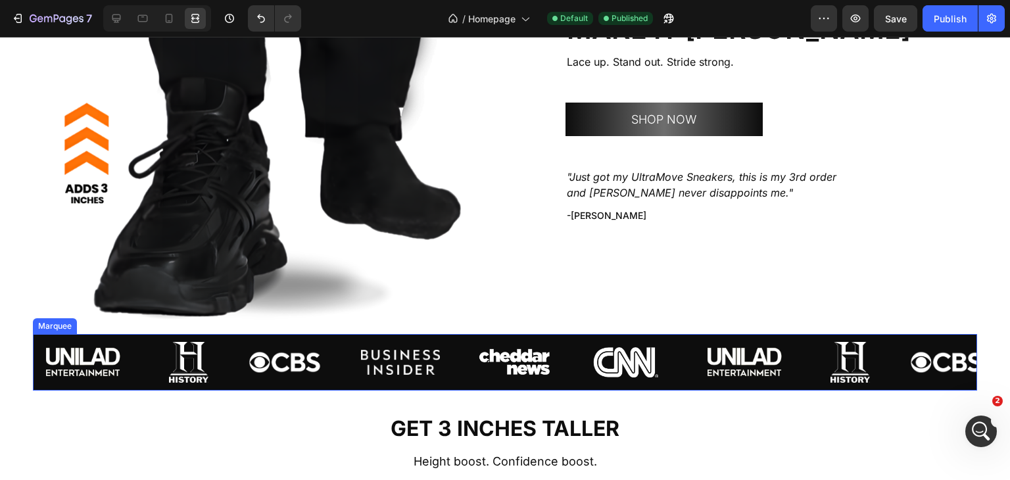
click at [211, 334] on div "Image Image Image Image Image Image Image Image Image Image Image Image Image I…" at bounding box center [505, 362] width 944 height 57
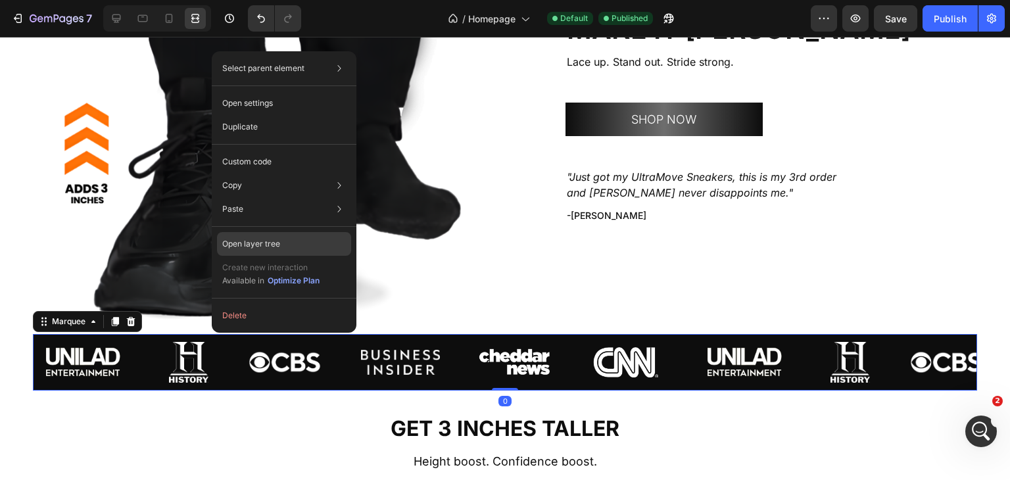
click at [251, 248] on p "Open layer tree" at bounding box center [251, 244] width 58 height 12
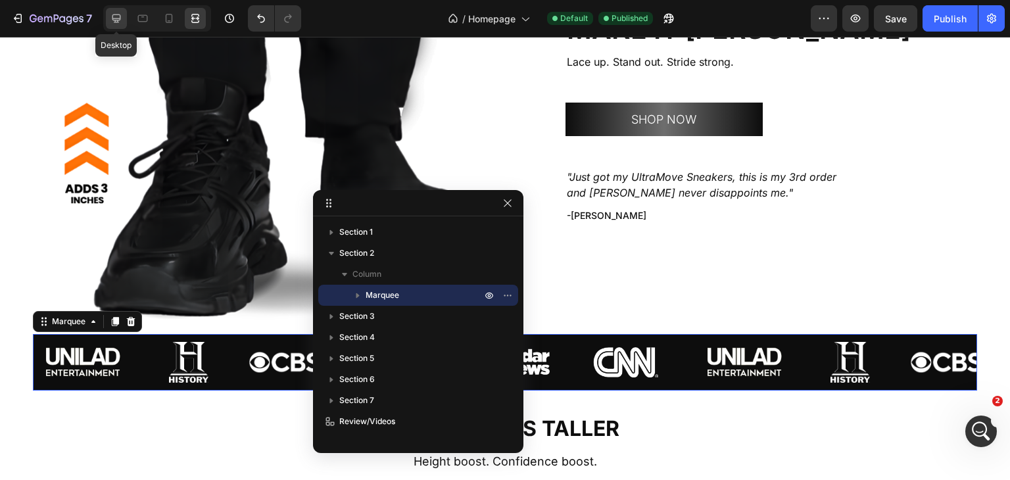
click at [112, 19] on icon at bounding box center [116, 18] width 9 height 9
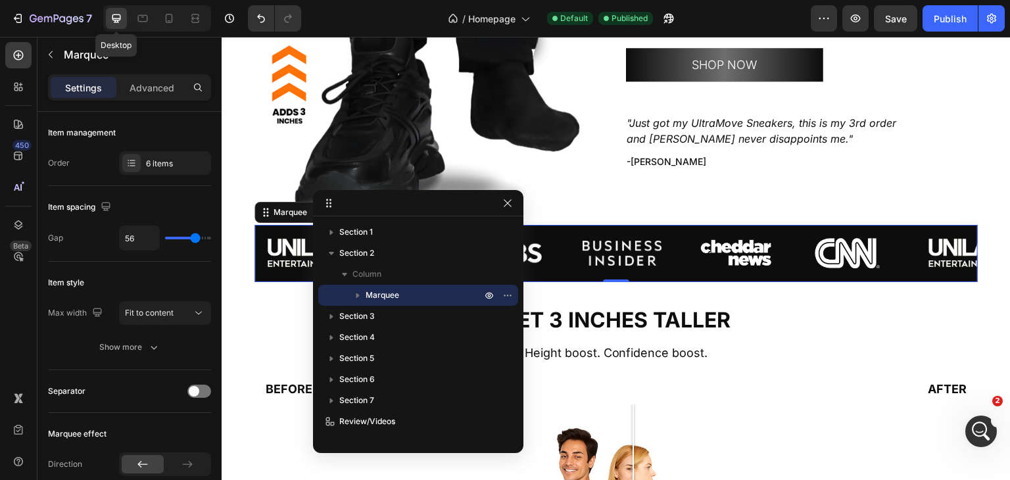
scroll to position [164, 0]
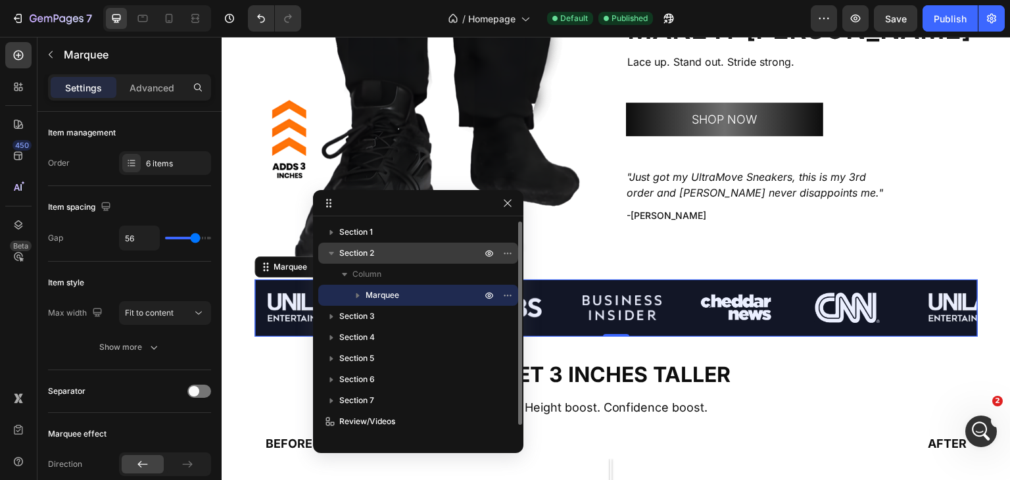
click at [396, 258] on p "Section 2" at bounding box center [411, 252] width 145 height 13
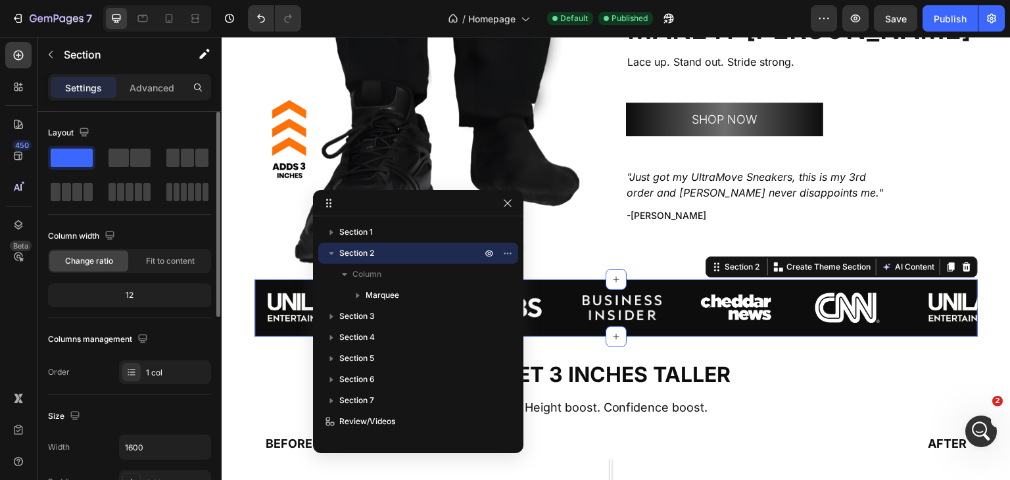
scroll to position [219, 0]
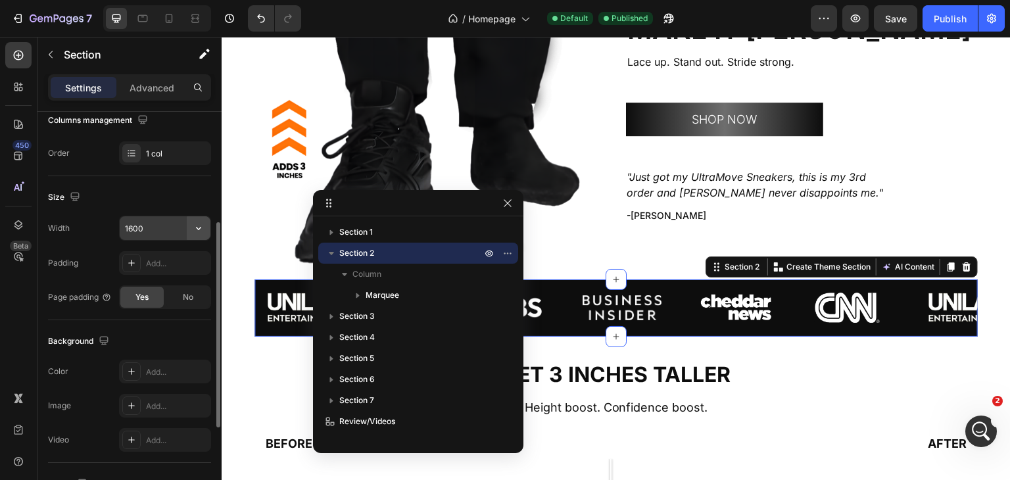
click at [206, 221] on button "button" at bounding box center [199, 228] width 24 height 24
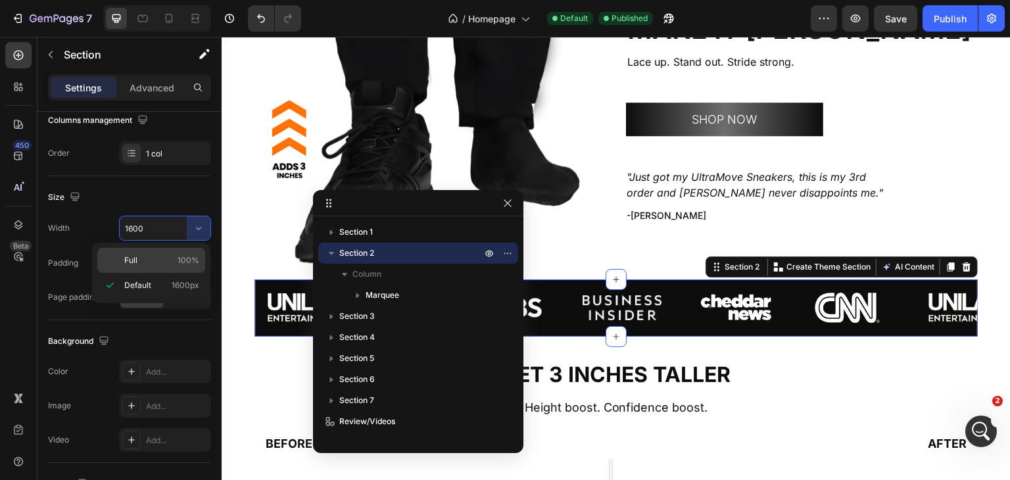
click at [160, 254] on p "Full 100%" at bounding box center [161, 260] width 75 height 12
type input "100%"
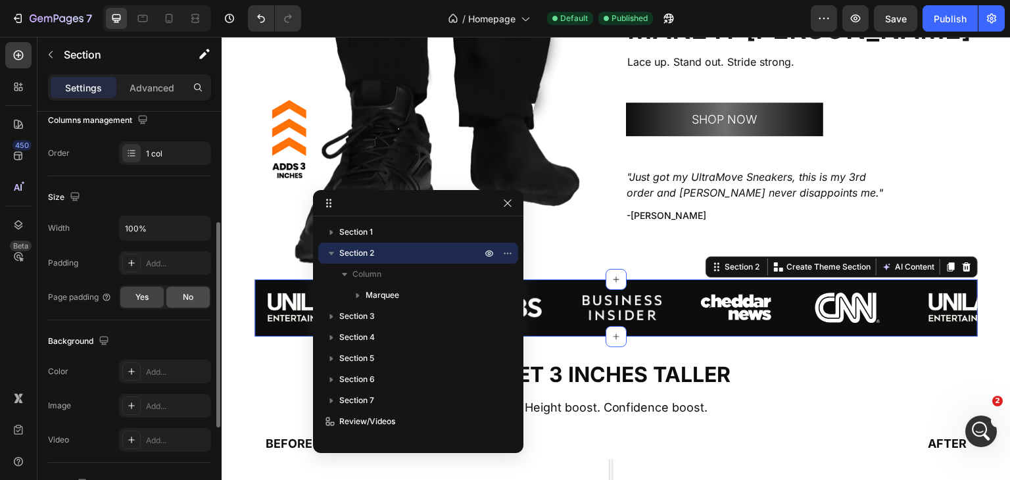
click at [190, 292] on span "No" at bounding box center [188, 297] width 11 height 12
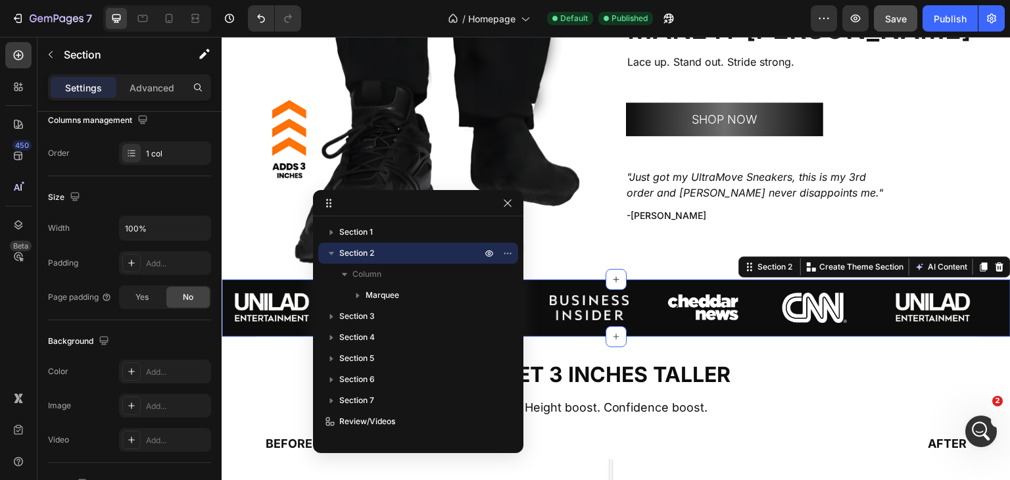
click at [897, 22] on span "Save" at bounding box center [896, 18] width 22 height 11
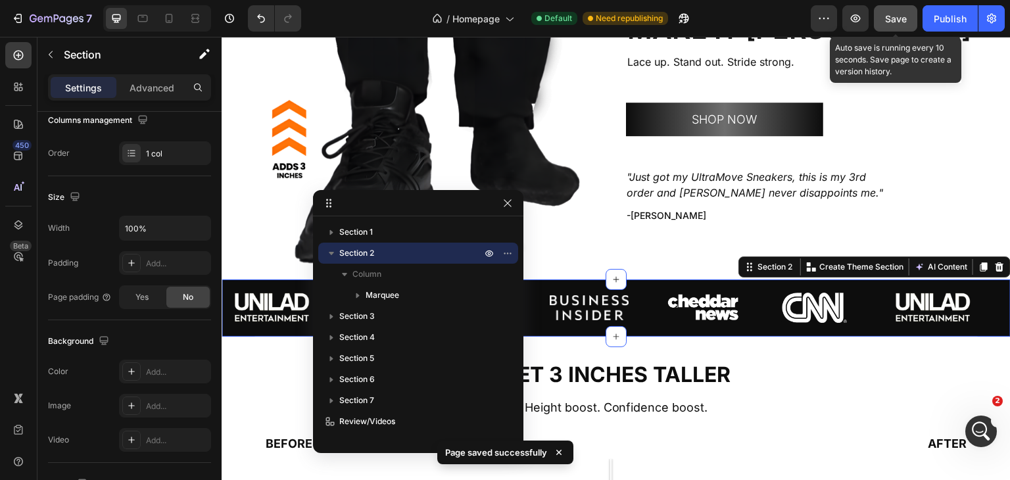
click at [899, 20] on span "Save" at bounding box center [896, 18] width 22 height 11
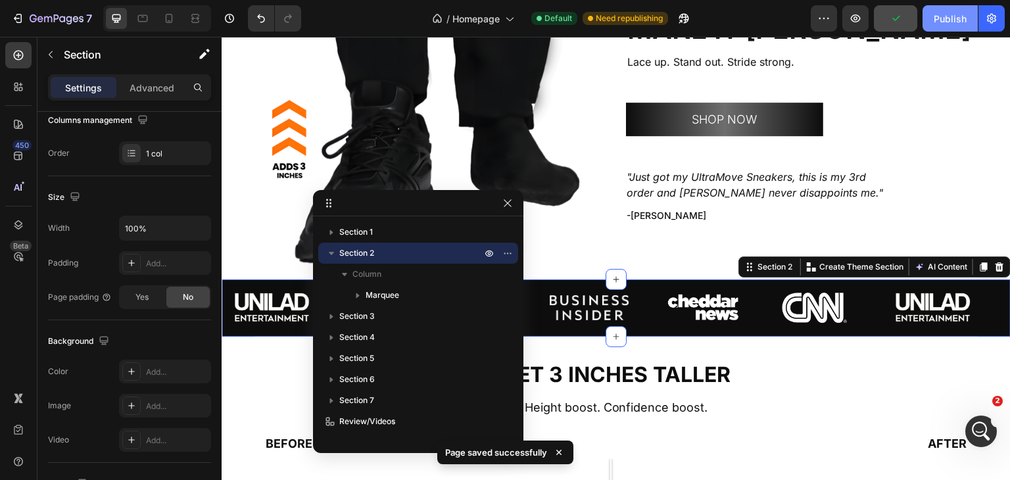
drag, startPoint x: 952, startPoint y: 14, endPoint x: 948, endPoint y: 8, distance: 6.8
click at [952, 12] on div "Publish" at bounding box center [949, 19] width 33 height 14
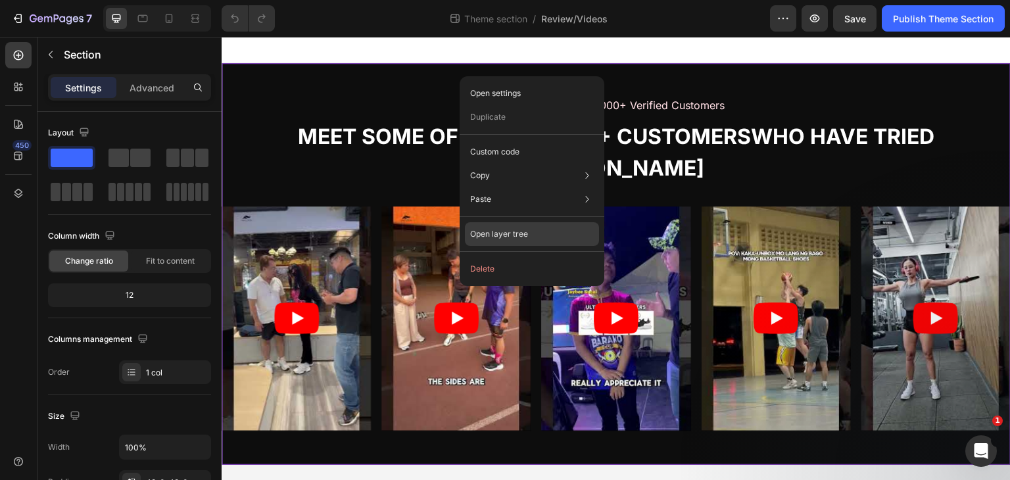
click at [496, 232] on p "Open layer tree" at bounding box center [499, 234] width 58 height 12
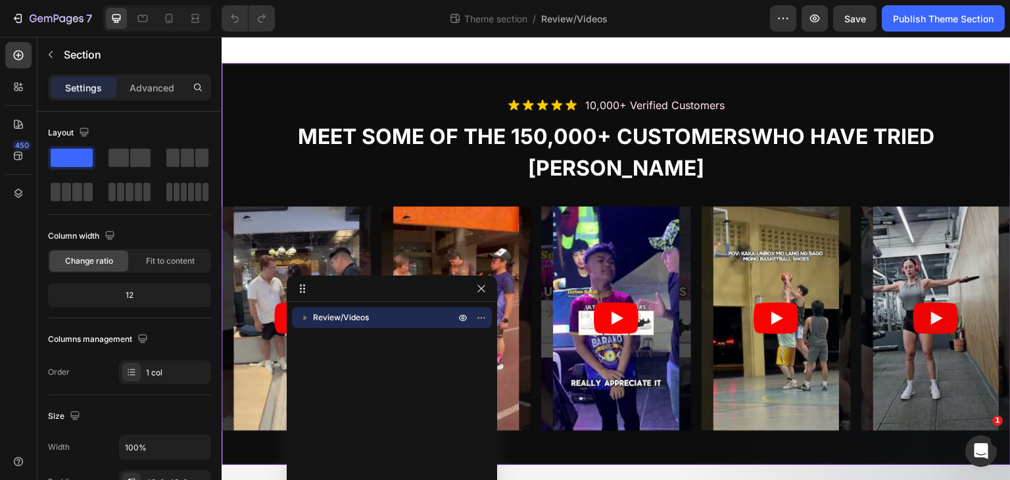
click at [347, 317] on span "Review/Videos" at bounding box center [341, 317] width 56 height 13
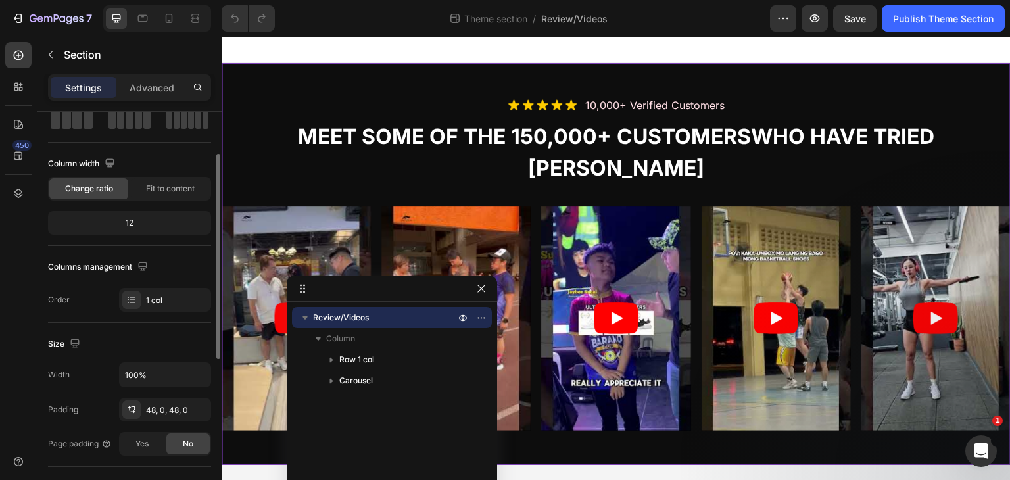
scroll to position [76, 0]
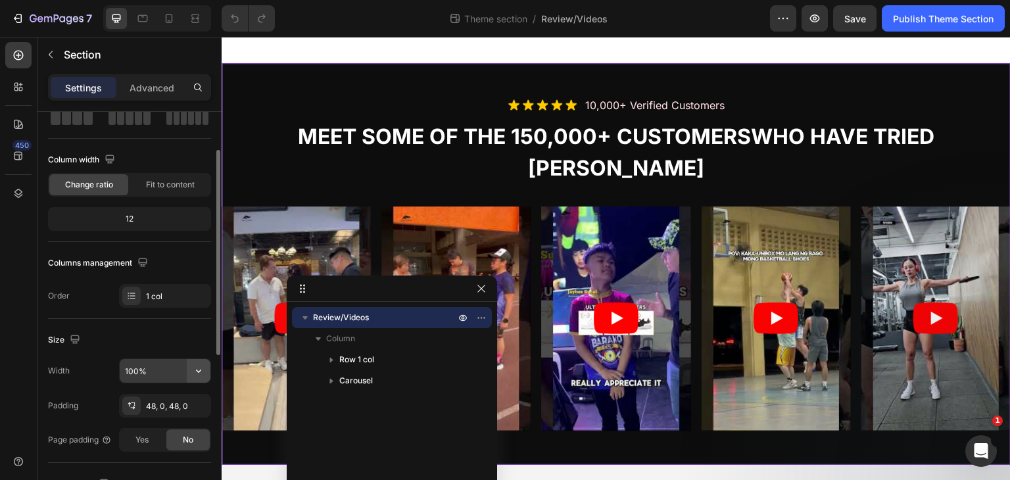
click at [200, 370] on icon "button" at bounding box center [198, 370] width 13 height 13
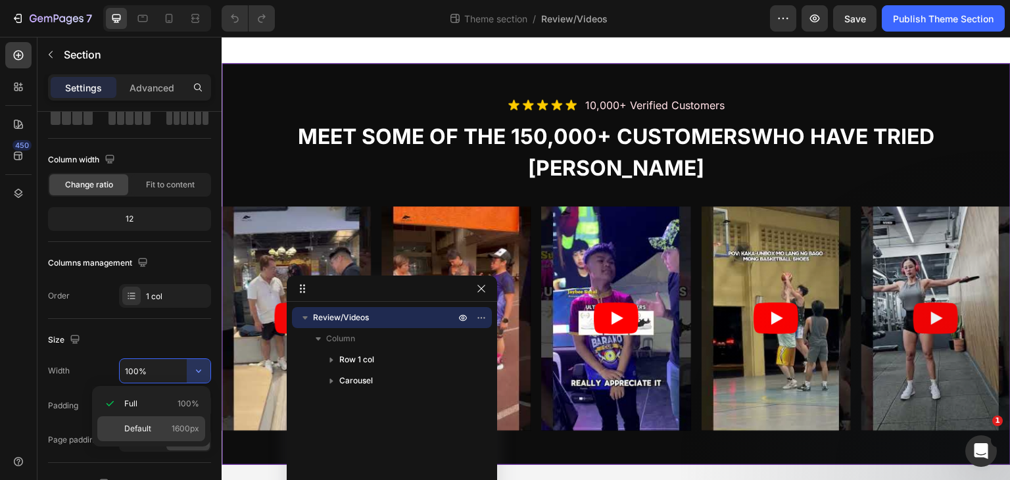
click at [158, 420] on div "Default 1600px" at bounding box center [151, 428] width 108 height 25
type input "1600"
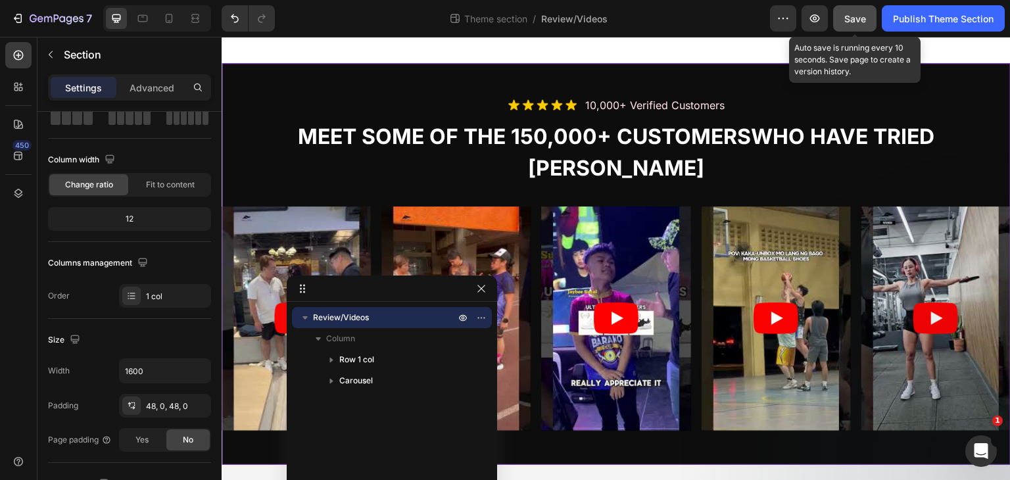
click at [859, 13] on span "Save" at bounding box center [855, 18] width 22 height 11
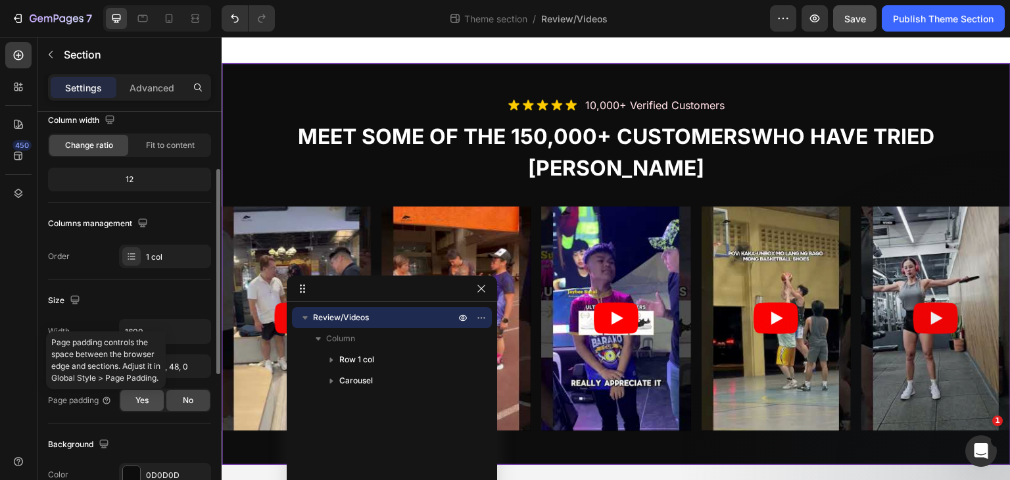
scroll to position [116, 0]
click at [137, 398] on span "Yes" at bounding box center [141, 400] width 13 height 12
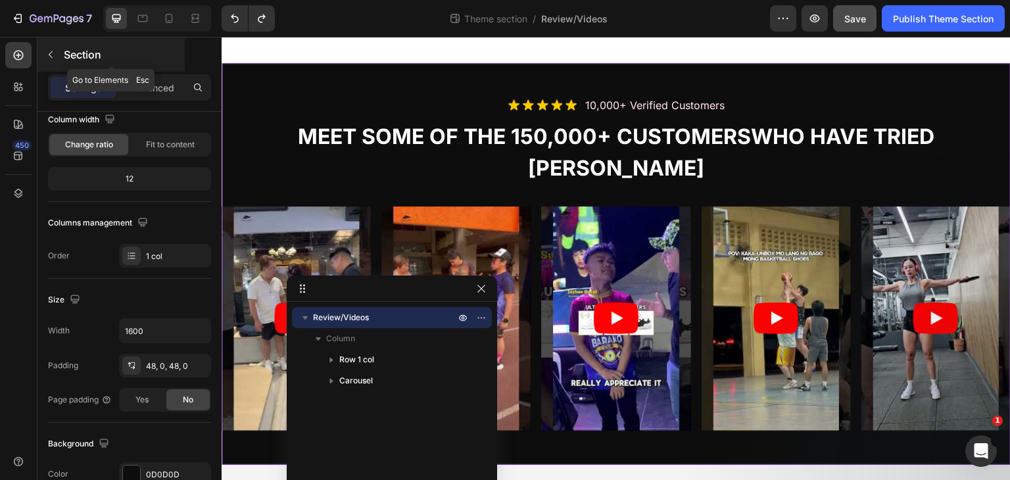
click at [45, 49] on button "button" at bounding box center [50, 54] width 21 height 21
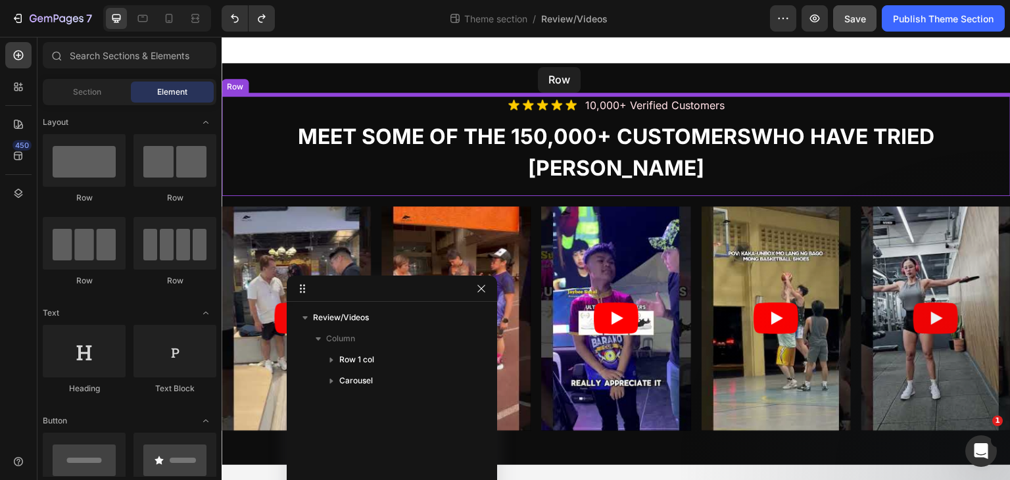
drag, startPoint x: 303, startPoint y: 206, endPoint x: 538, endPoint y: 67, distance: 272.9
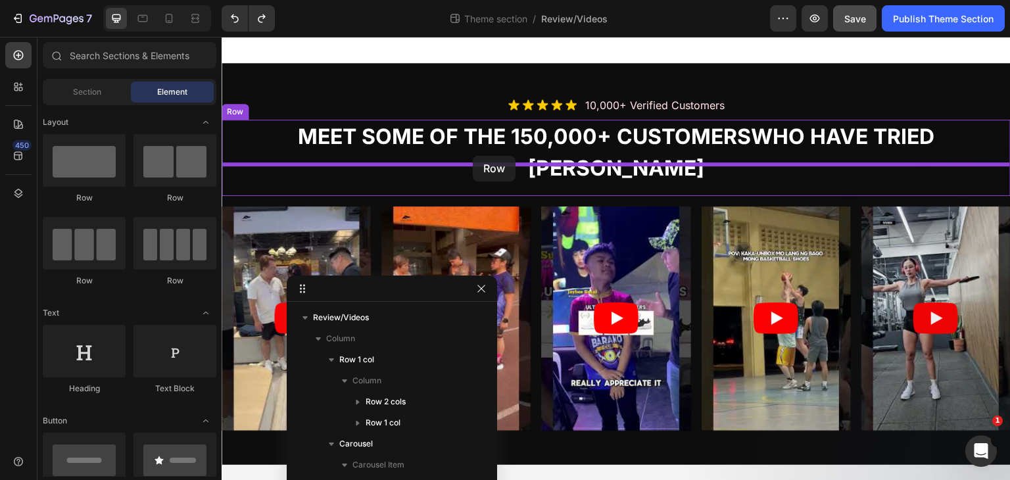
drag, startPoint x: 353, startPoint y: 200, endPoint x: 473, endPoint y: 156, distance: 127.5
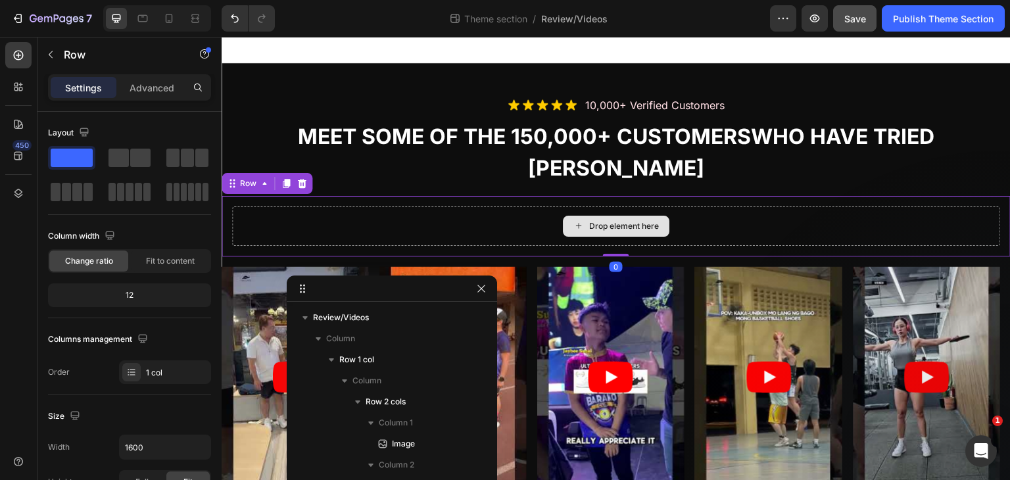
scroll to position [164, 0]
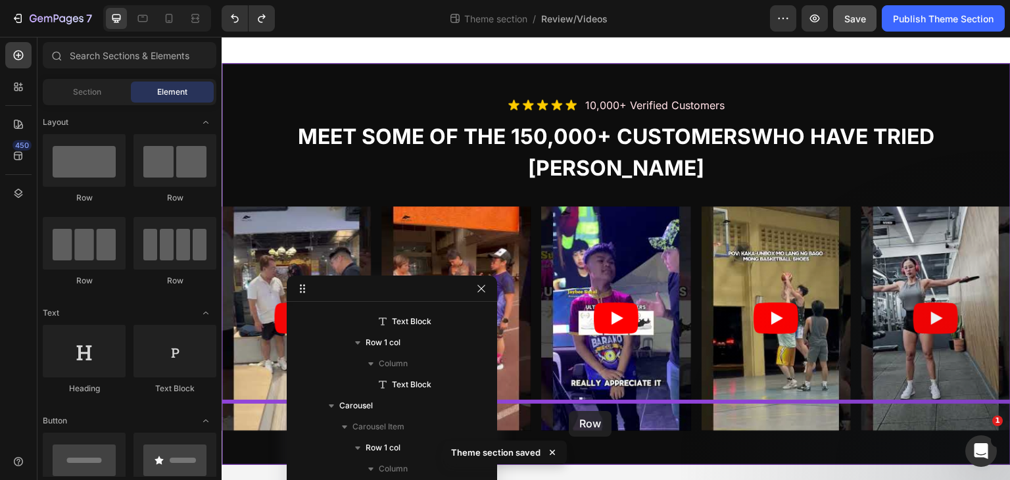
drag, startPoint x: 312, startPoint y: 202, endPoint x: 569, endPoint y: 411, distance: 331.3
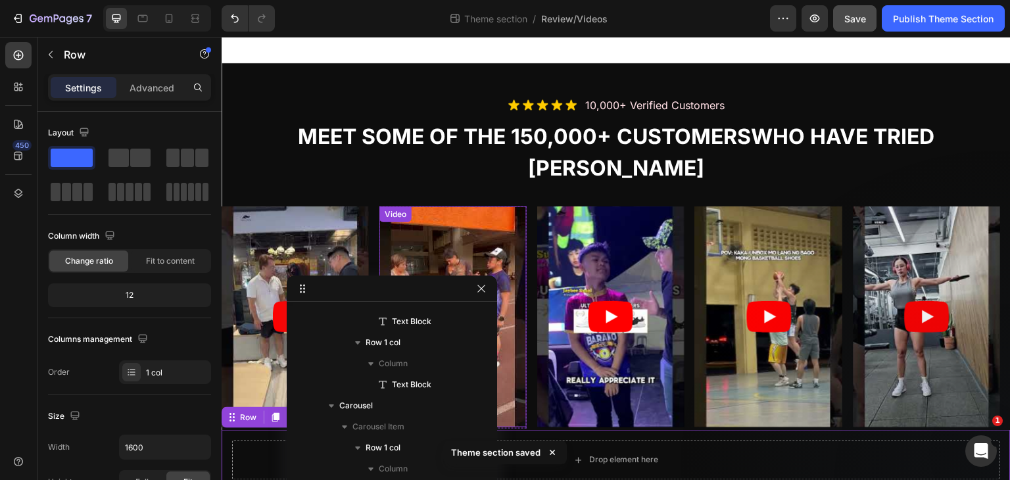
scroll to position [834, 0]
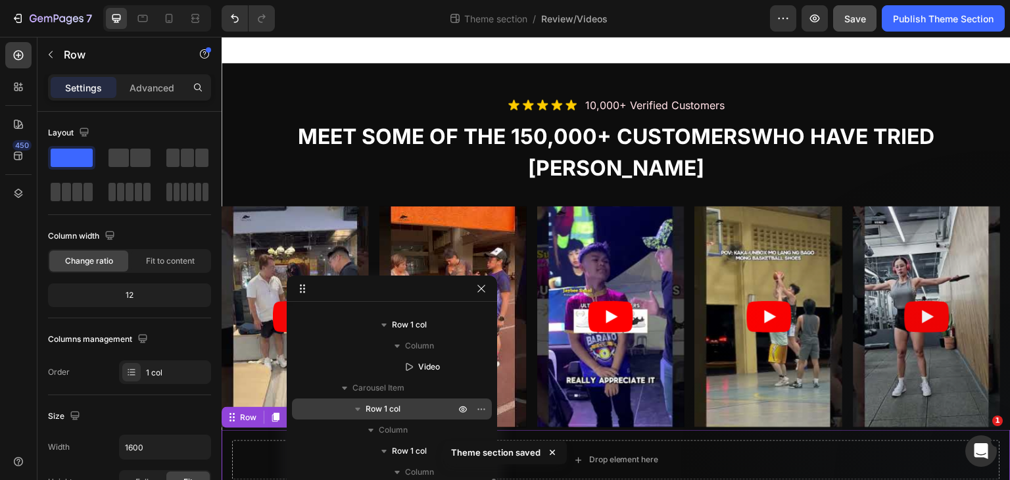
click at [363, 409] on icon "button" at bounding box center [357, 408] width 13 height 13
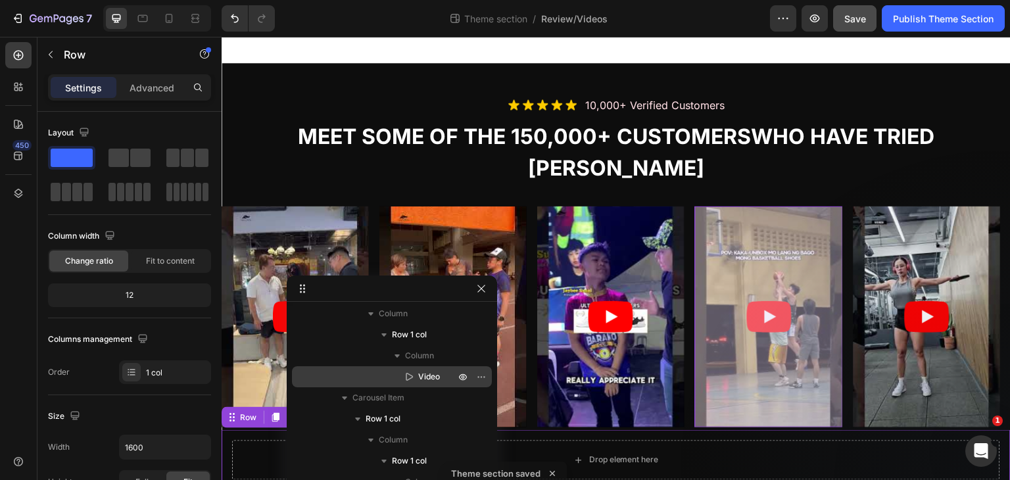
scroll to position [697, 0]
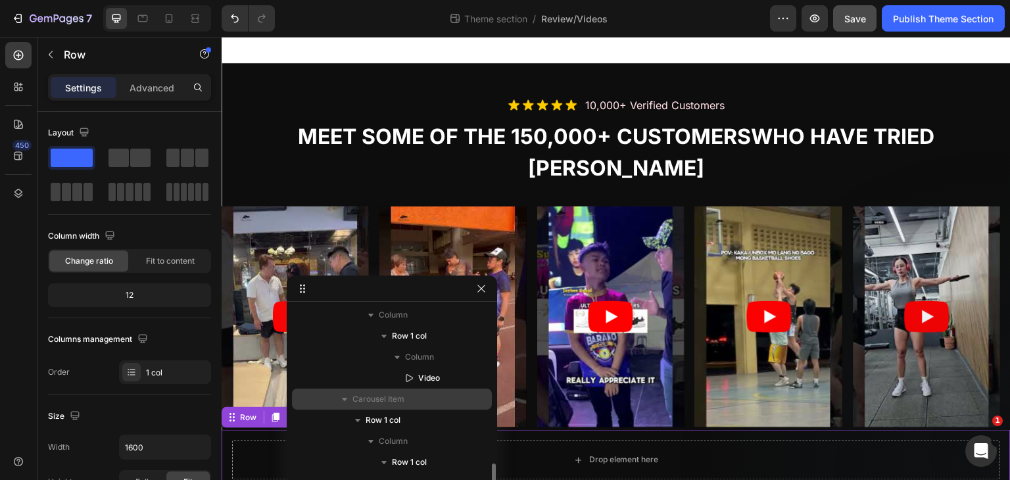
click at [346, 400] on icon "button" at bounding box center [344, 398] width 13 height 13
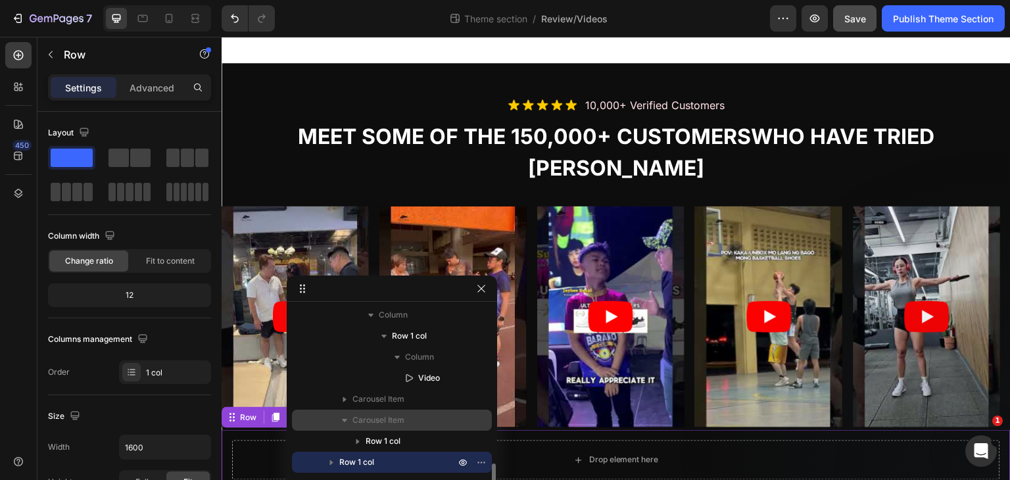
click at [379, 419] on span "Carousel Item" at bounding box center [378, 419] width 52 height 13
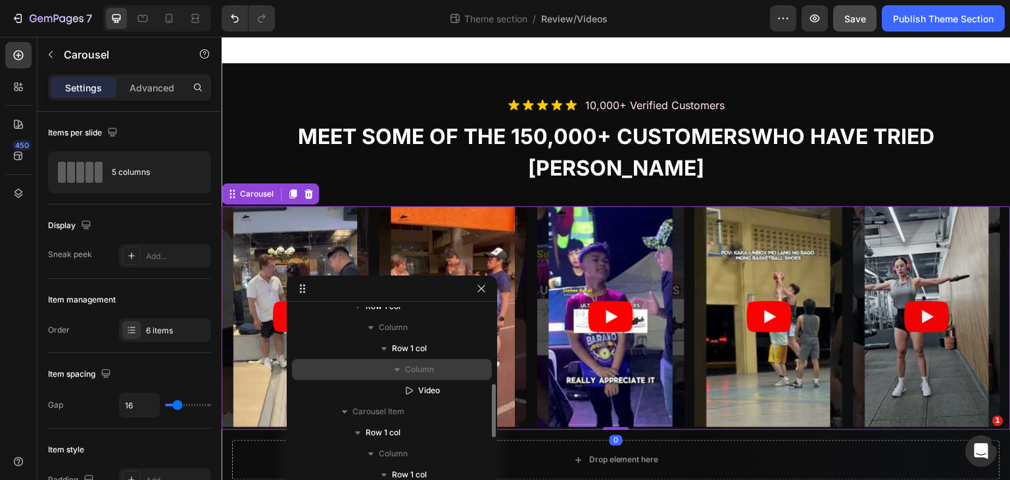
scroll to position [0, 0]
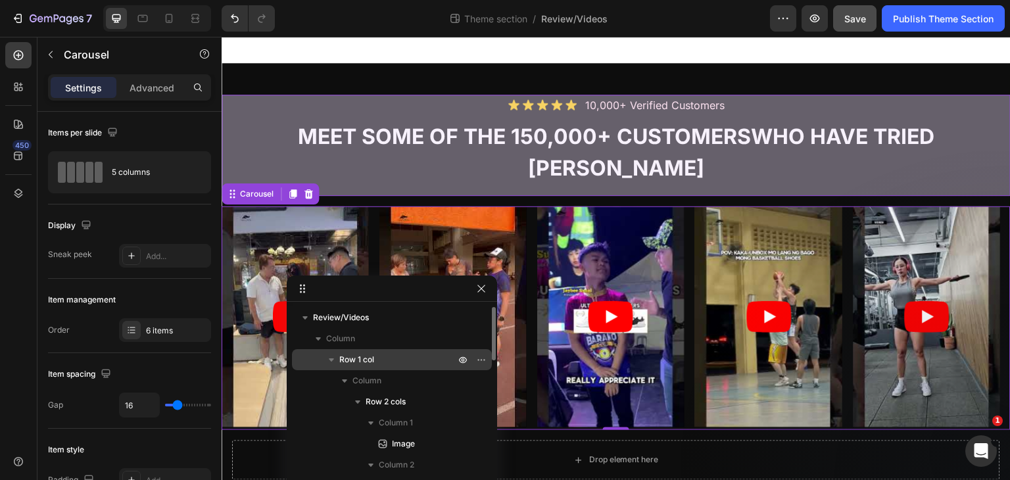
click at [331, 362] on icon "button" at bounding box center [331, 359] width 13 height 13
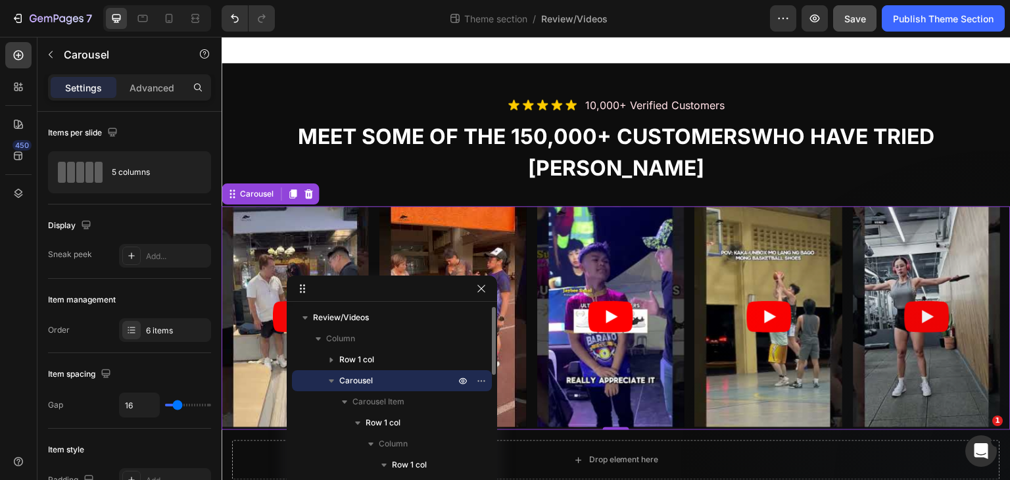
click at [332, 383] on icon "button" at bounding box center [331, 380] width 13 height 13
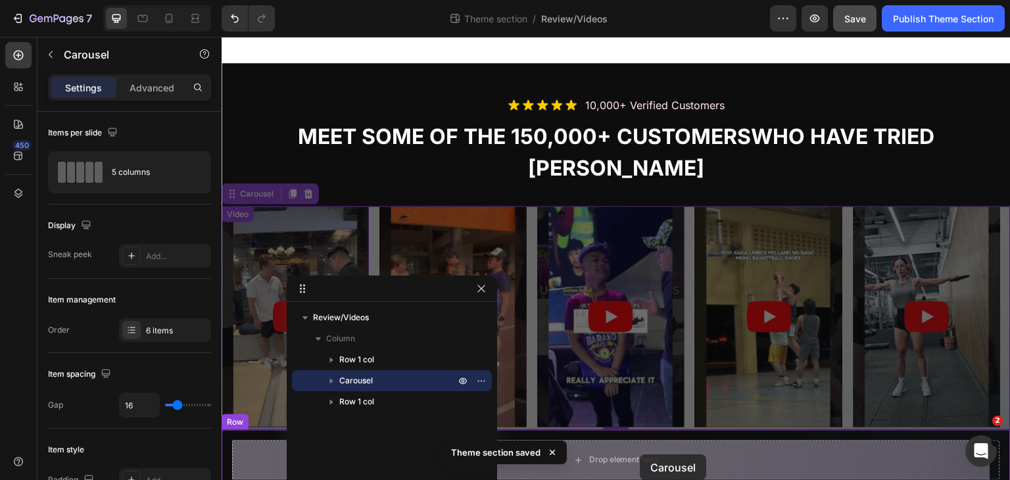
scroll to position [42, 0]
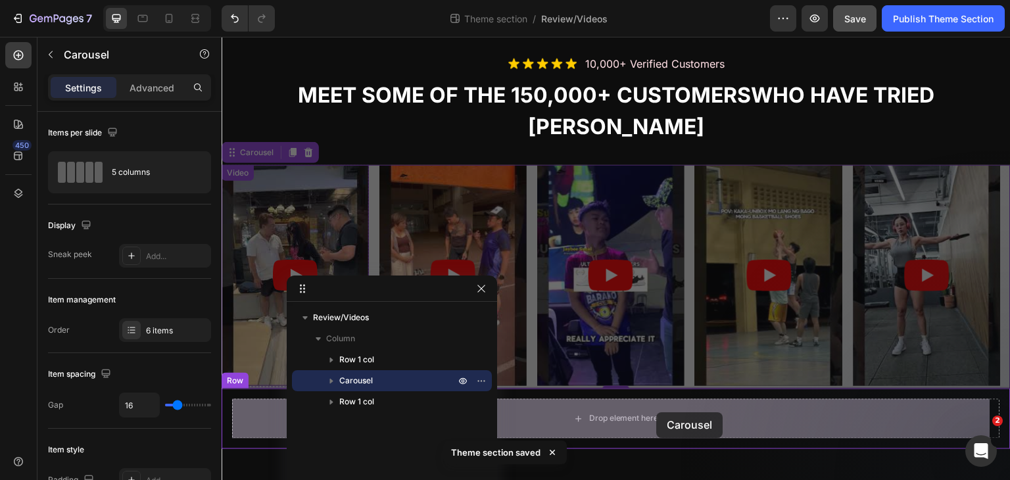
drag, startPoint x: 229, startPoint y: 193, endPoint x: 657, endPoint y: 412, distance: 480.9
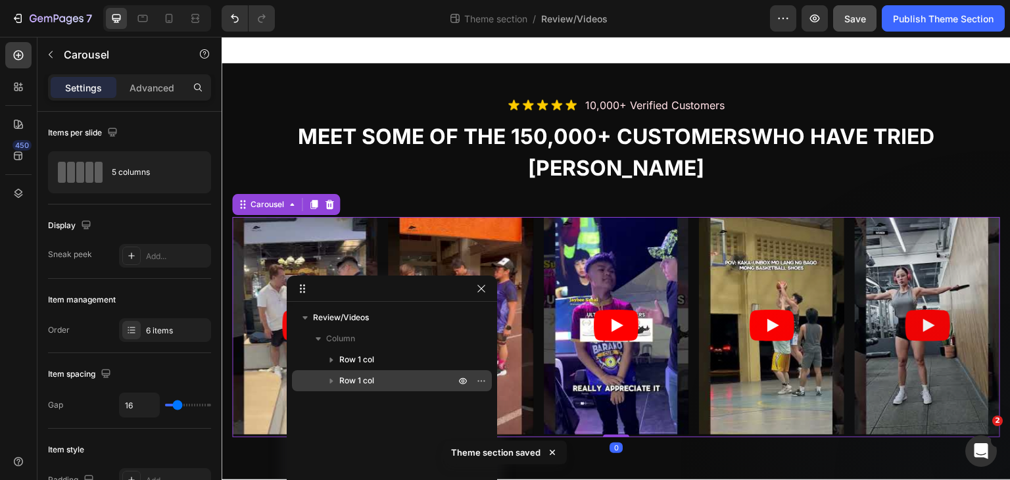
scroll to position [0, 0]
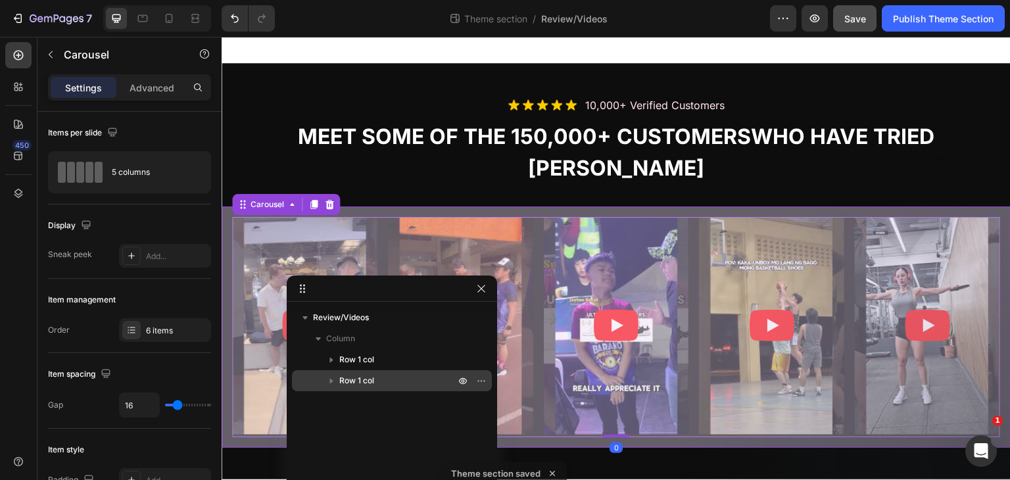
click at [330, 379] on icon "button" at bounding box center [331, 381] width 3 height 5
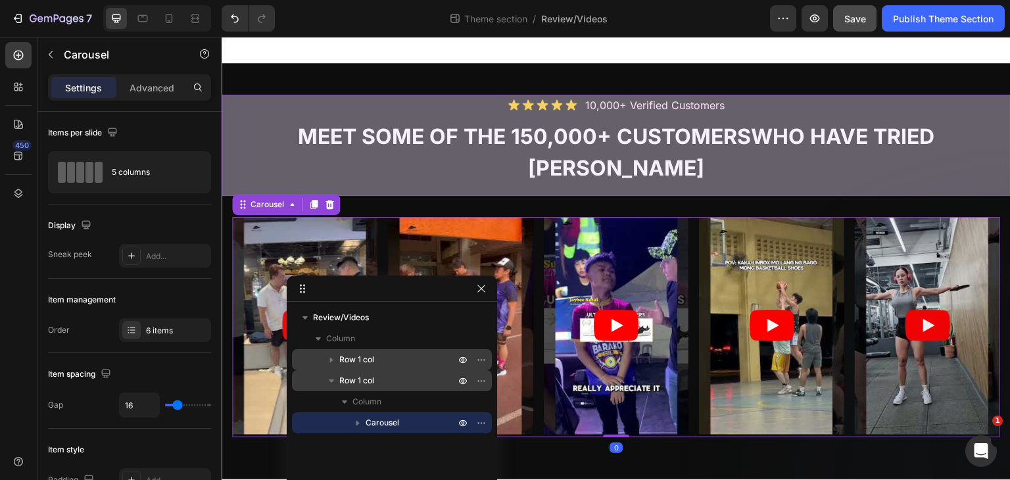
click at [390, 358] on p "Row 1 col" at bounding box center [398, 359] width 118 height 13
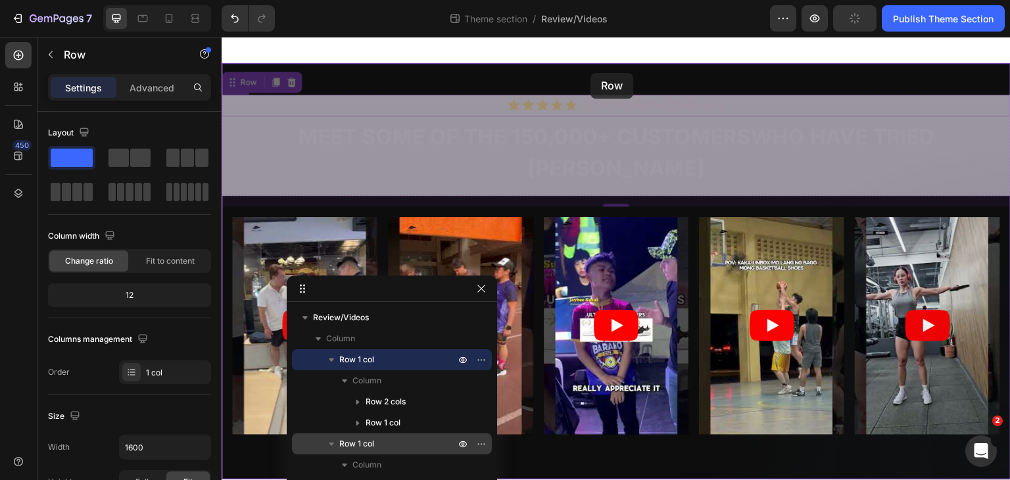
drag, startPoint x: 231, startPoint y: 78, endPoint x: 590, endPoint y: 73, distance: 359.6
click at [590, 73] on div "Image 10,000+ verified customers Text Block Row Meet some of the 150,000+ custo…" at bounding box center [616, 258] width 789 height 442
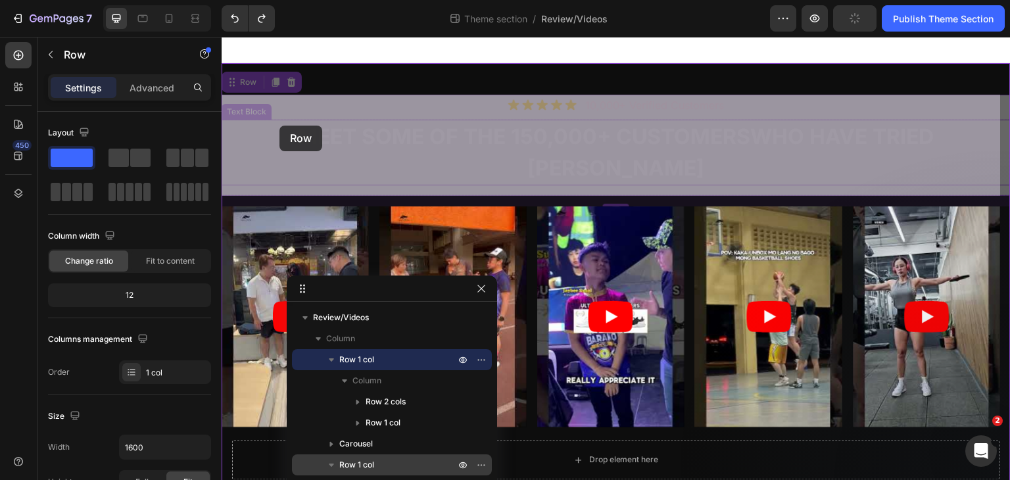
drag, startPoint x: 231, startPoint y: 85, endPoint x: 261, endPoint y: 118, distance: 44.2
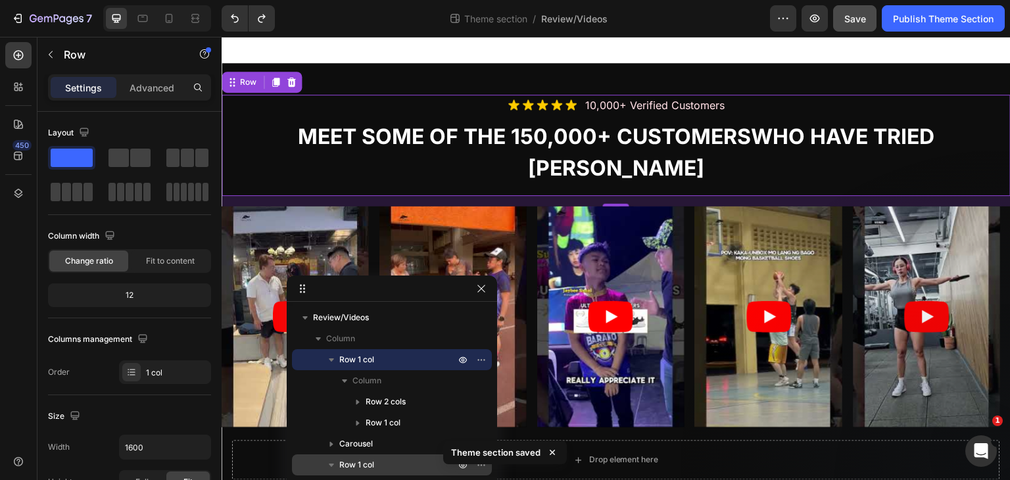
click at [356, 357] on span "Row 1 col" at bounding box center [356, 359] width 35 height 13
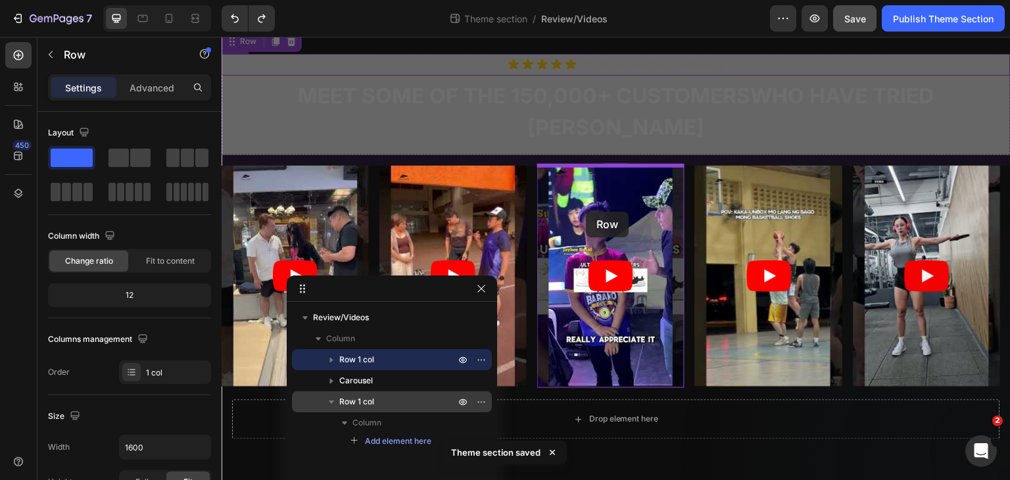
scroll to position [42, 0]
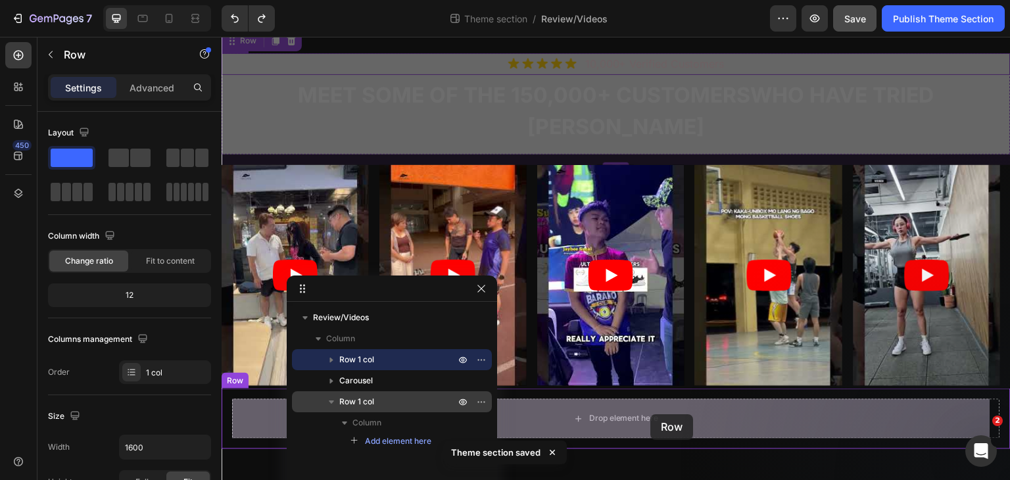
drag, startPoint x: 232, startPoint y: 80, endPoint x: 651, endPoint y: 414, distance: 535.9
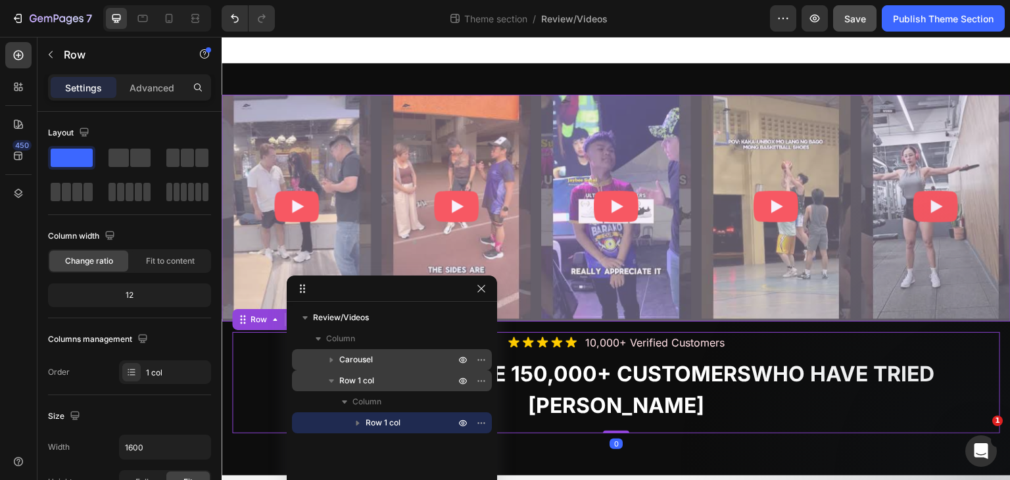
click at [373, 360] on p "Carousel" at bounding box center [398, 359] width 118 height 13
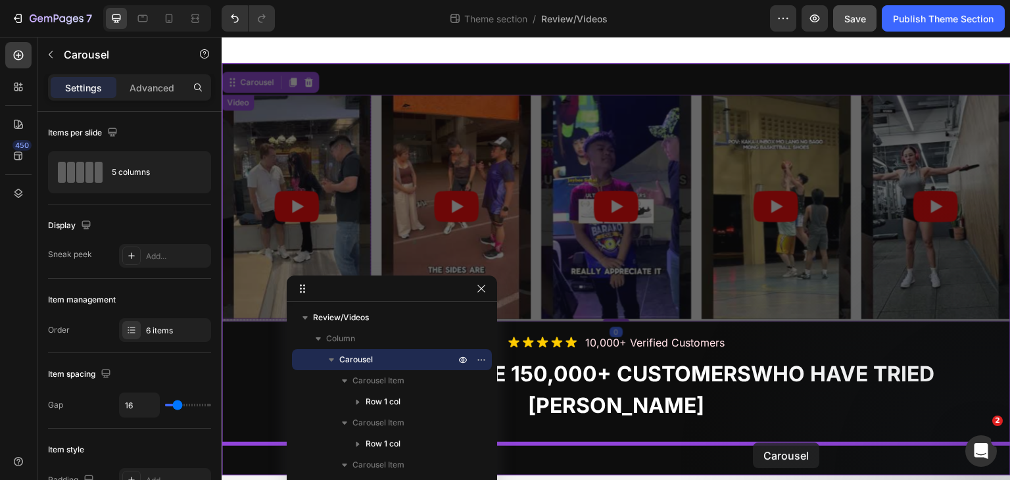
drag, startPoint x: 231, startPoint y: 81, endPoint x: 753, endPoint y: 443, distance: 635.2
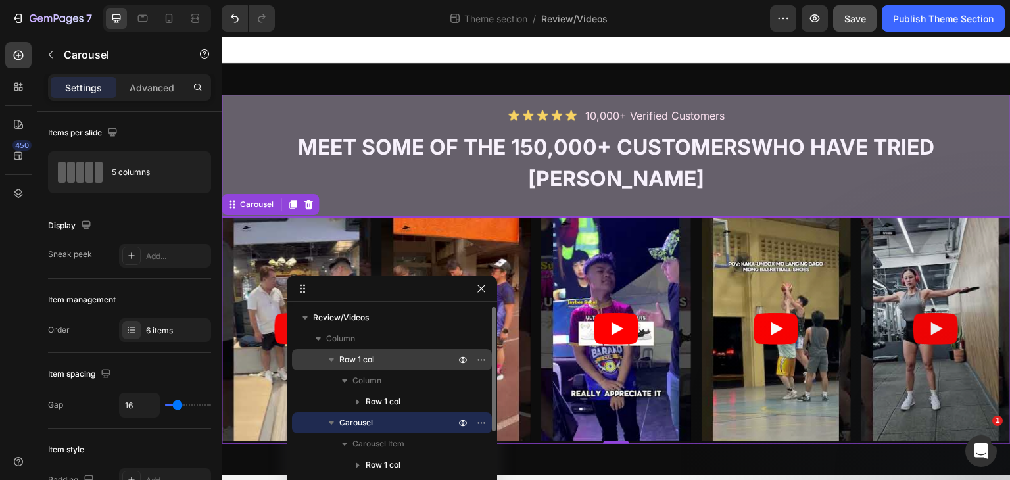
click at [331, 361] on icon "button" at bounding box center [331, 359] width 5 height 3
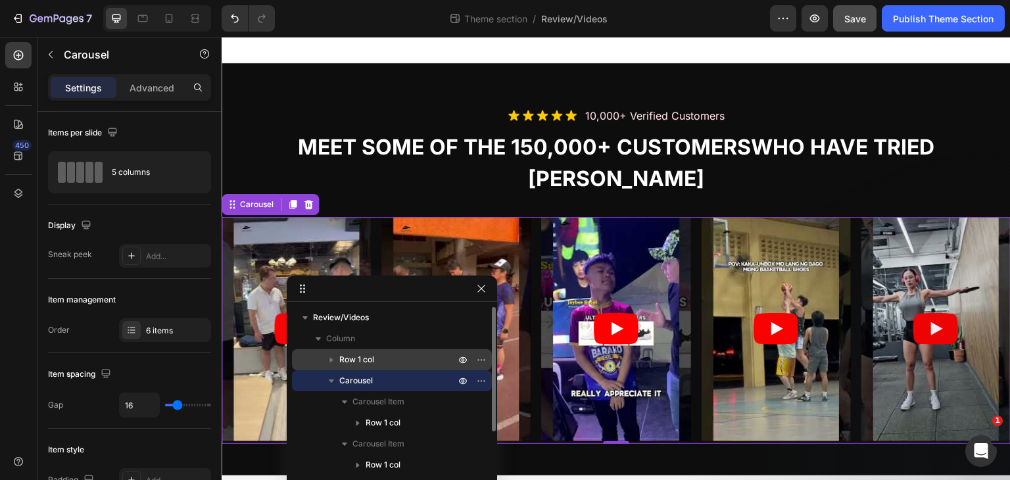
click at [331, 382] on icon "button" at bounding box center [331, 380] width 13 height 13
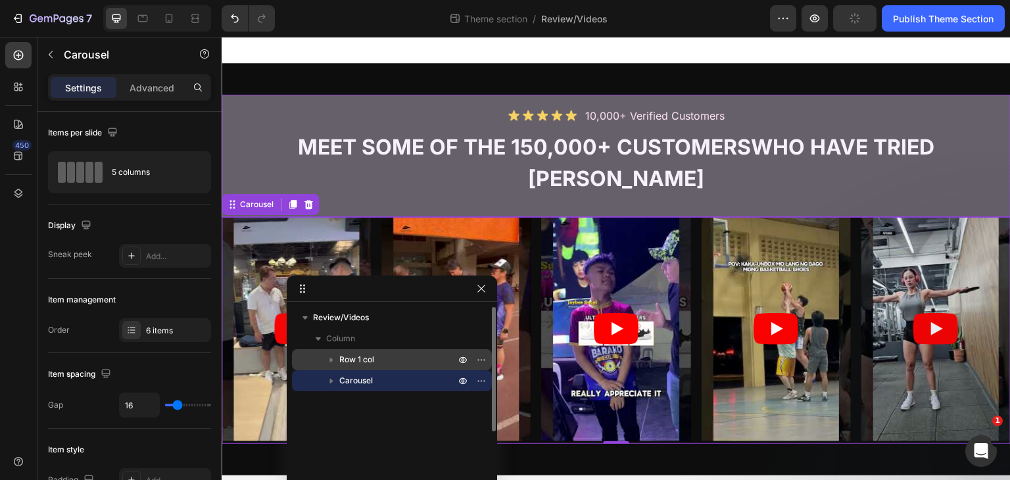
click at [331, 358] on icon "button" at bounding box center [331, 359] width 13 height 13
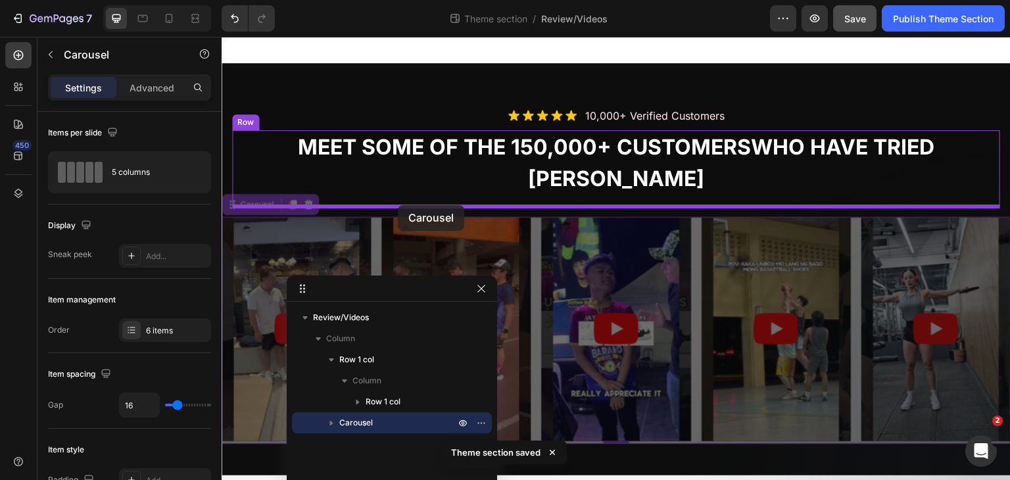
drag, startPoint x: 229, startPoint y: 206, endPoint x: 398, endPoint y: 205, distance: 168.9
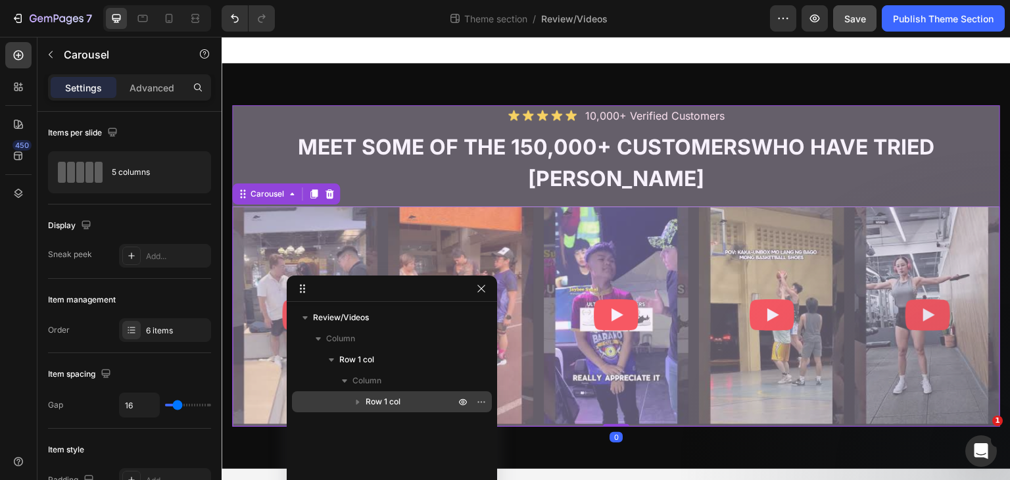
click at [355, 402] on icon "button" at bounding box center [357, 401] width 13 height 13
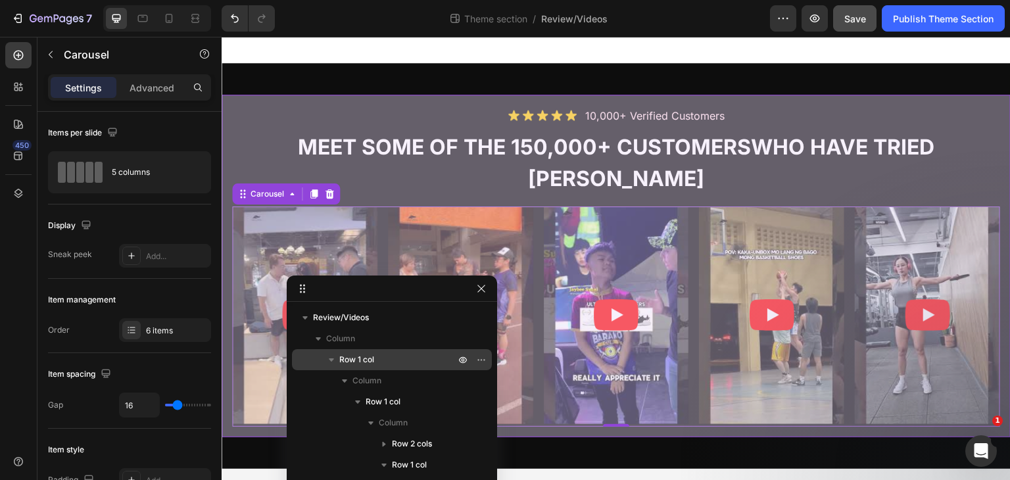
click at [384, 360] on p "Row 1 col" at bounding box center [398, 359] width 118 height 13
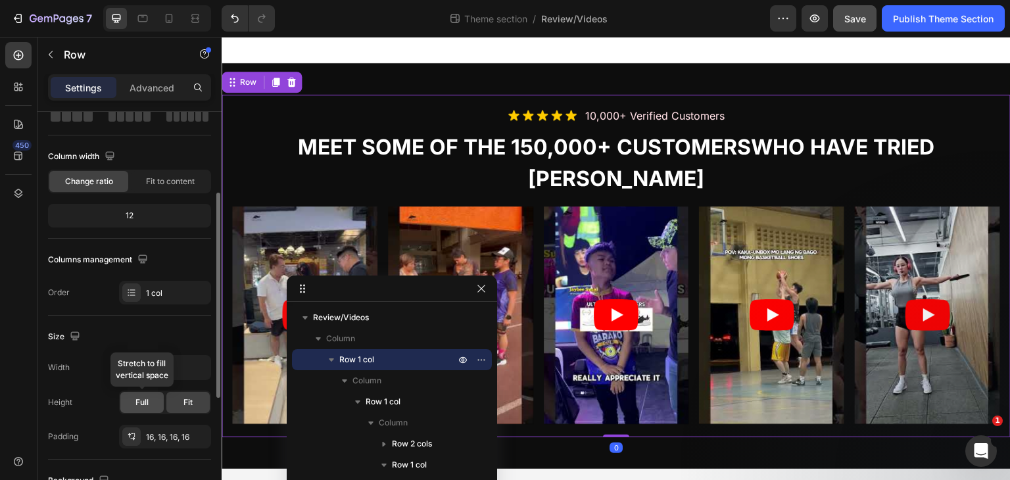
scroll to position [114, 0]
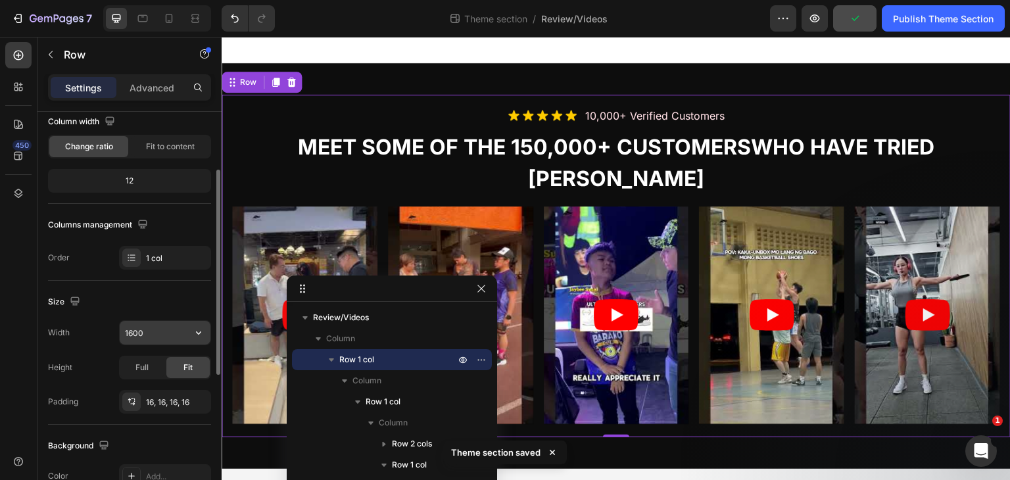
click at [156, 337] on input "1600" at bounding box center [165, 333] width 91 height 24
click at [200, 331] on icon "button" at bounding box center [198, 332] width 5 height 3
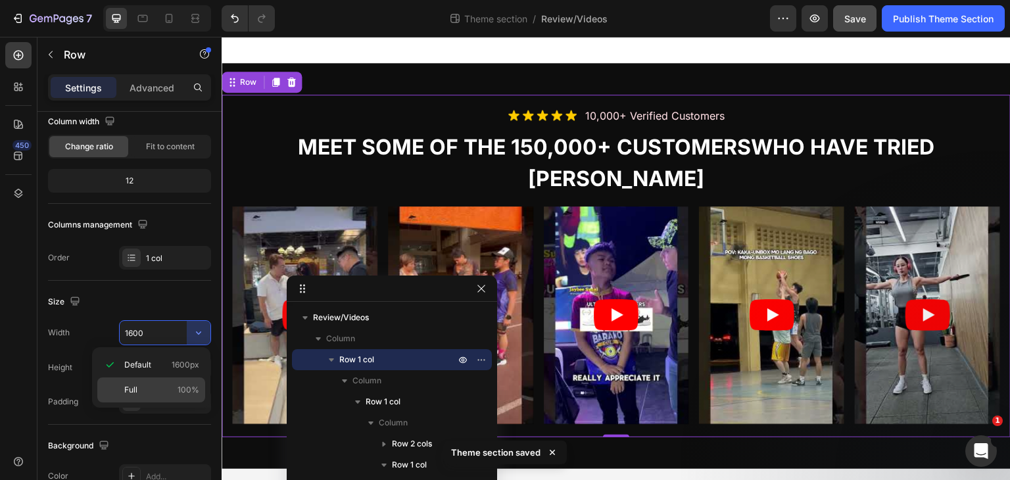
click at [137, 392] on p "Full 100%" at bounding box center [161, 390] width 75 height 12
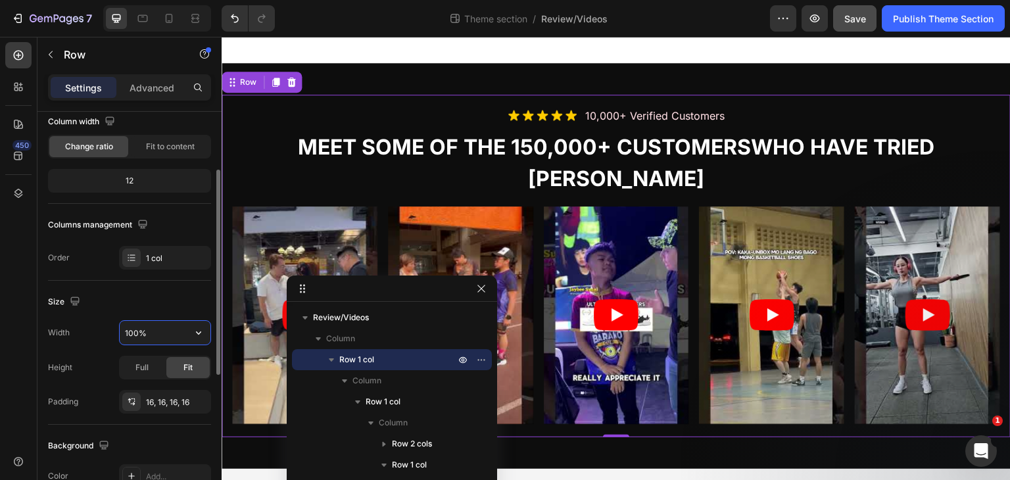
click at [168, 333] on input "100%" at bounding box center [165, 333] width 91 height 24
click at [204, 331] on icon "button" at bounding box center [198, 332] width 13 height 13
click at [149, 369] on span "Default" at bounding box center [137, 365] width 27 height 12
type input "1600"
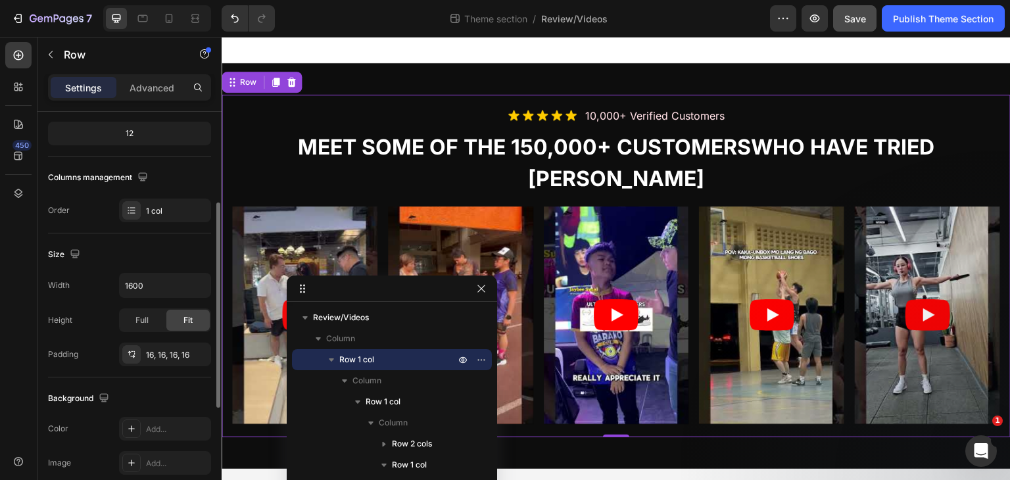
scroll to position [172, 0]
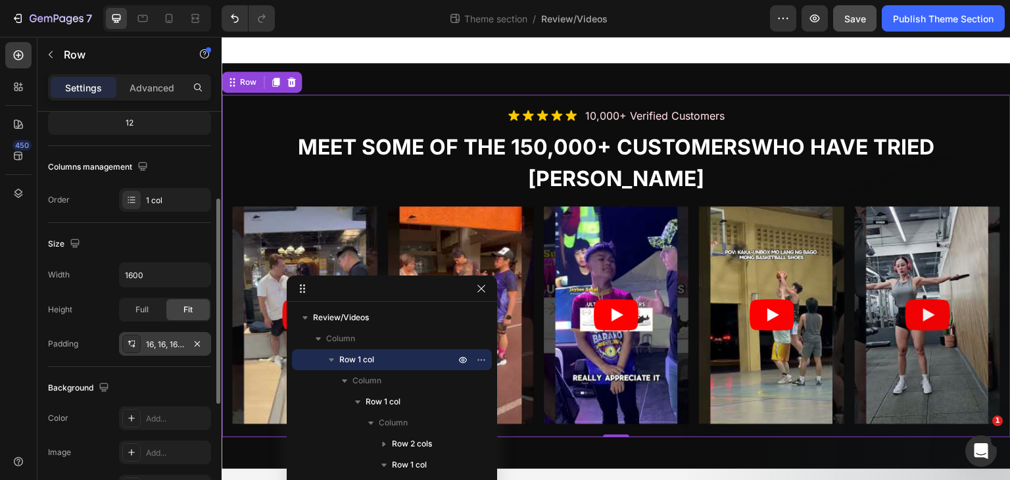
click at [157, 344] on div "16, 16, 16, 16" at bounding box center [165, 345] width 38 height 12
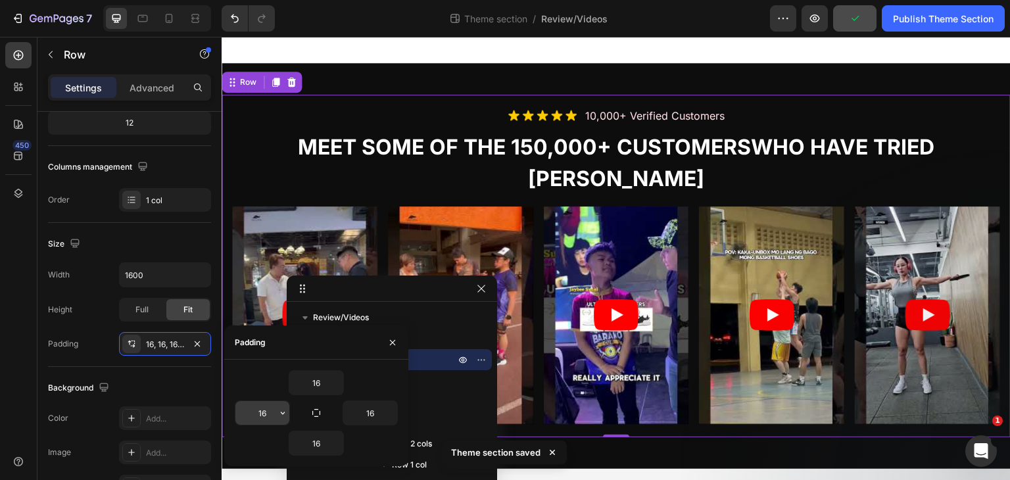
click at [260, 406] on input "16" at bounding box center [262, 413] width 54 height 24
click at [150, 340] on div "16, 16, 16, 16" at bounding box center [165, 345] width 38 height 12
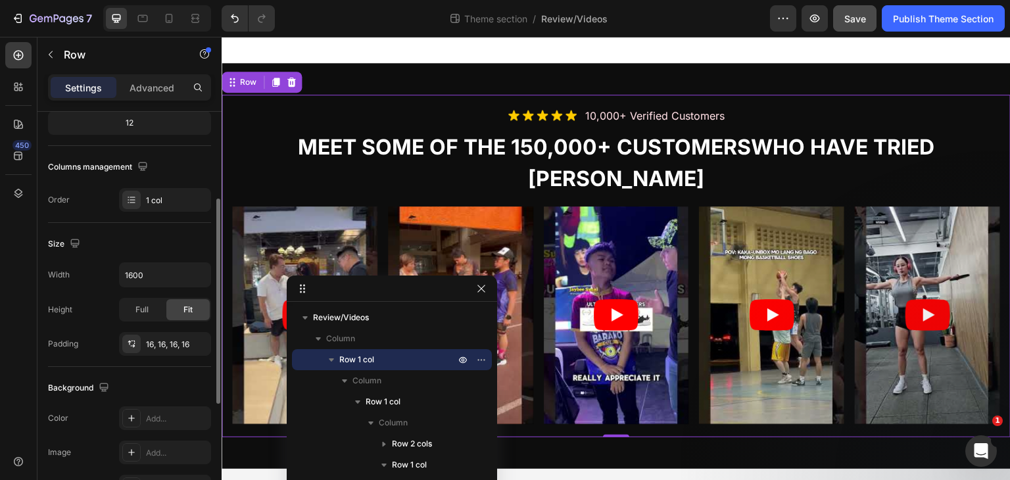
click at [150, 371] on div "Background The changes might be hidden by the video. Color Add... Image Add... …" at bounding box center [129, 438] width 163 height 143
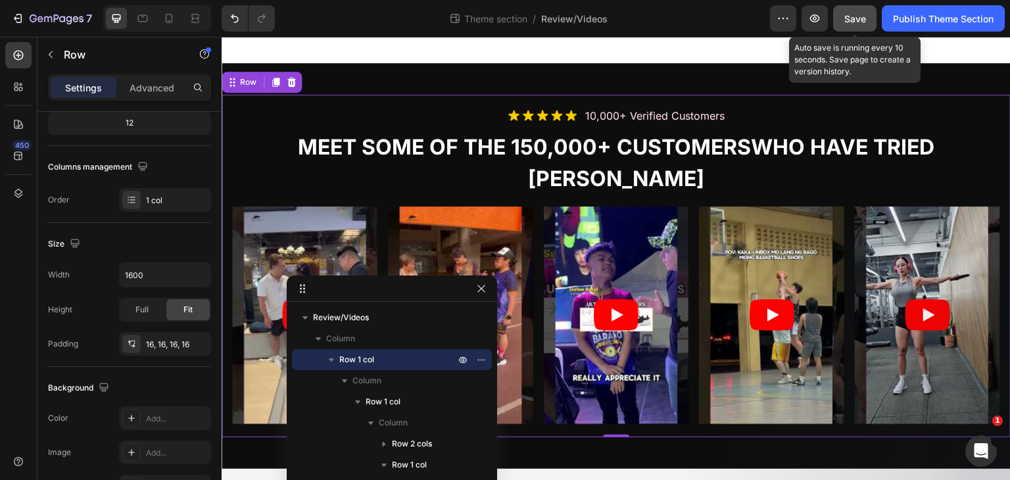
click at [856, 16] on span "Save" at bounding box center [855, 18] width 22 height 11
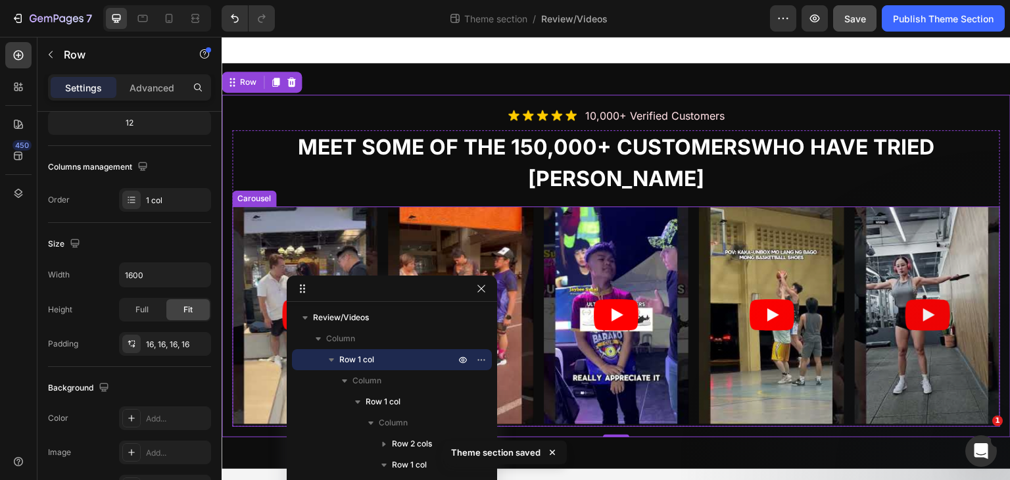
click at [534, 211] on div "Video Row Row Video Row Row Video Row Row Video Row Row Video Row Row Video Row…" at bounding box center [616, 316] width 768 height 220
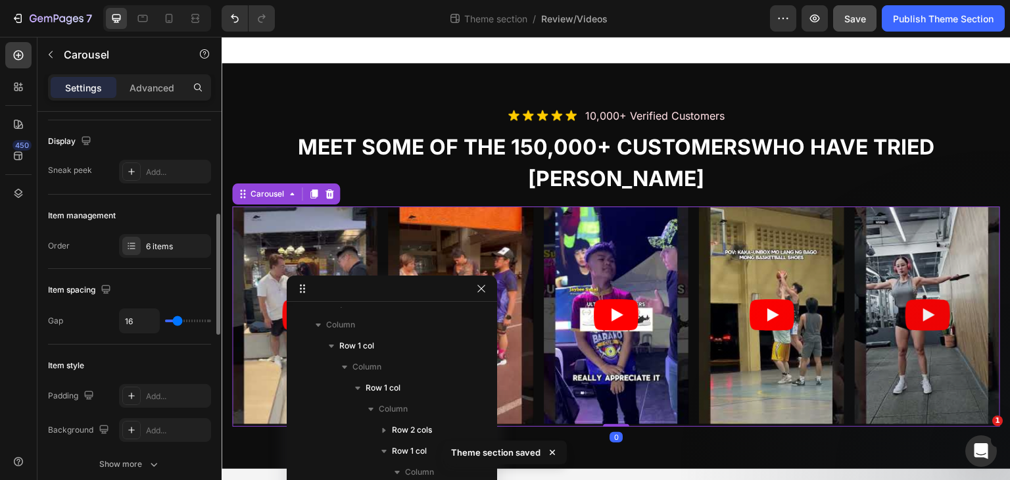
scroll to position [0, 0]
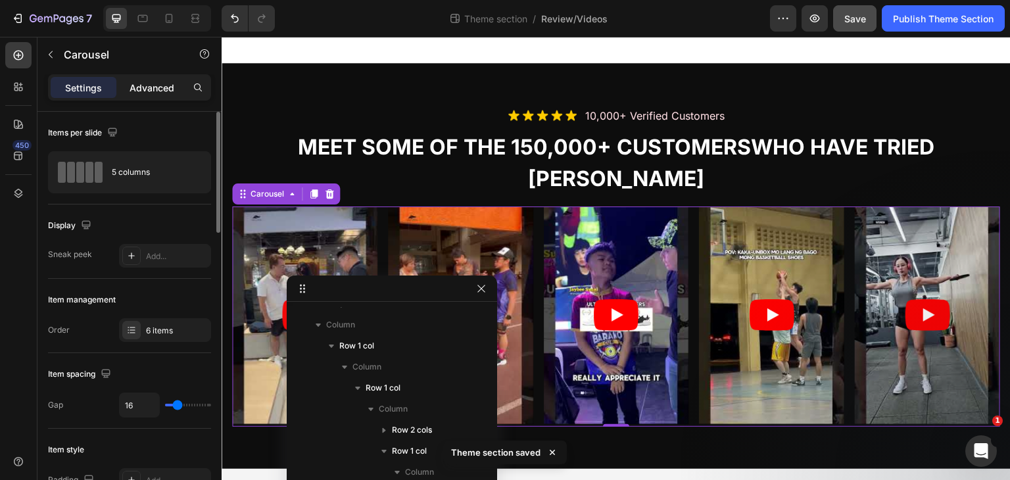
click at [151, 87] on p "Advanced" at bounding box center [151, 88] width 45 height 14
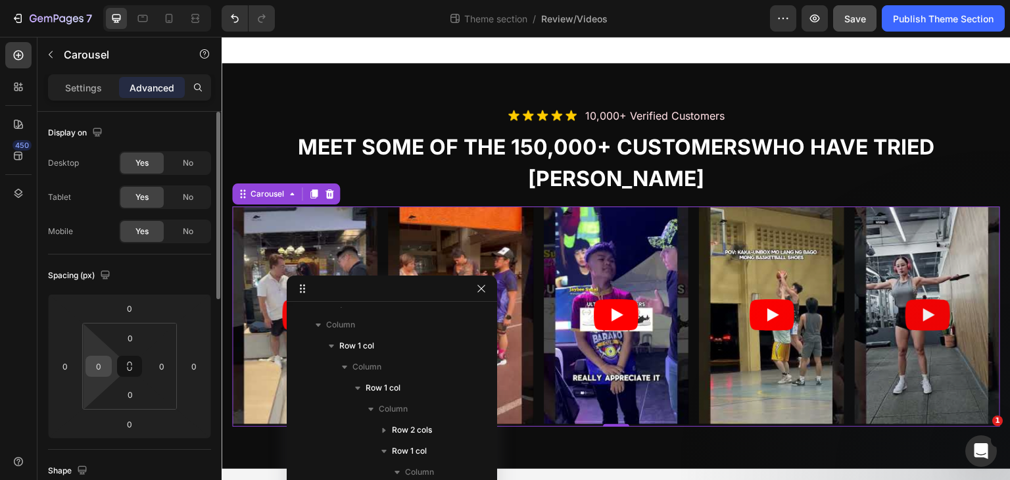
click at [103, 362] on input "0" at bounding box center [99, 366] width 20 height 20
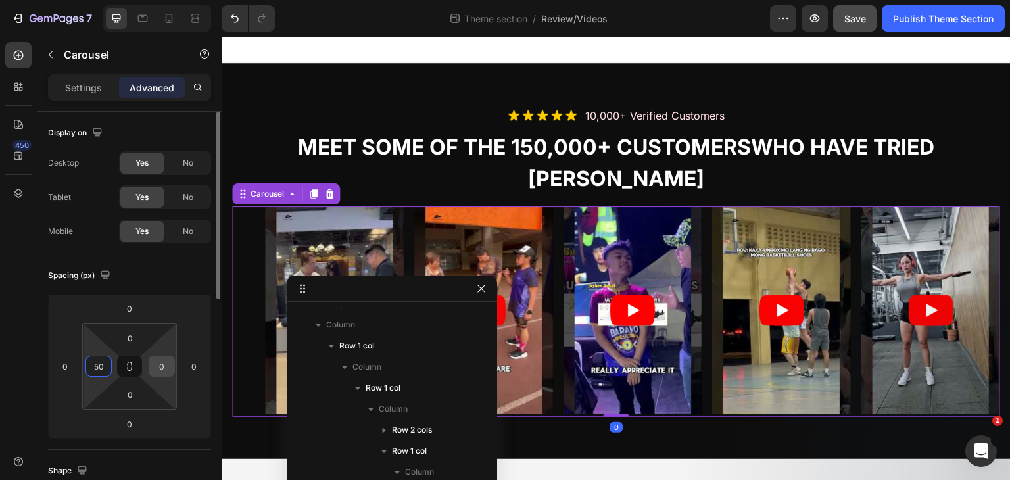
type input "50"
click at [152, 365] on input "0" at bounding box center [162, 366] width 20 height 20
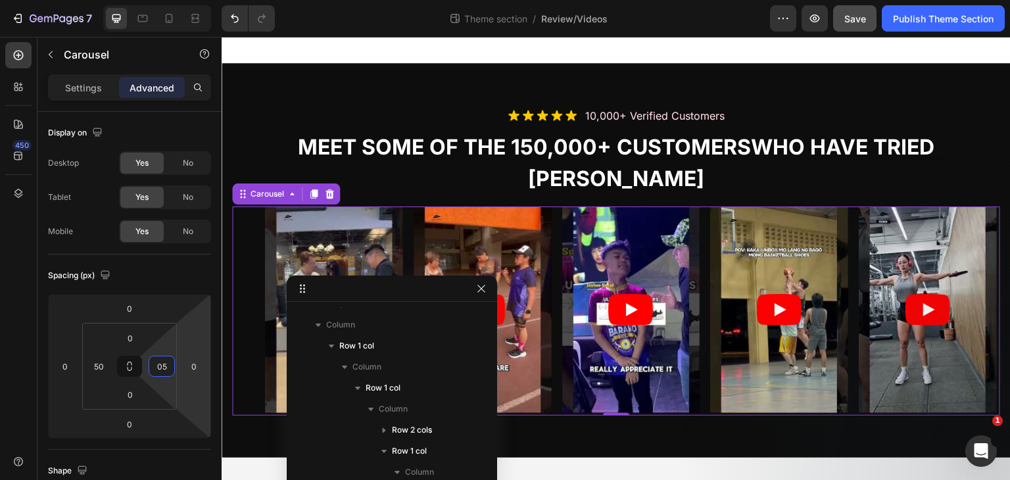
type input "0"
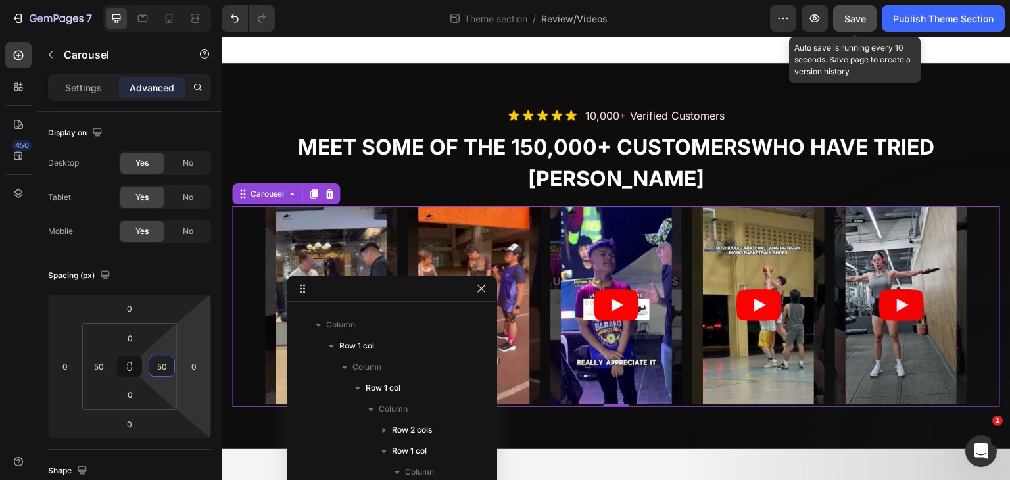
type input "50"
click at [865, 22] on button "Save" at bounding box center [854, 18] width 43 height 26
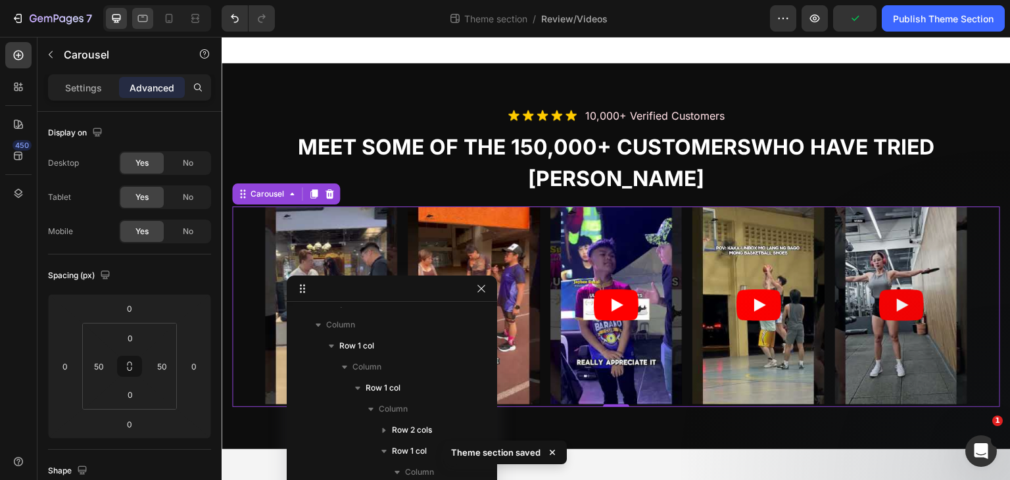
click at [139, 20] on icon at bounding box center [142, 18] width 13 height 13
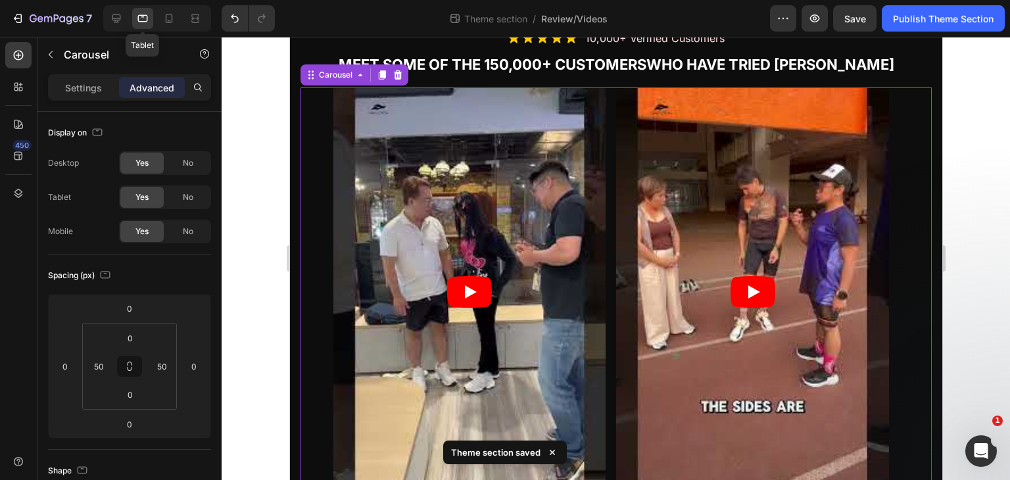
scroll to position [82, 0]
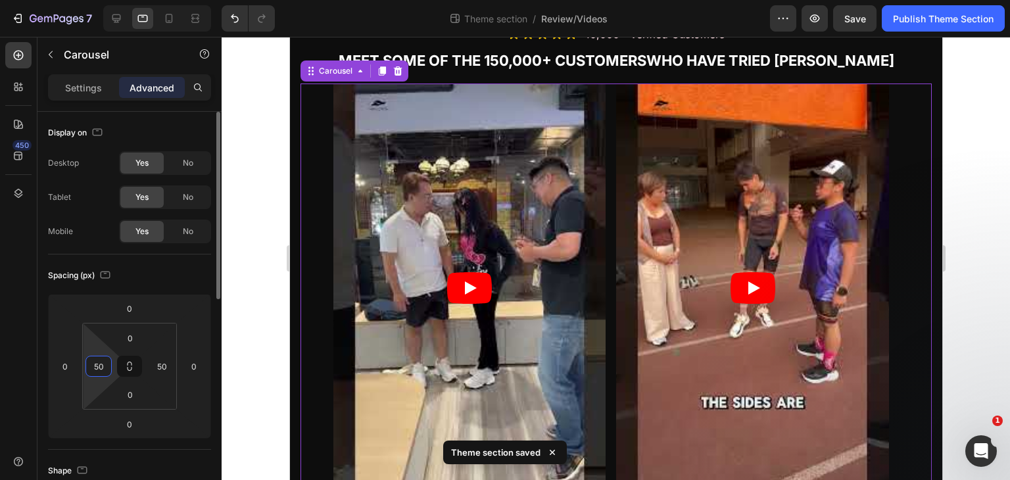
click at [96, 373] on input "50" at bounding box center [99, 366] width 20 height 20
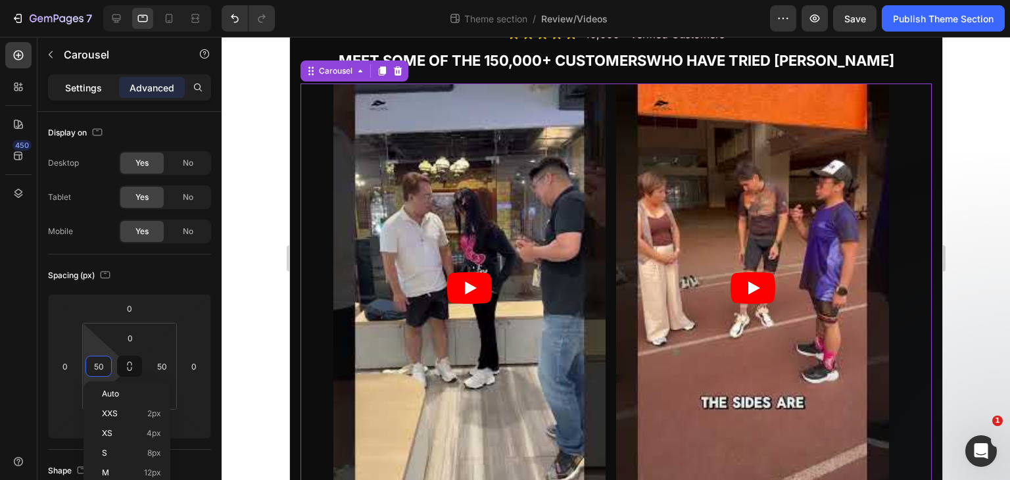
click at [74, 85] on p "Settings" at bounding box center [83, 88] width 37 height 14
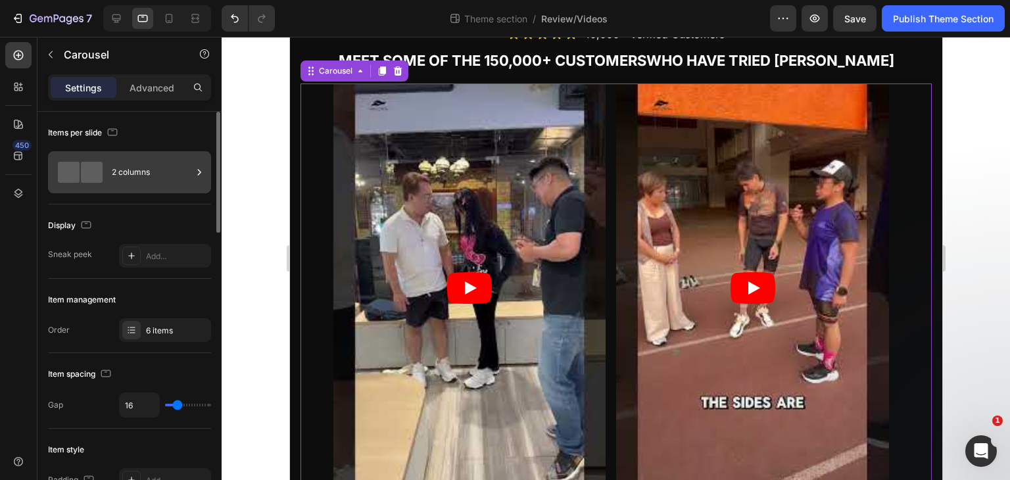
click at [129, 171] on div "2 columns" at bounding box center [152, 172] width 80 height 30
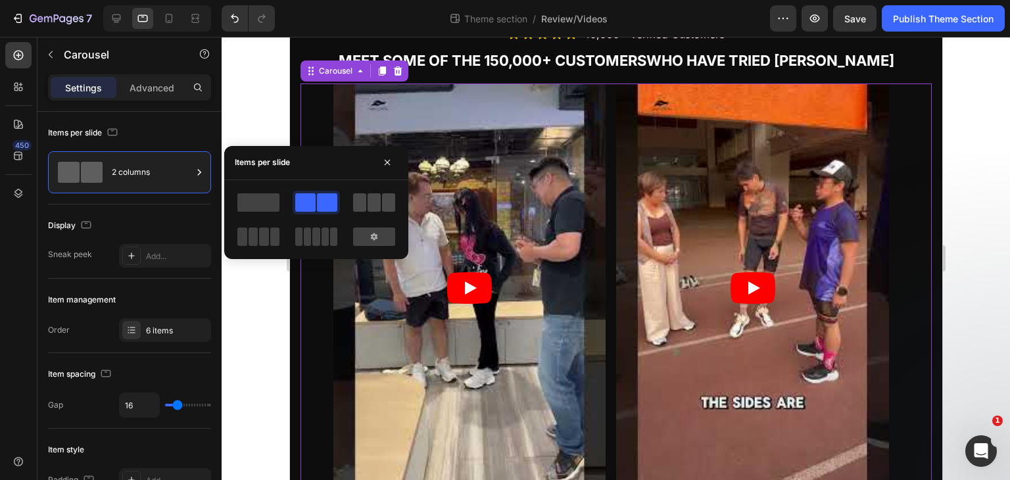
click at [381, 200] on div at bounding box center [374, 202] width 42 height 18
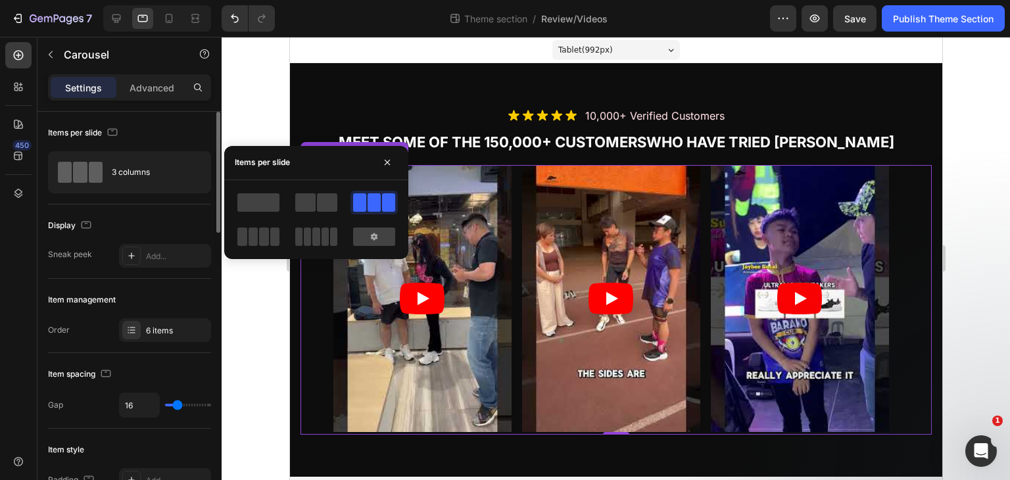
click at [154, 216] on div "Display" at bounding box center [129, 225] width 163 height 21
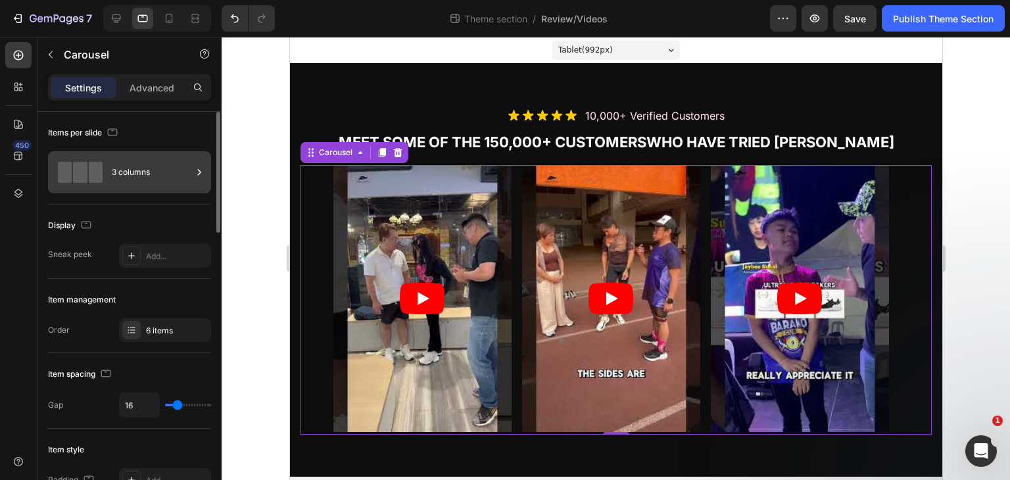
click at [152, 164] on div "3 columns" at bounding box center [152, 172] width 80 height 30
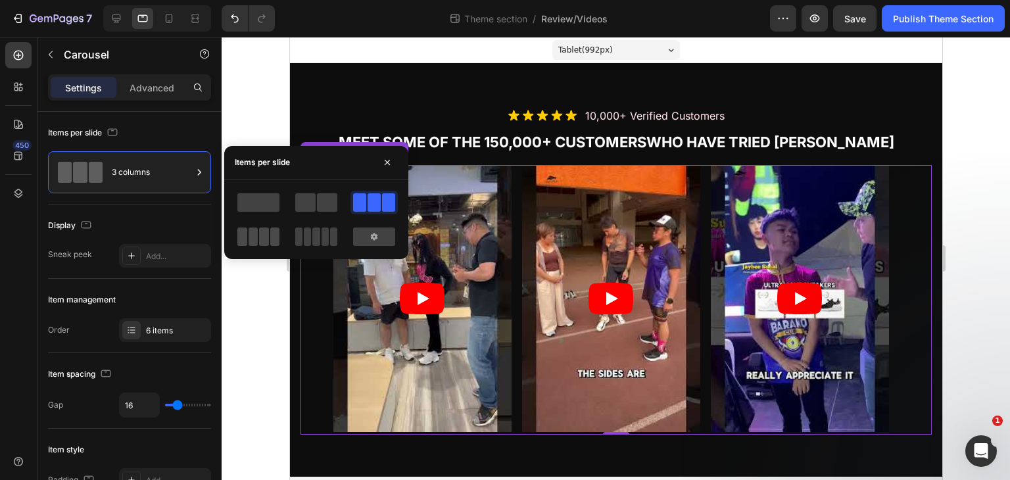
click at [266, 231] on span at bounding box center [264, 236] width 10 height 18
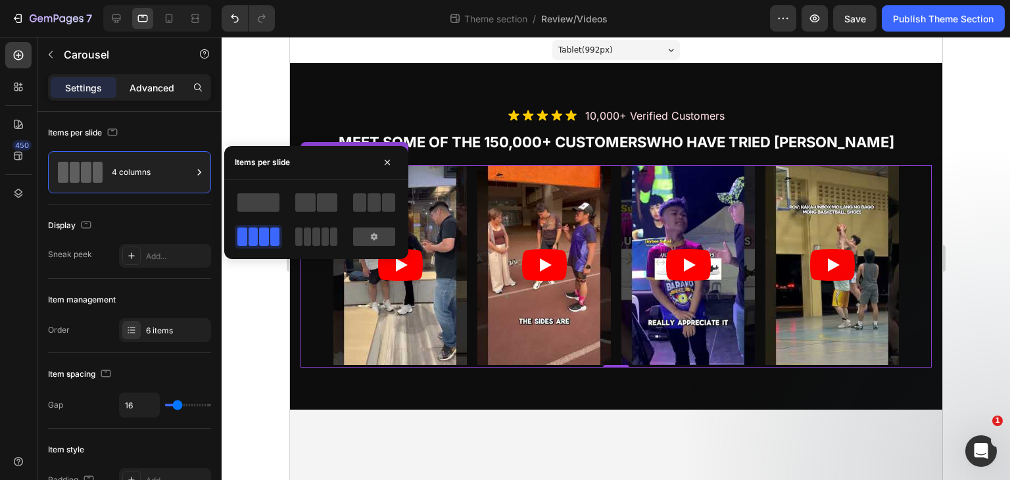
click at [154, 82] on p "Advanced" at bounding box center [151, 88] width 45 height 14
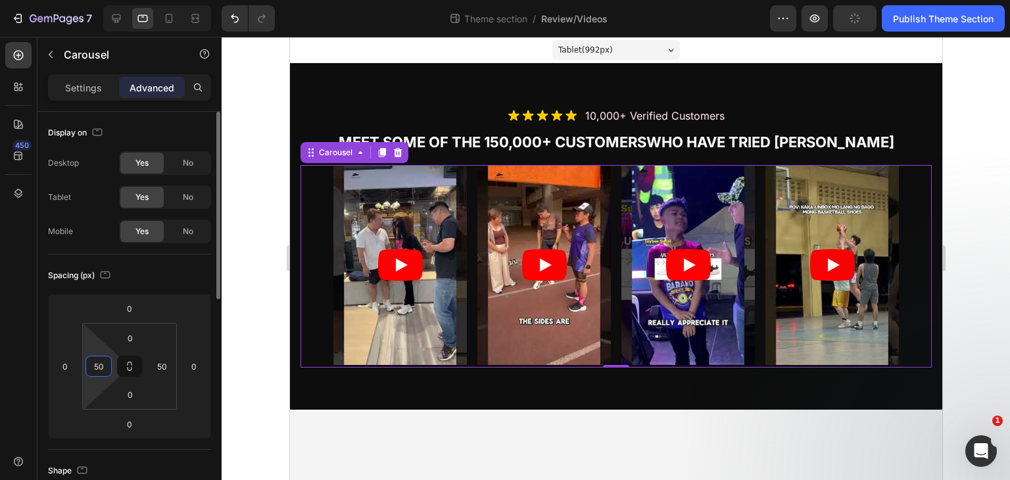
click at [102, 360] on input "50" at bounding box center [99, 366] width 20 height 20
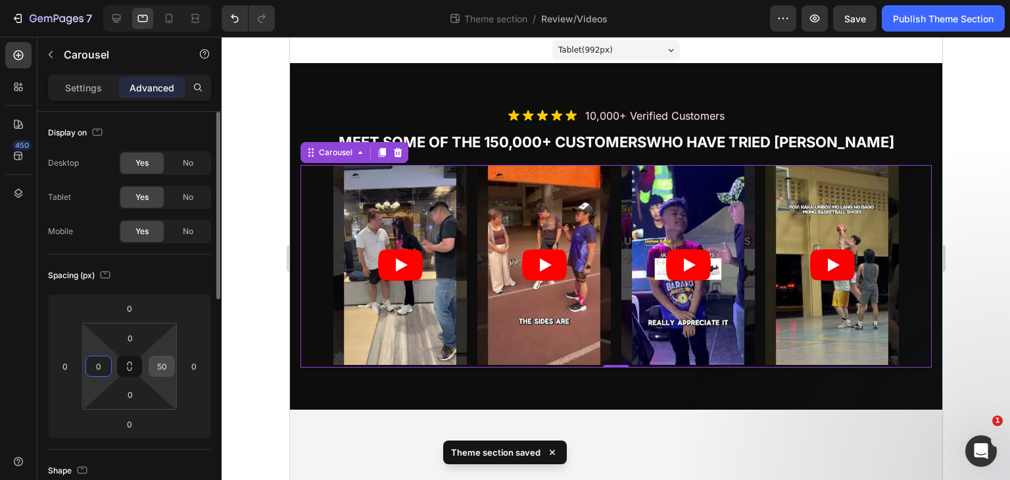
type input "0"
click at [157, 364] on input "50" at bounding box center [162, 366] width 20 height 20
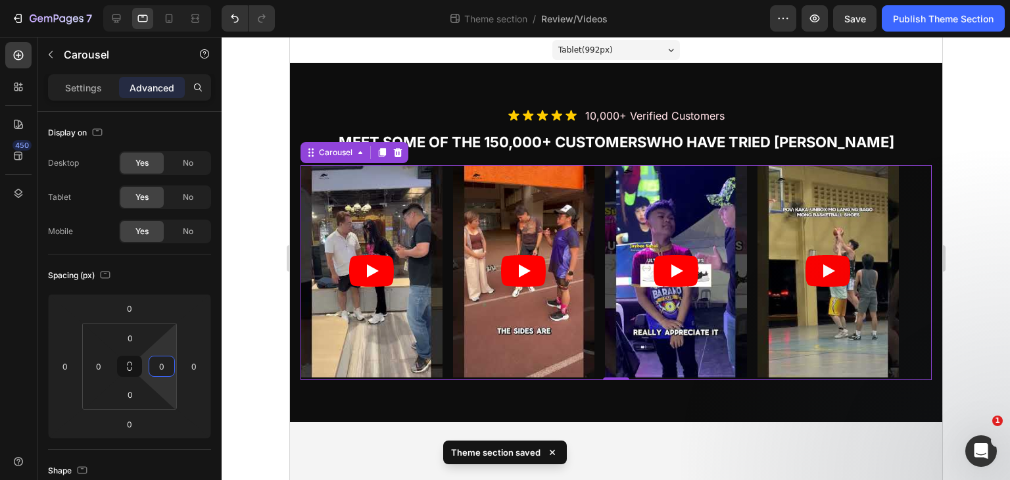
type input "0"
click at [10, 327] on div "450" at bounding box center [18, 245] width 26 height 406
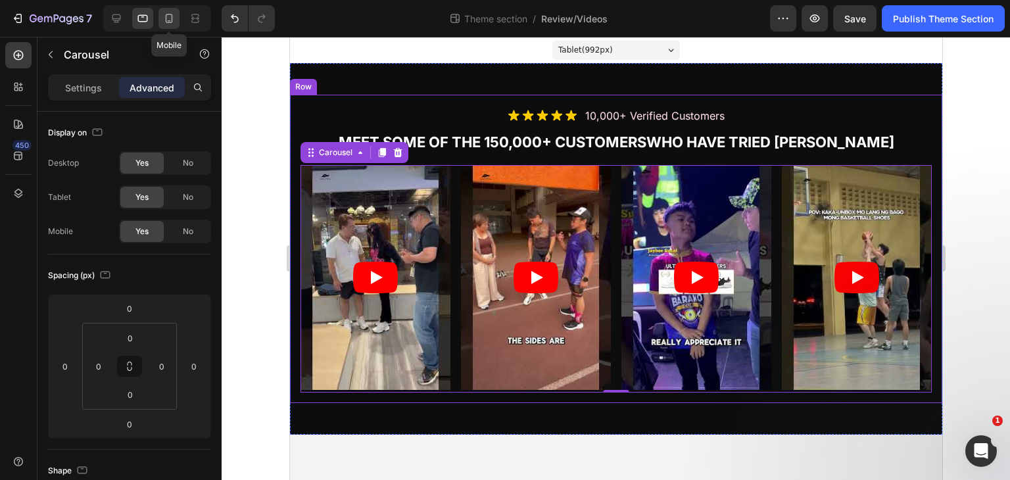
click at [164, 11] on div at bounding box center [168, 18] width 21 height 21
type input "15"
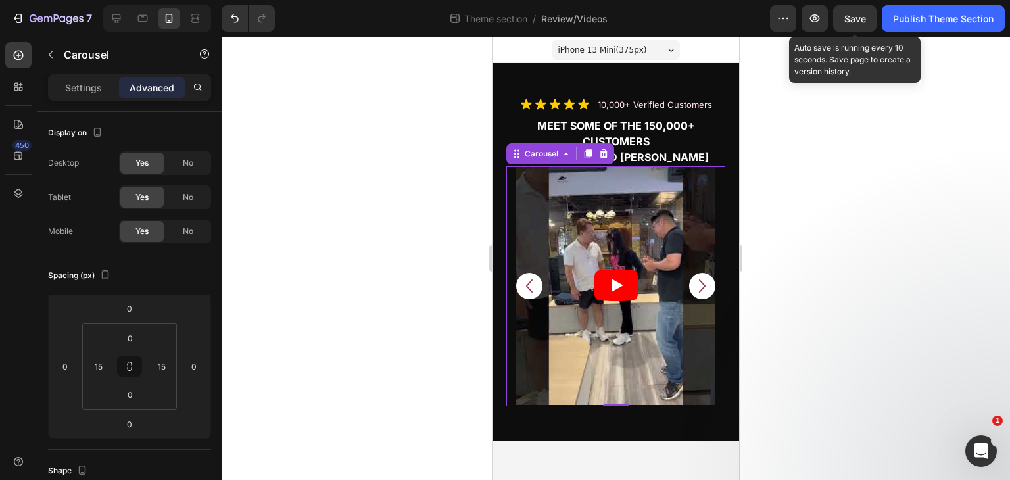
click at [849, 14] on span "Save" at bounding box center [855, 18] width 22 height 11
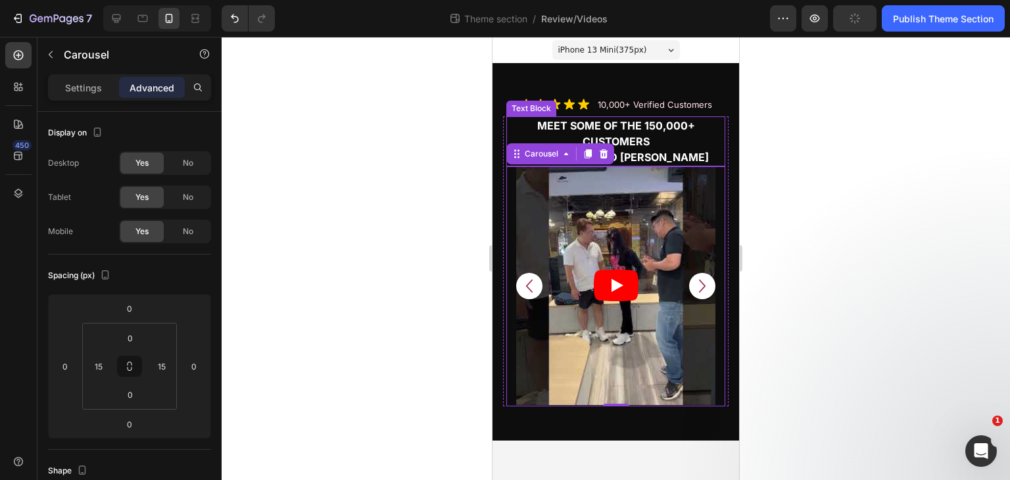
click at [694, 135] on p "Meet some of the 150,000+ customers who have tried [PERSON_NAME]" at bounding box center [615, 141] width 216 height 47
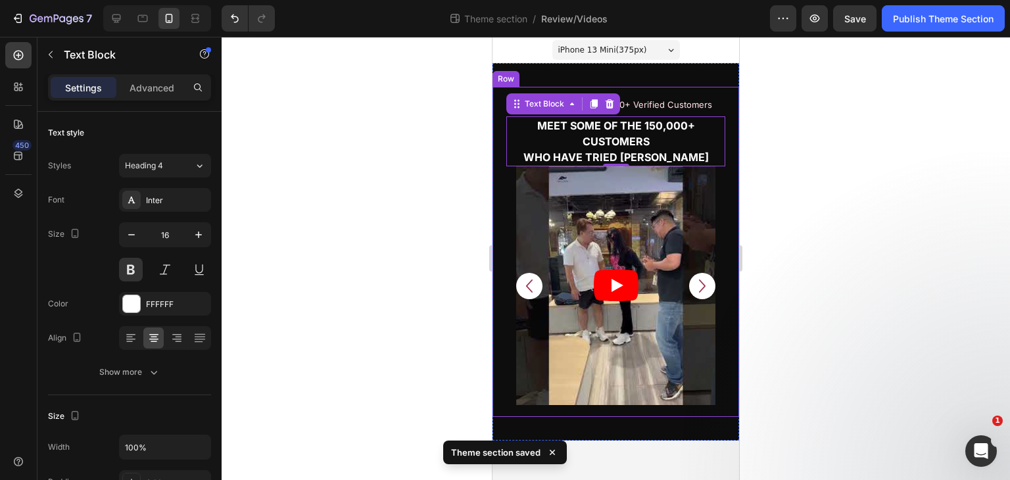
click at [496, 117] on div "Image 10,000+ verified customers Text Block Row Meet some of the 150,000+ custo…" at bounding box center [615, 252] width 246 height 330
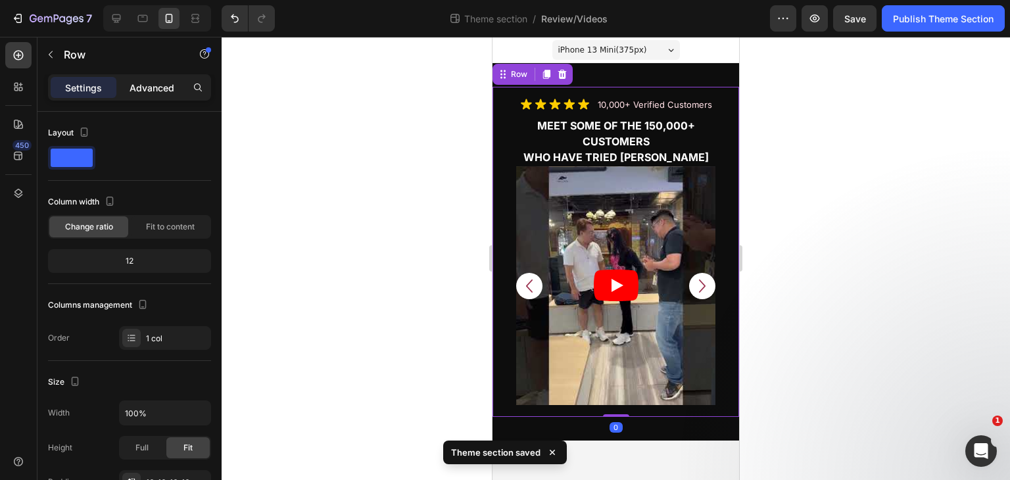
click at [150, 85] on p "Advanced" at bounding box center [151, 88] width 45 height 14
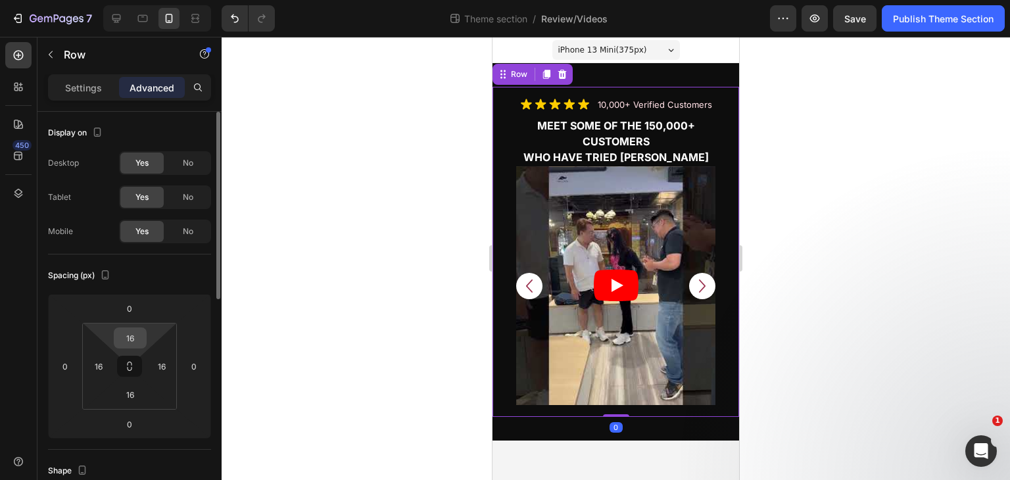
click at [133, 332] on input "16" at bounding box center [130, 338] width 26 height 20
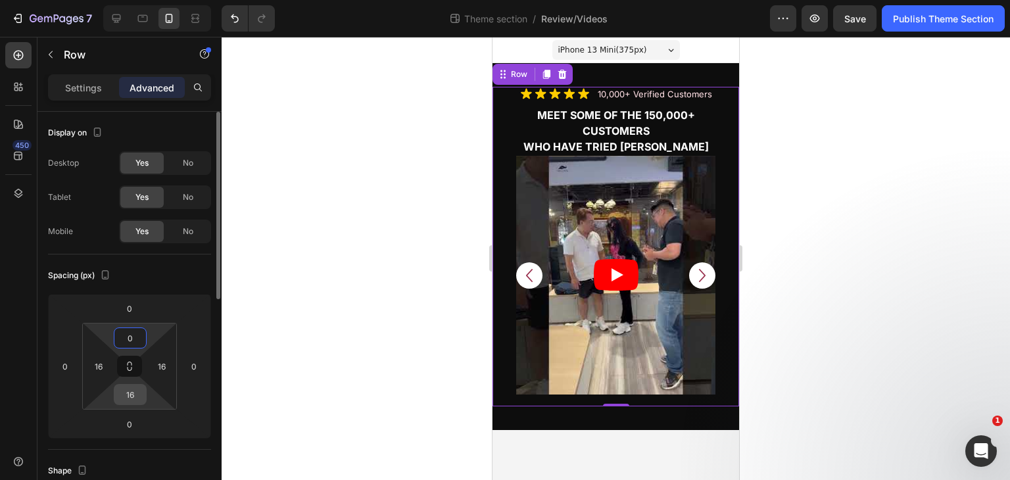
type input "0"
click at [130, 396] on input "16" at bounding box center [130, 395] width 26 height 20
type input "0"
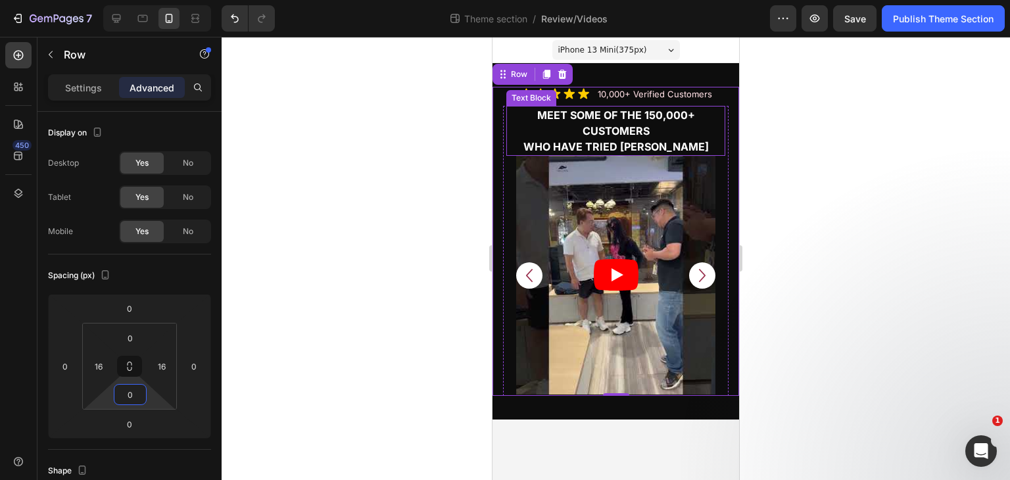
click at [686, 128] on p "Meet some of the 150,000+ customers who have tried [PERSON_NAME]" at bounding box center [615, 130] width 216 height 47
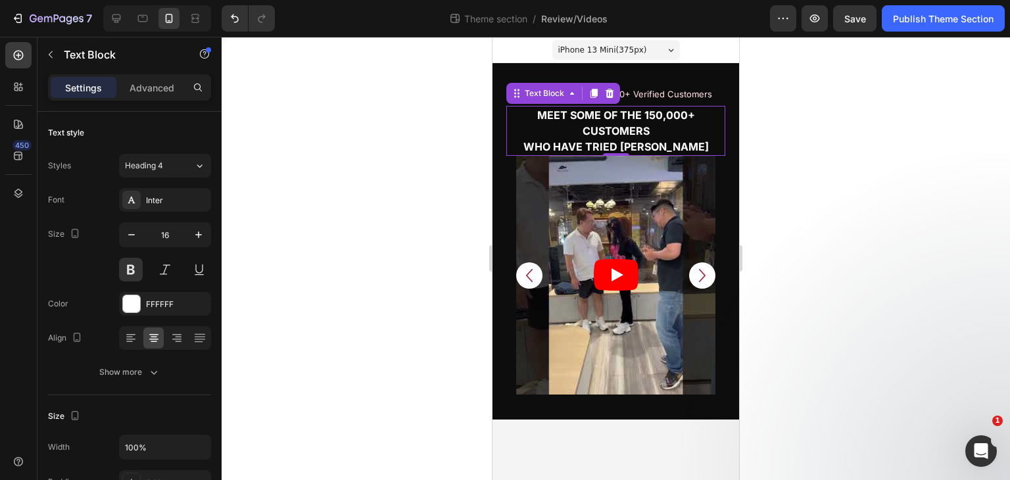
click at [952, 201] on div at bounding box center [616, 258] width 788 height 443
click at [628, 117] on p "Meet some of the 150,000+ customers who have tried [PERSON_NAME]" at bounding box center [615, 130] width 216 height 47
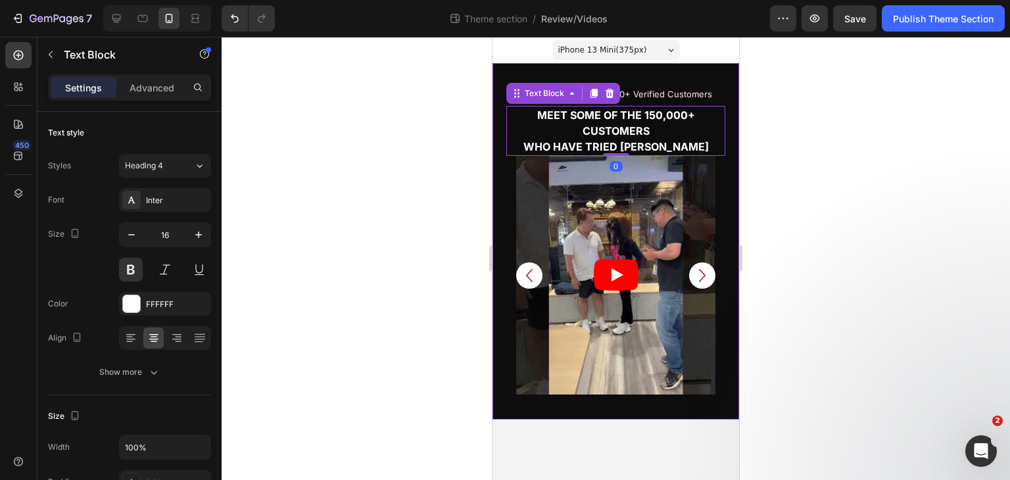
click at [505, 70] on div "Image 10,000+ verified customers Text Block Row Meet some of the 150,000+ custo…" at bounding box center [615, 241] width 246 height 356
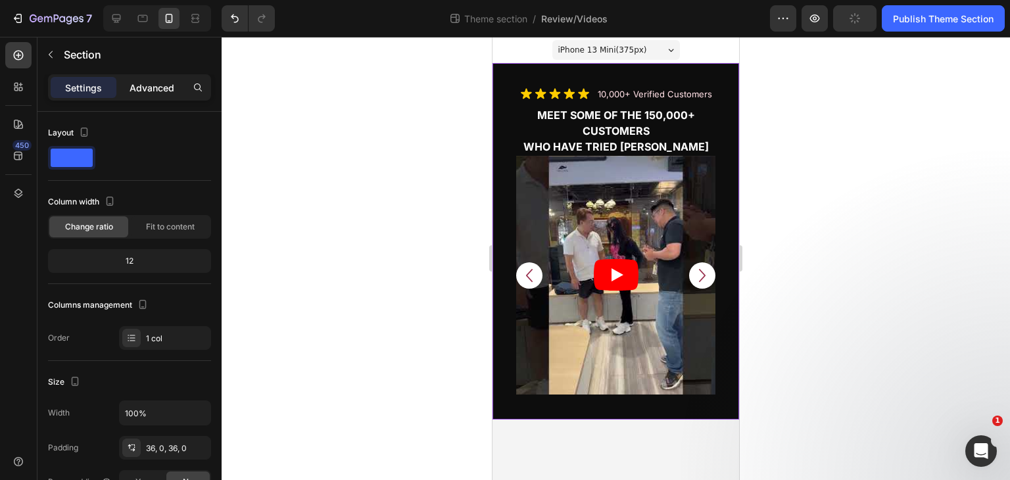
click at [154, 89] on p "Advanced" at bounding box center [151, 88] width 45 height 14
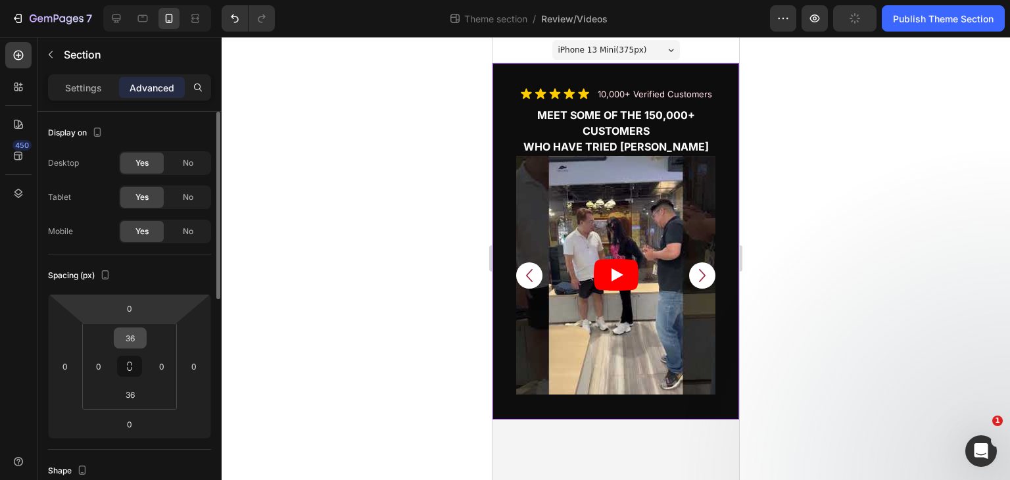
click at [129, 333] on input "36" at bounding box center [130, 338] width 26 height 20
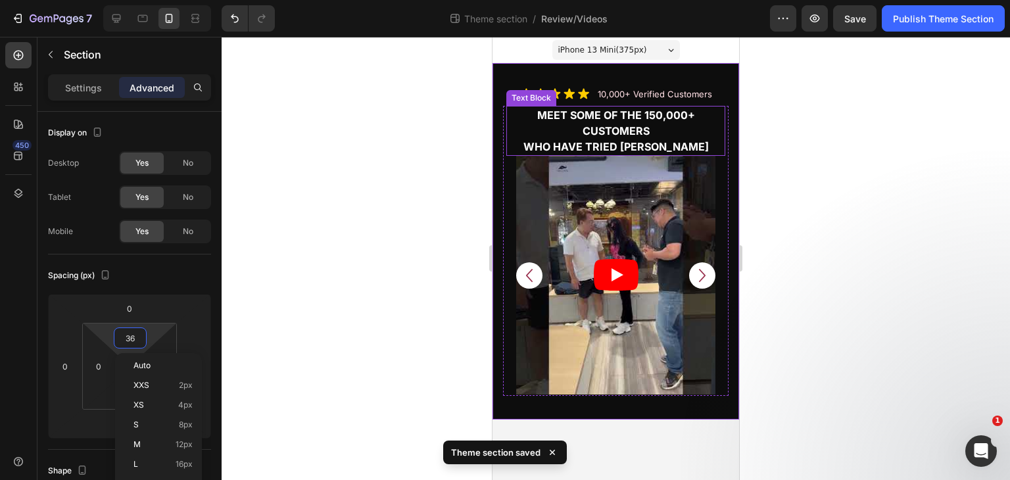
click at [639, 118] on p "Meet some of the 150,000+ customers who have tried [PERSON_NAME]" at bounding box center [615, 130] width 216 height 47
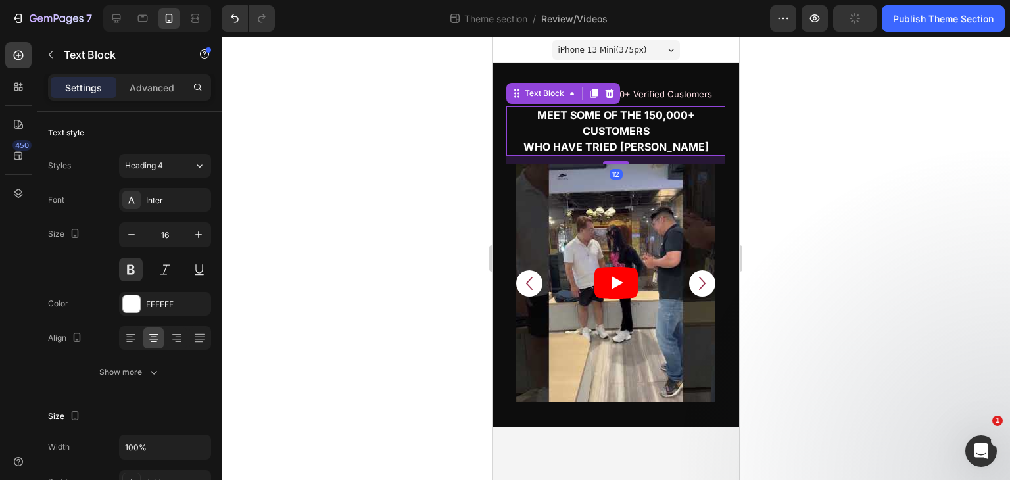
drag, startPoint x: 616, startPoint y: 152, endPoint x: 644, endPoint y: 160, distance: 29.3
click at [644, 156] on div "12" at bounding box center [615, 156] width 219 height 0
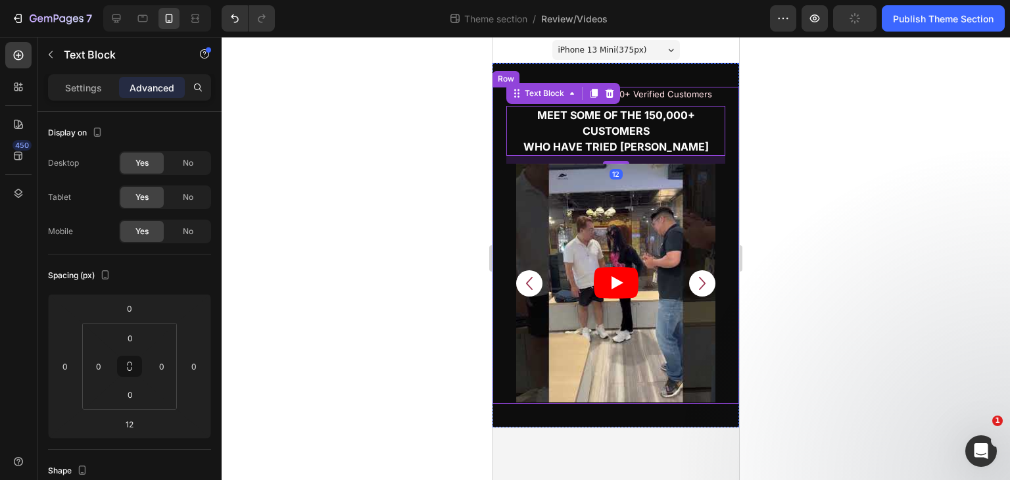
click at [810, 149] on div at bounding box center [616, 258] width 788 height 443
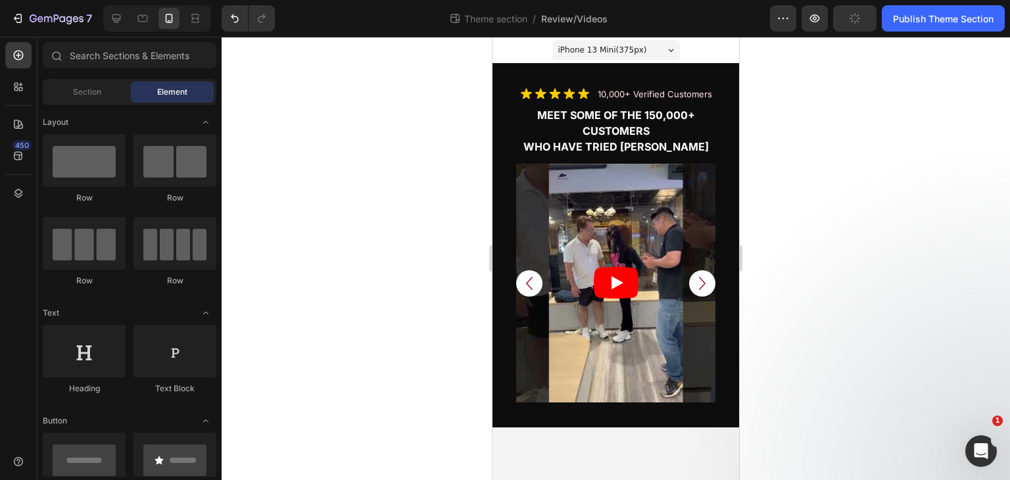
click at [275, 161] on div at bounding box center [616, 258] width 788 height 443
click at [852, 13] on span "Save" at bounding box center [855, 18] width 22 height 11
click at [145, 19] on icon at bounding box center [142, 18] width 13 height 13
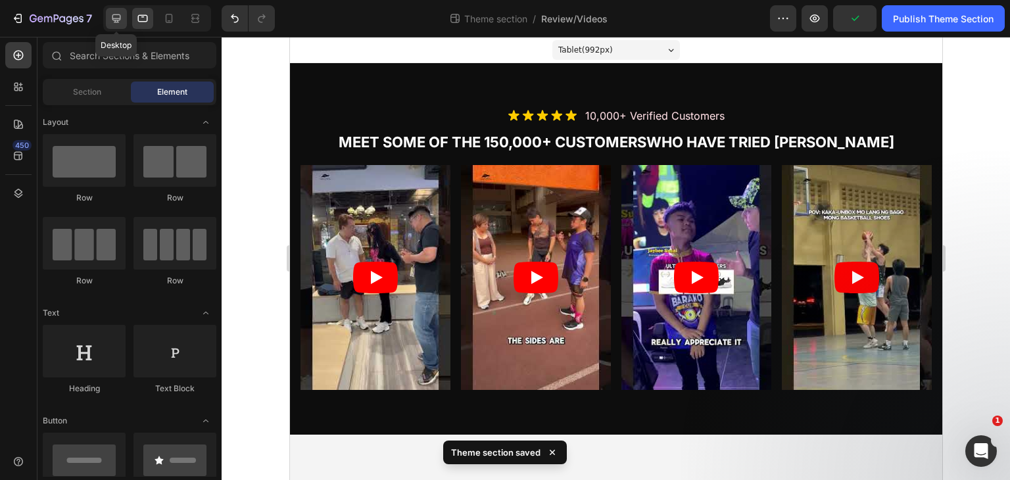
click at [124, 20] on div at bounding box center [116, 18] width 21 height 21
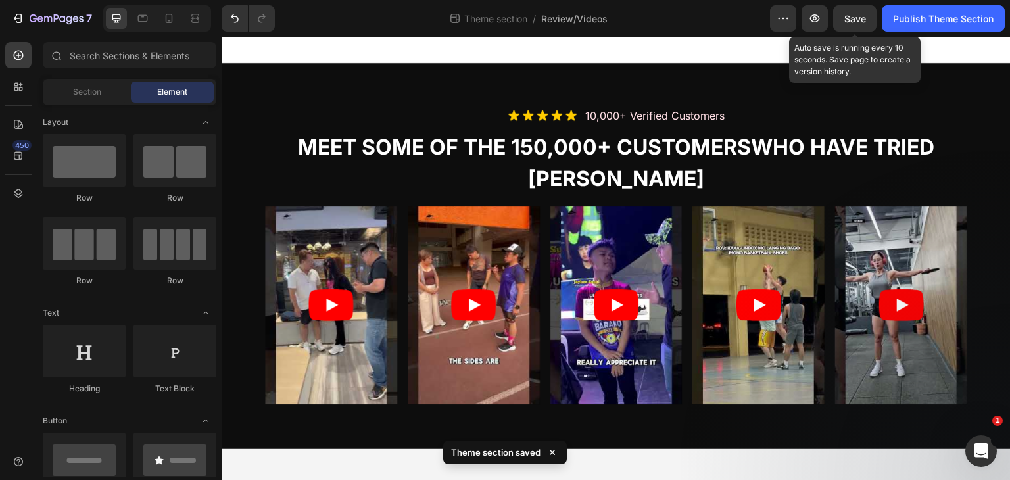
click at [860, 17] on span "Save" at bounding box center [855, 18] width 22 height 11
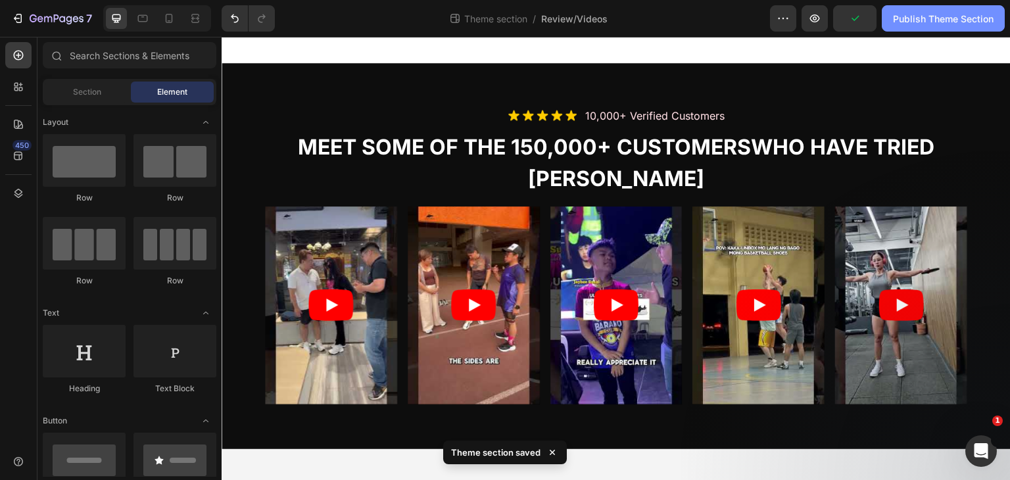
click at [944, 23] on div "Publish Theme Section" at bounding box center [943, 19] width 101 height 14
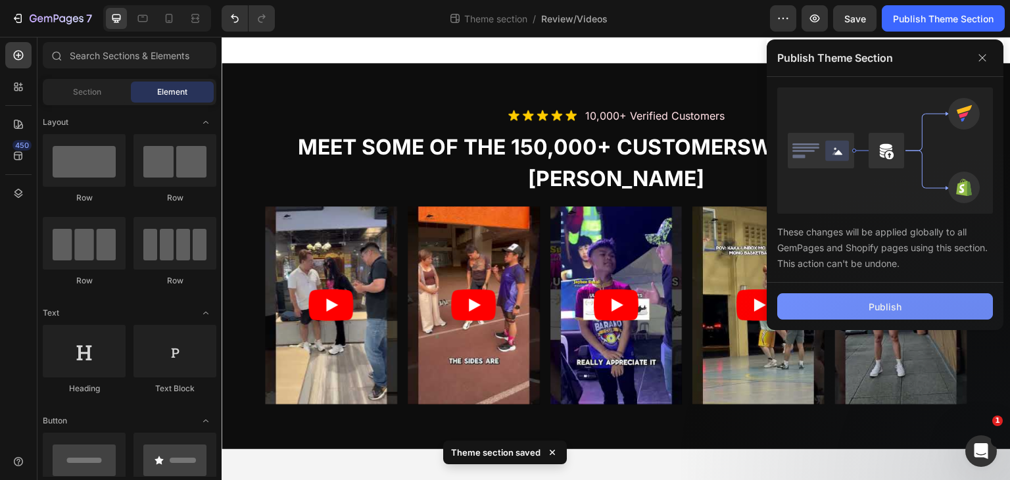
click at [899, 302] on div "Publish" at bounding box center [884, 307] width 33 height 14
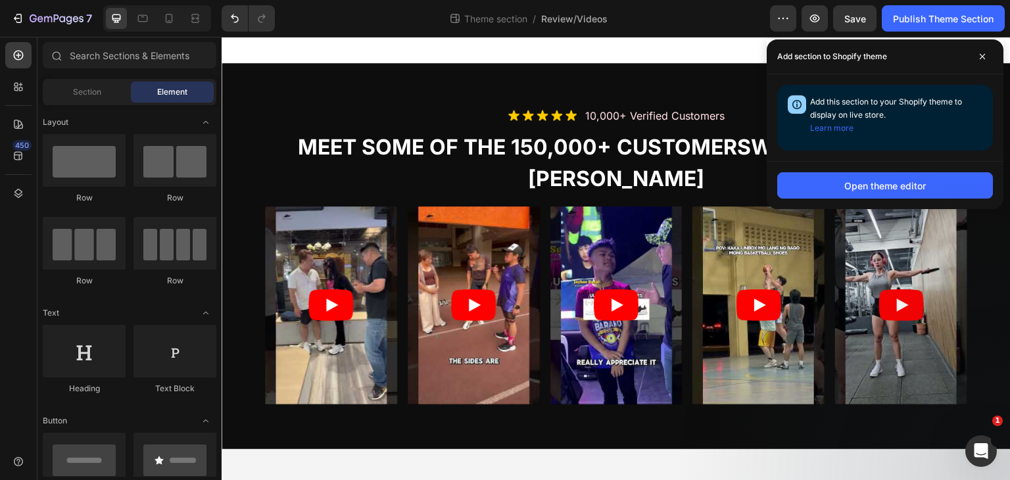
drag, startPoint x: 981, startPoint y: 51, endPoint x: 804, endPoint y: 58, distance: 177.6
click at [981, 51] on span at bounding box center [981, 56] width 21 height 21
